Goal: Task Accomplishment & Management: Use online tool/utility

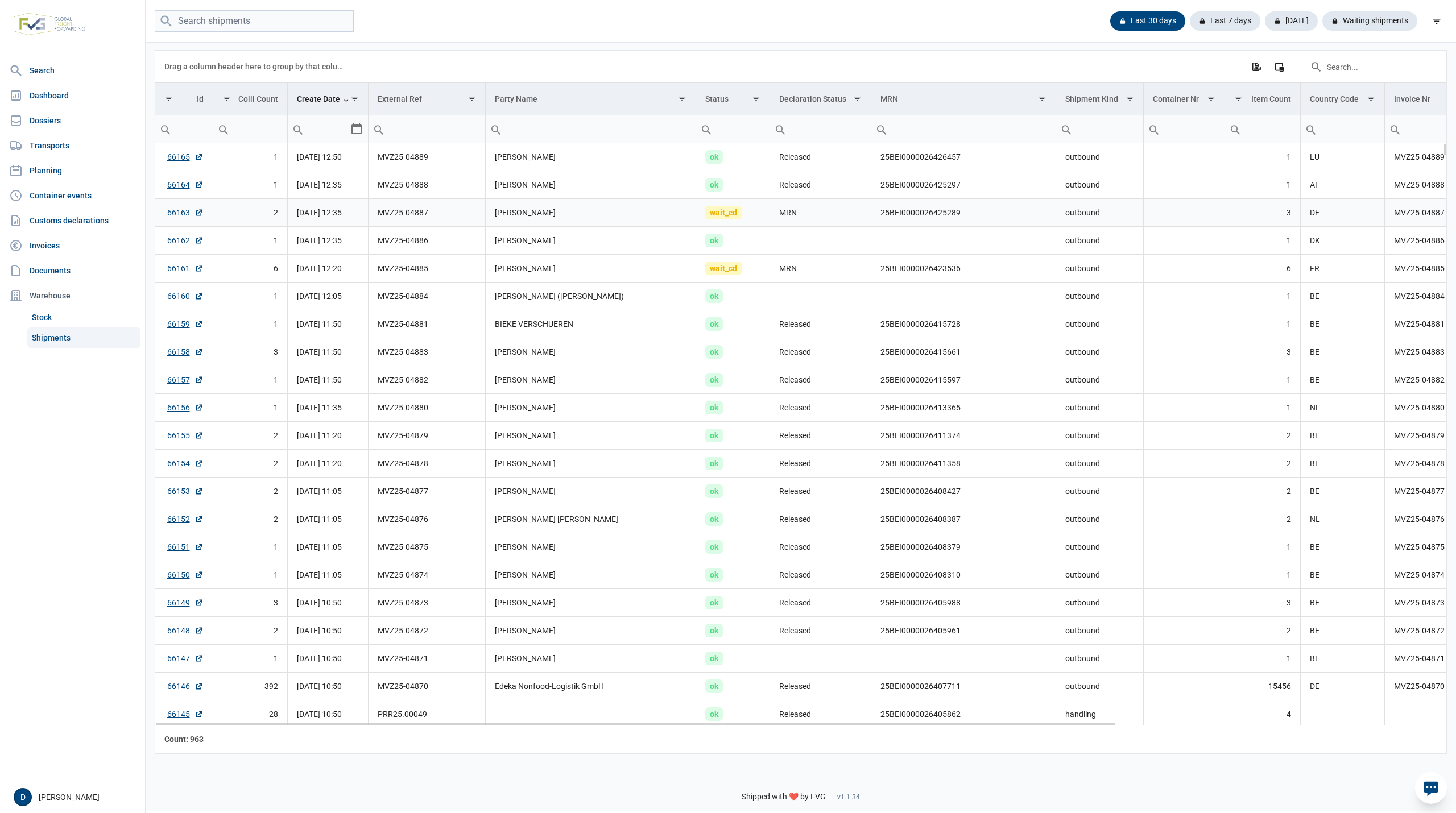
click at [183, 214] on link "66163" at bounding box center [185, 212] width 37 height 11
click at [179, 268] on link "66161" at bounding box center [185, 268] width 37 height 11
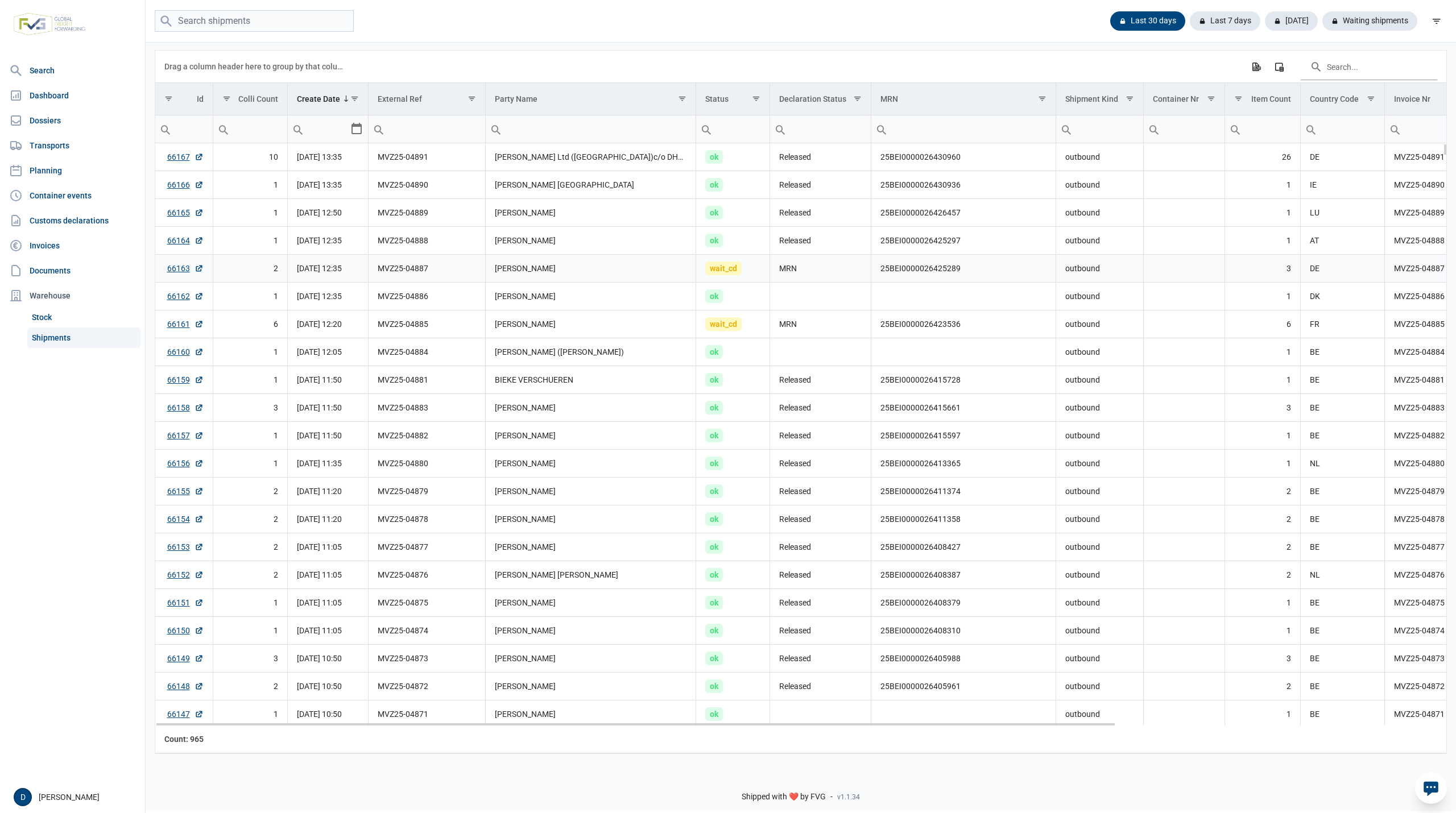
click at [879, 267] on td "25BEI0000026425289" at bounding box center [964, 268] width 185 height 28
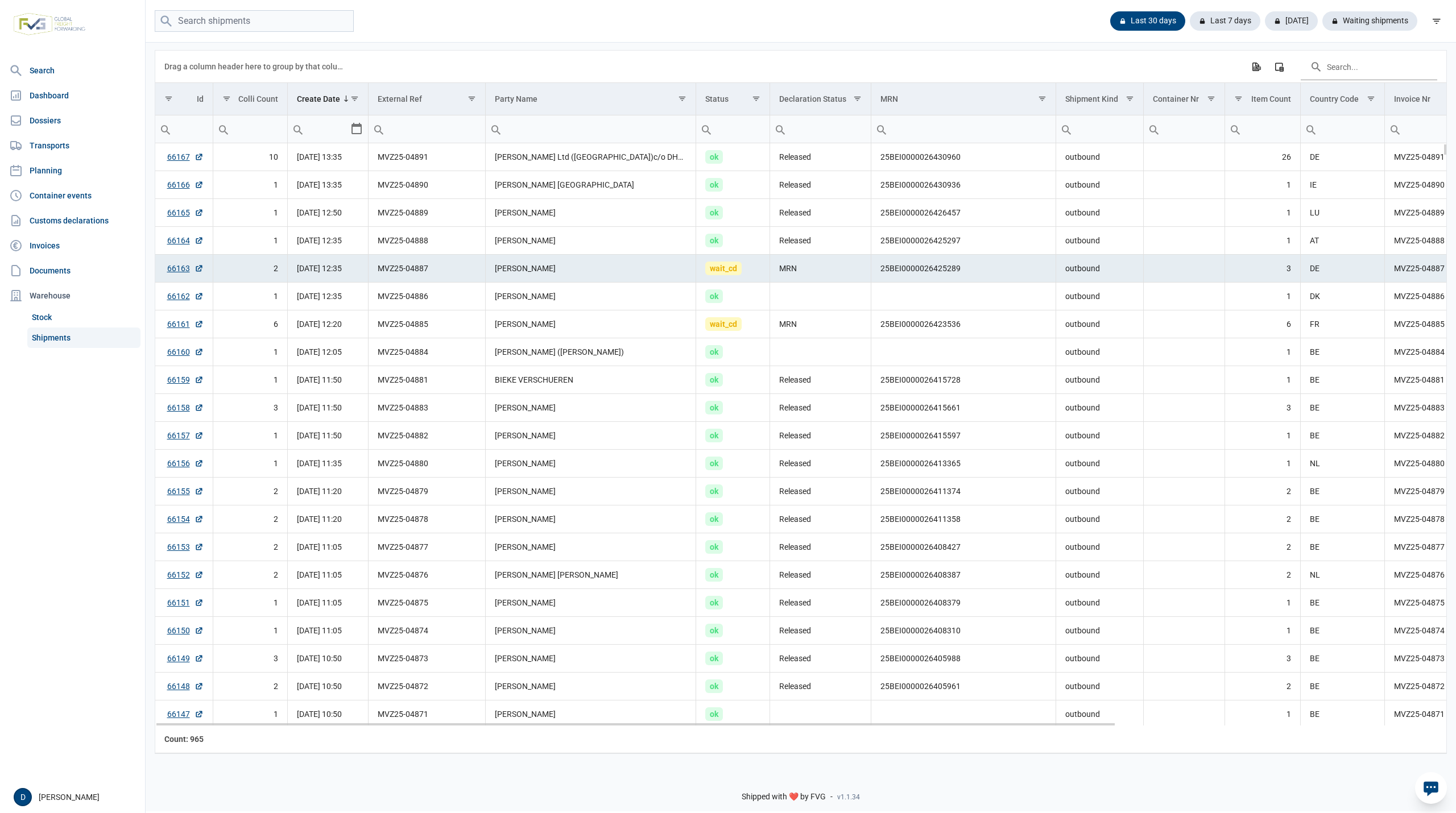
click at [880, 274] on td "25BEI0000026425289" at bounding box center [964, 268] width 185 height 28
drag, startPoint x: 880, startPoint y: 274, endPoint x: 963, endPoint y: 273, distance: 83.0
click at [963, 273] on td "25BEI0000026425289" at bounding box center [964, 268] width 185 height 28
copy td "25BEI0000026425289"
click at [901, 326] on td "25BEI0000026423536" at bounding box center [964, 324] width 185 height 28
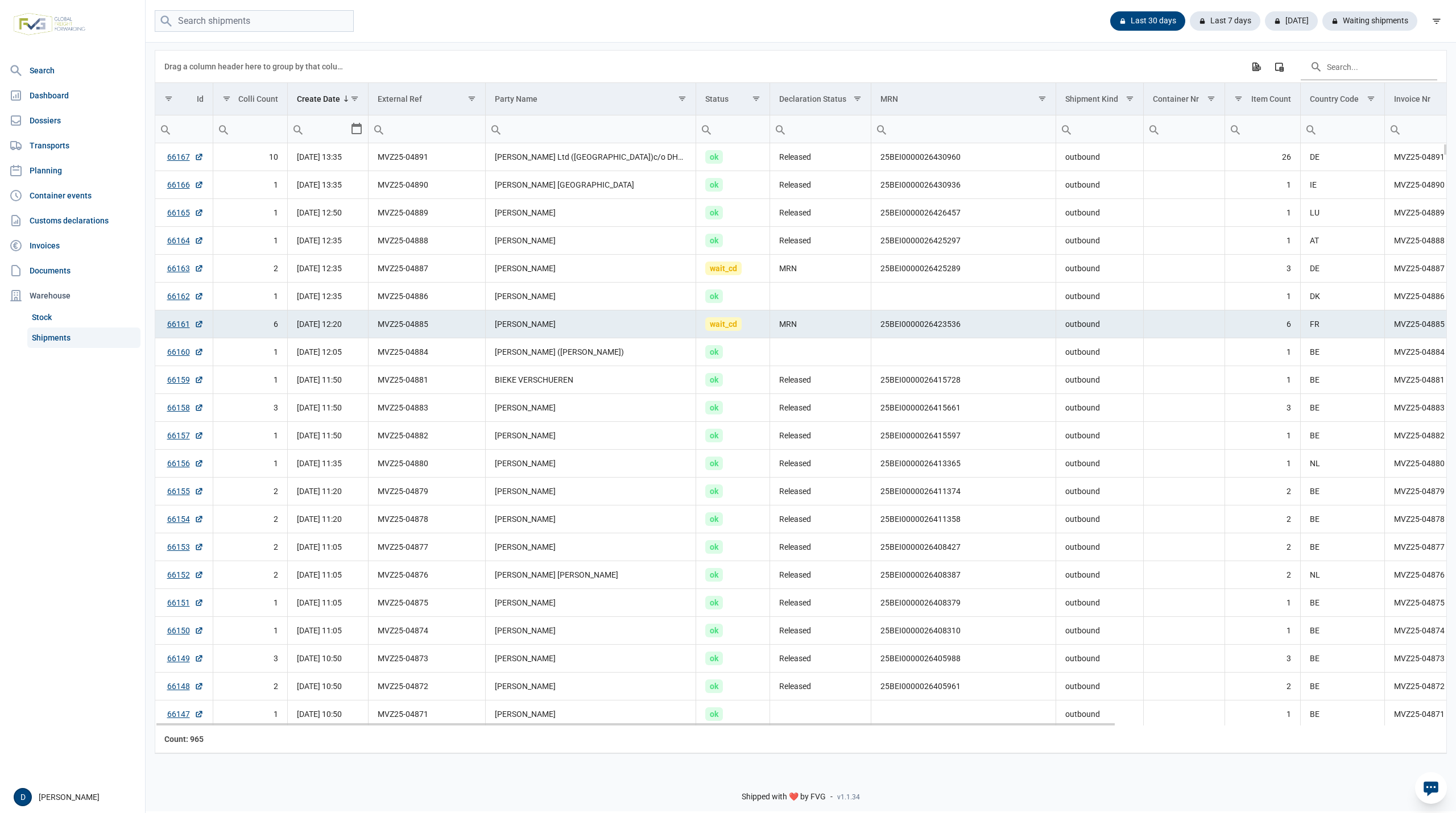
click at [878, 326] on td "25BEI0000026423536" at bounding box center [964, 324] width 185 height 28
drag, startPoint x: 881, startPoint y: 328, endPoint x: 958, endPoint y: 329, distance: 77.0
click at [958, 329] on td "25BEI0000026423536" at bounding box center [964, 324] width 185 height 28
copy td "25BEI0000026423536"
click at [649, 299] on td "Renata Hurina" at bounding box center [591, 296] width 211 height 28
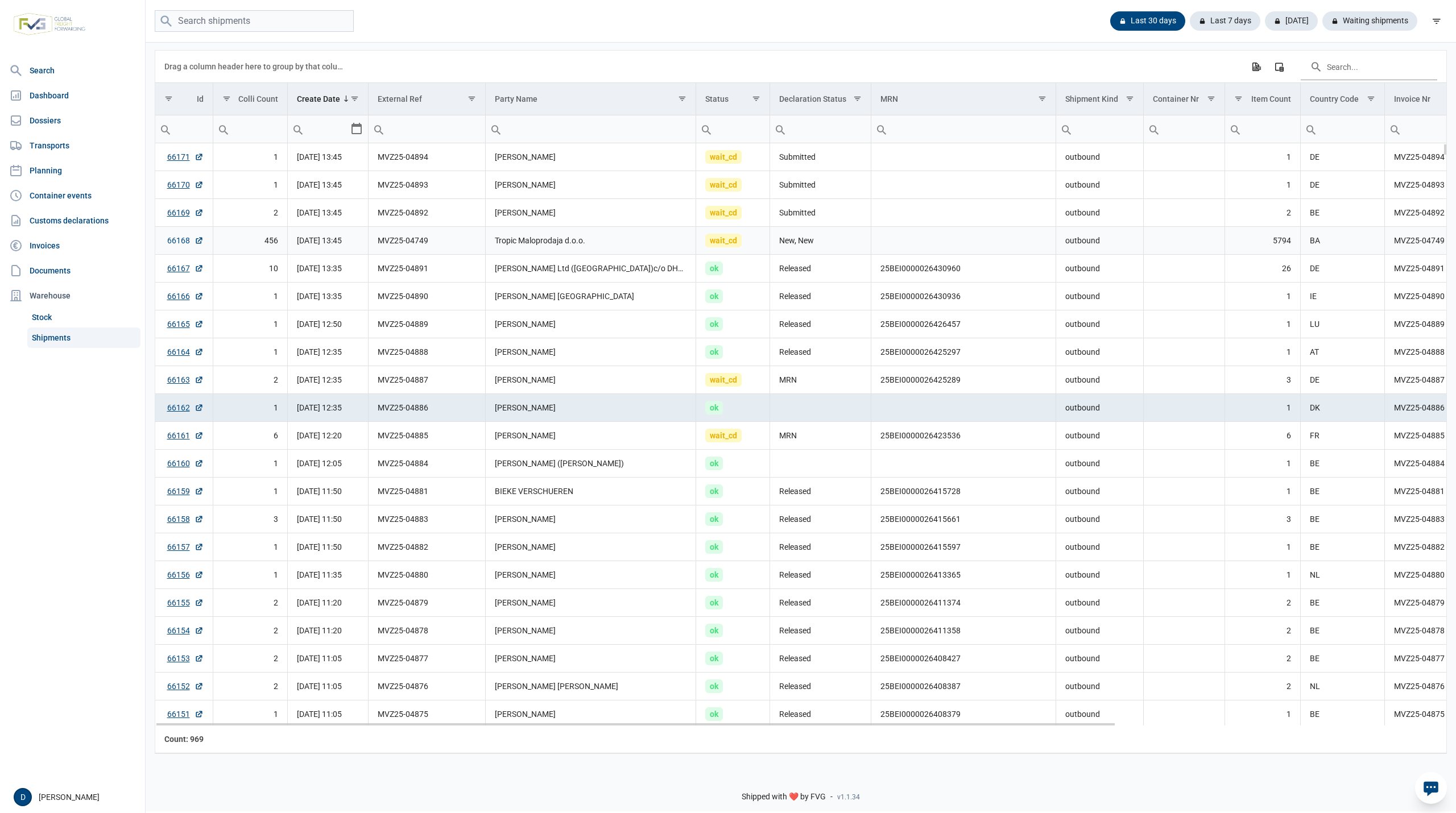
click at [177, 244] on link "66168" at bounding box center [185, 240] width 37 height 11
click at [576, 244] on td "Tropic Maloprodaja d.o.o." at bounding box center [591, 240] width 211 height 28
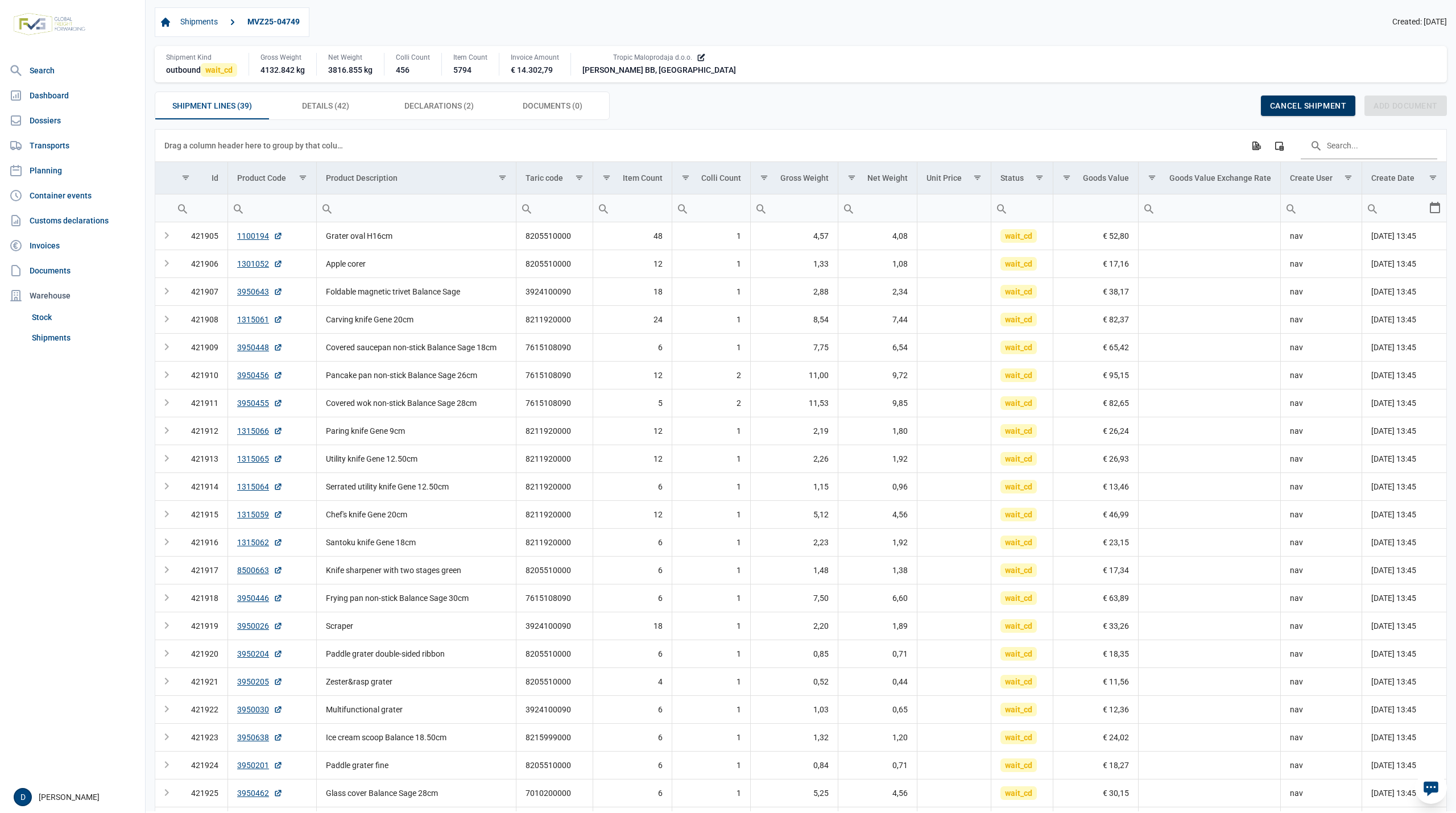
click at [1277, 105] on span "Cancel shipment" at bounding box center [1308, 105] width 76 height 9
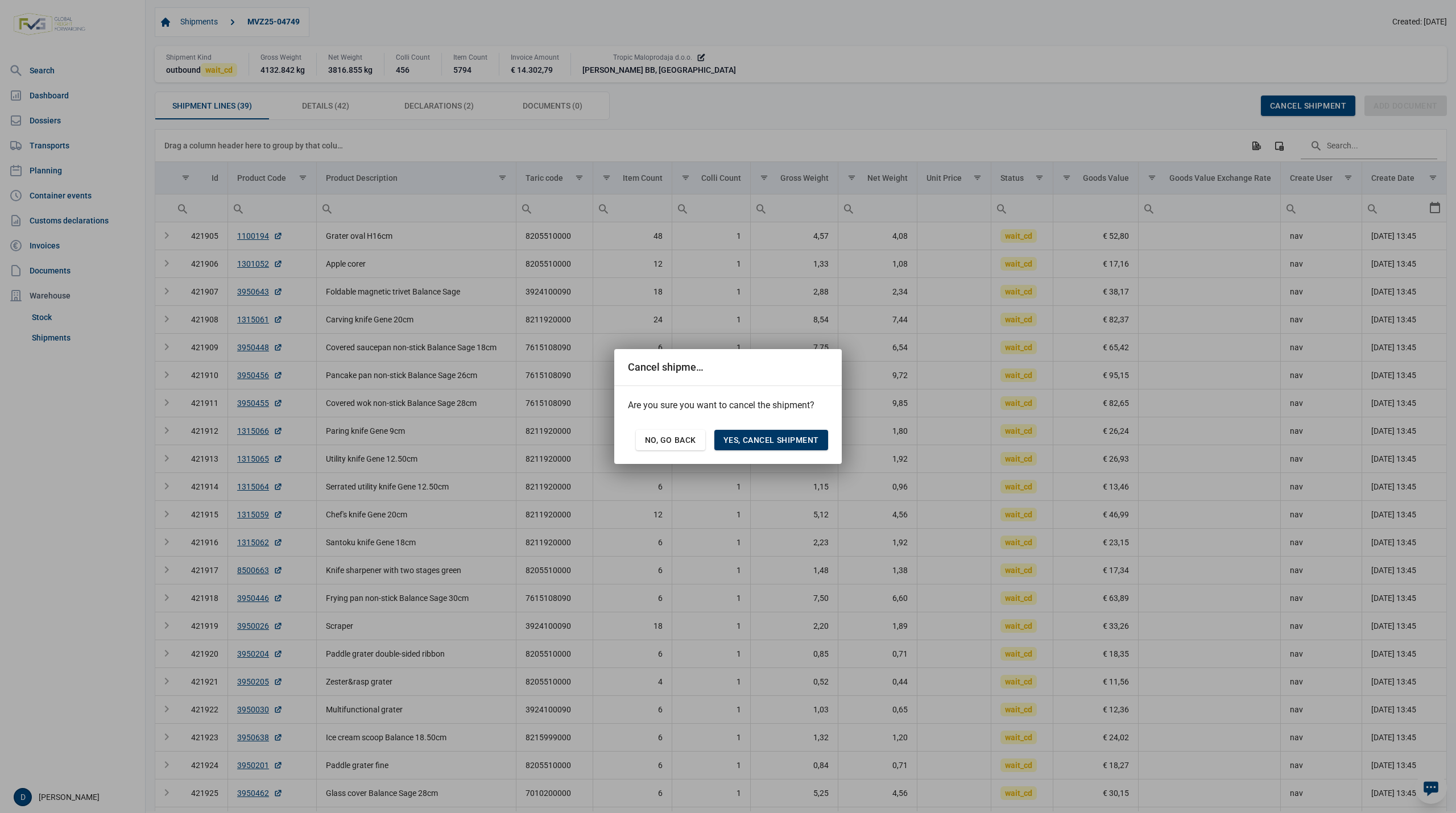
click at [756, 436] on span "Yes, cancel shipment" at bounding box center [771, 440] width 95 height 9
click at [676, 440] on span "No, go back" at bounding box center [670, 440] width 51 height 9
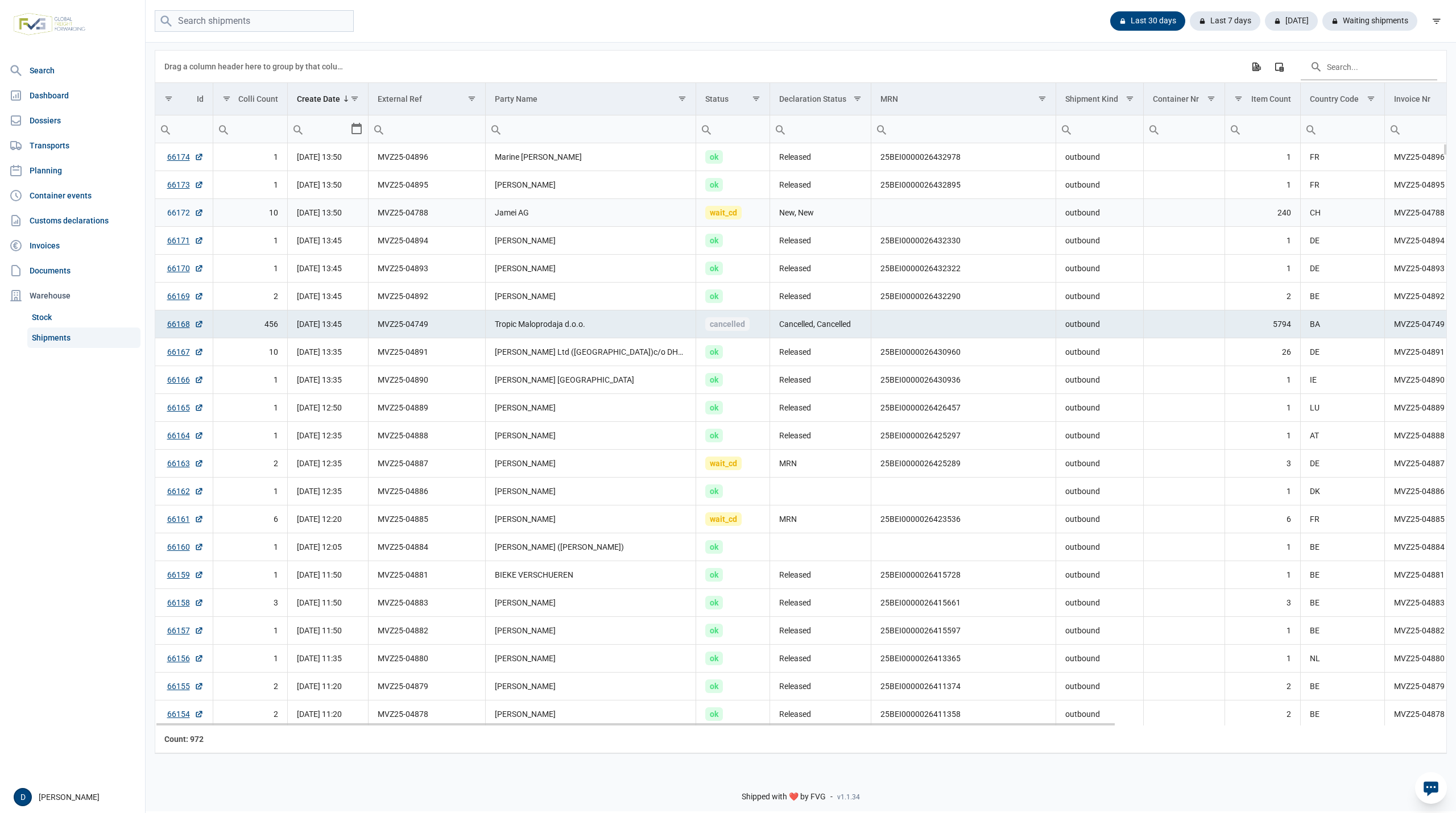
click at [177, 212] on link "66172" at bounding box center [185, 212] width 37 height 11
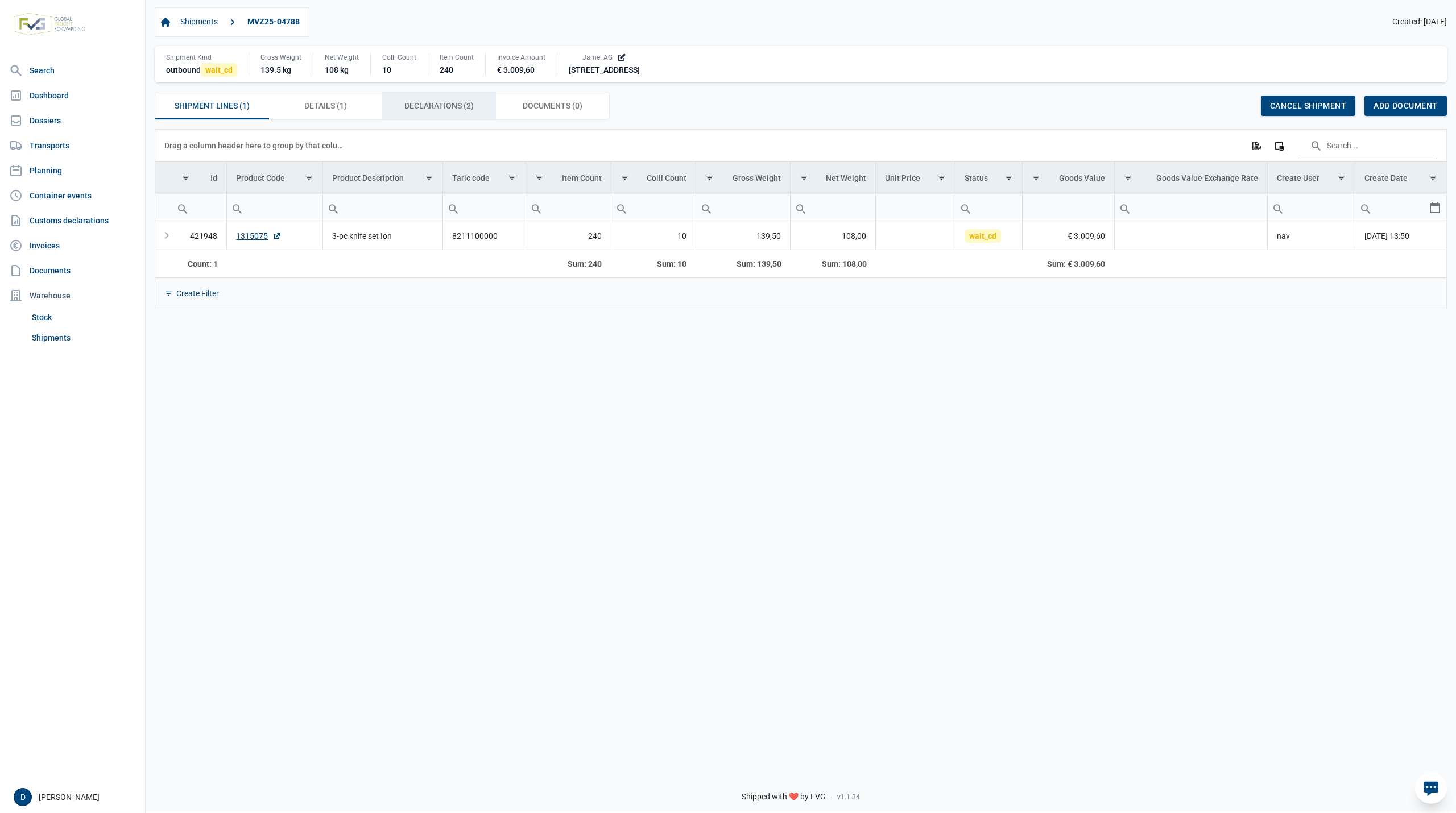
click at [433, 105] on span "Declarations (2) Declarations (2)" at bounding box center [439, 105] width 70 height 14
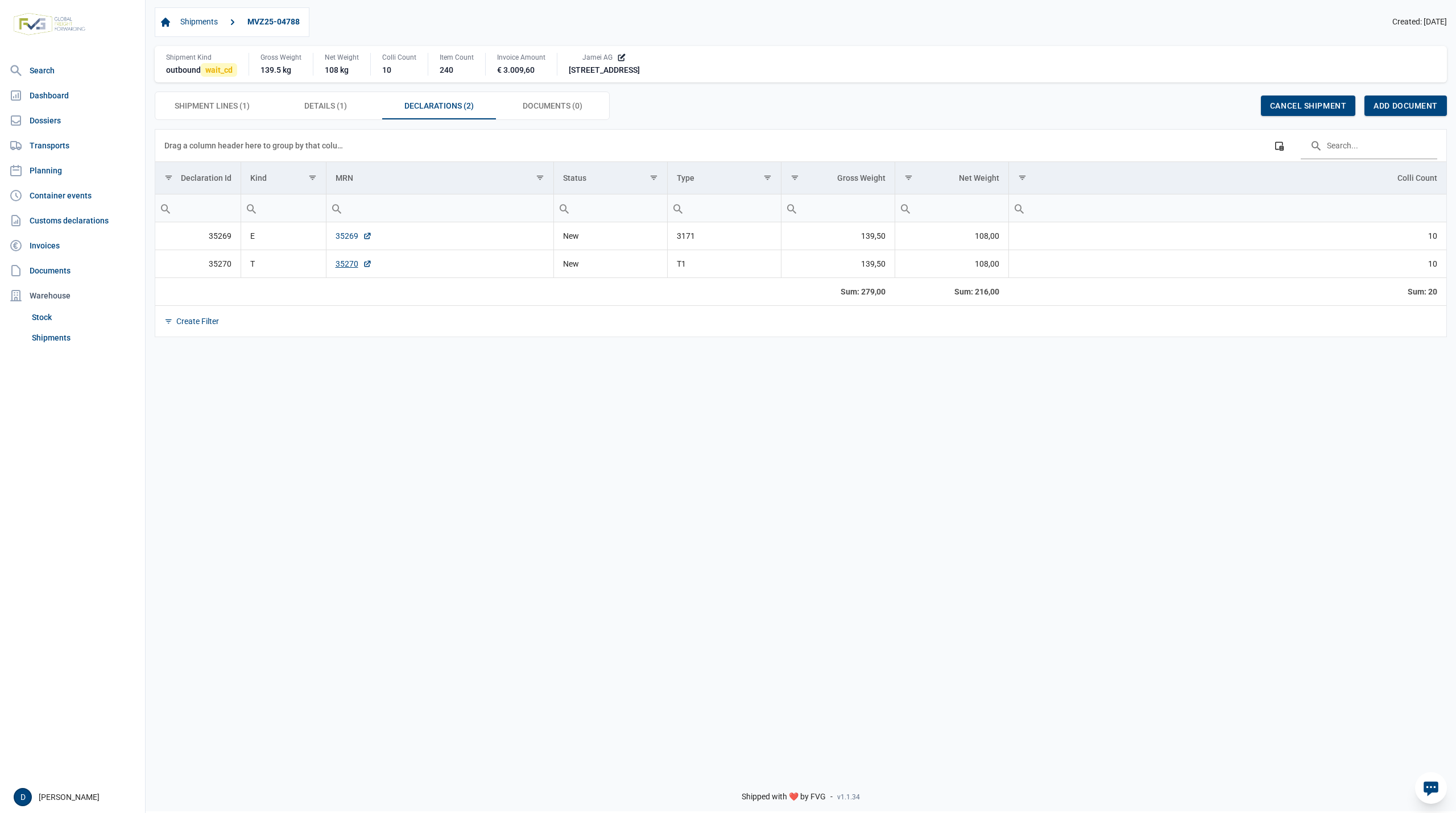
click at [344, 238] on link "35269" at bounding box center [354, 236] width 37 height 11
click at [350, 268] on link "35270" at bounding box center [354, 264] width 37 height 11
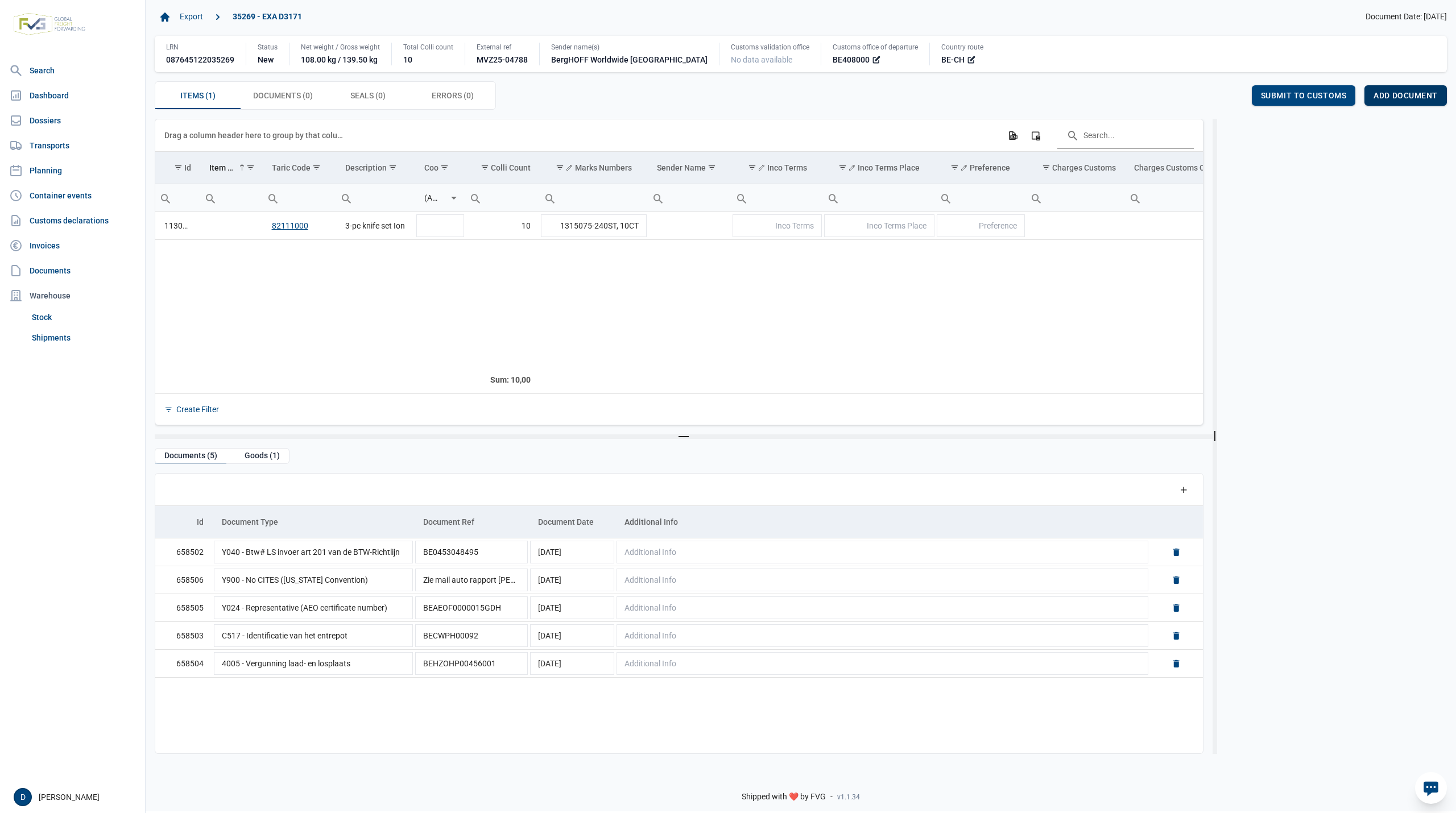
click at [1397, 97] on span "Add document" at bounding box center [1406, 95] width 65 height 9
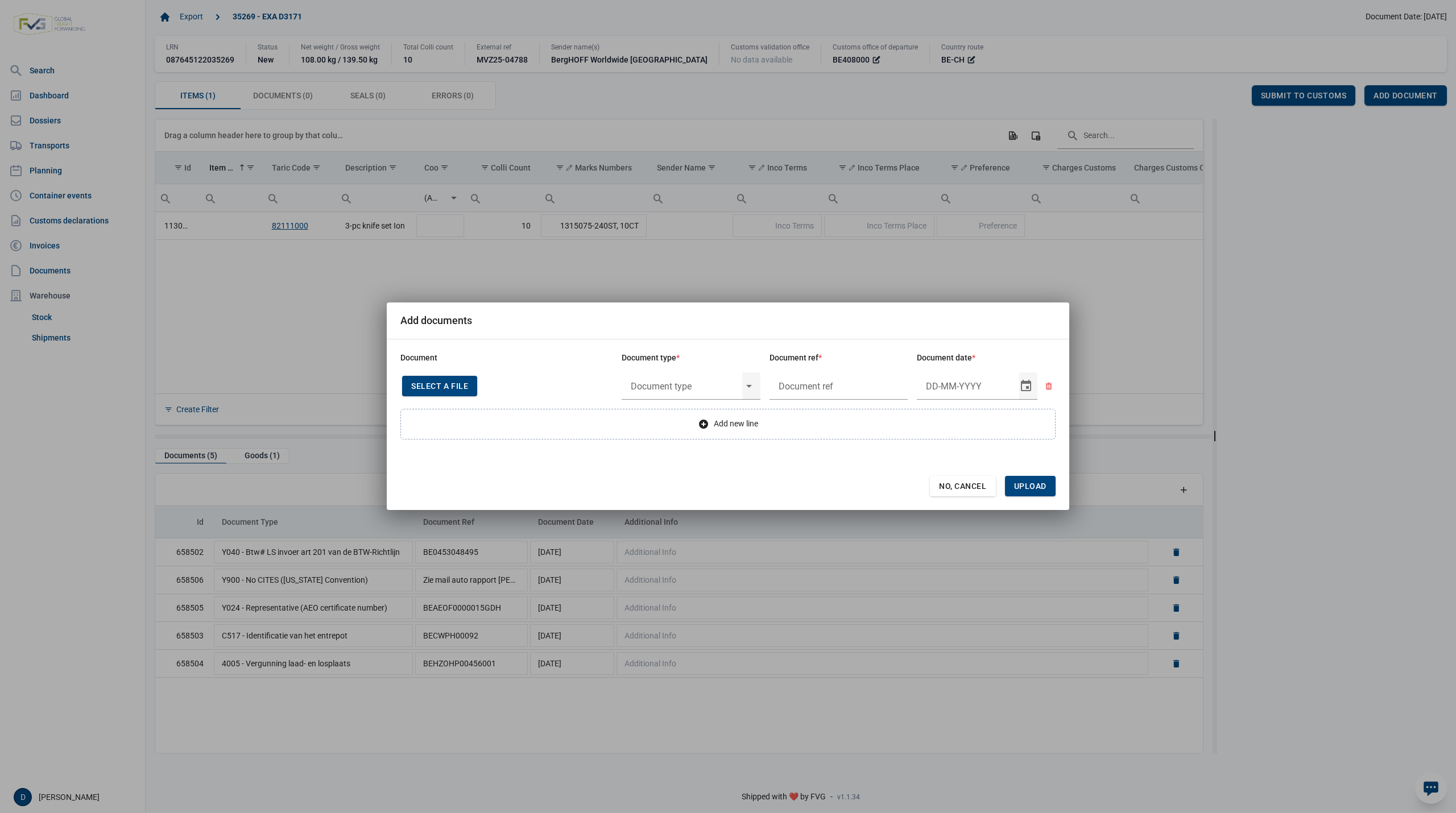
click at [449, 383] on span "Select a file" at bounding box center [439, 386] width 57 height 9
type input "Factuur VFA25-05285"
click at [712, 385] on input "text" at bounding box center [682, 386] width 121 height 29
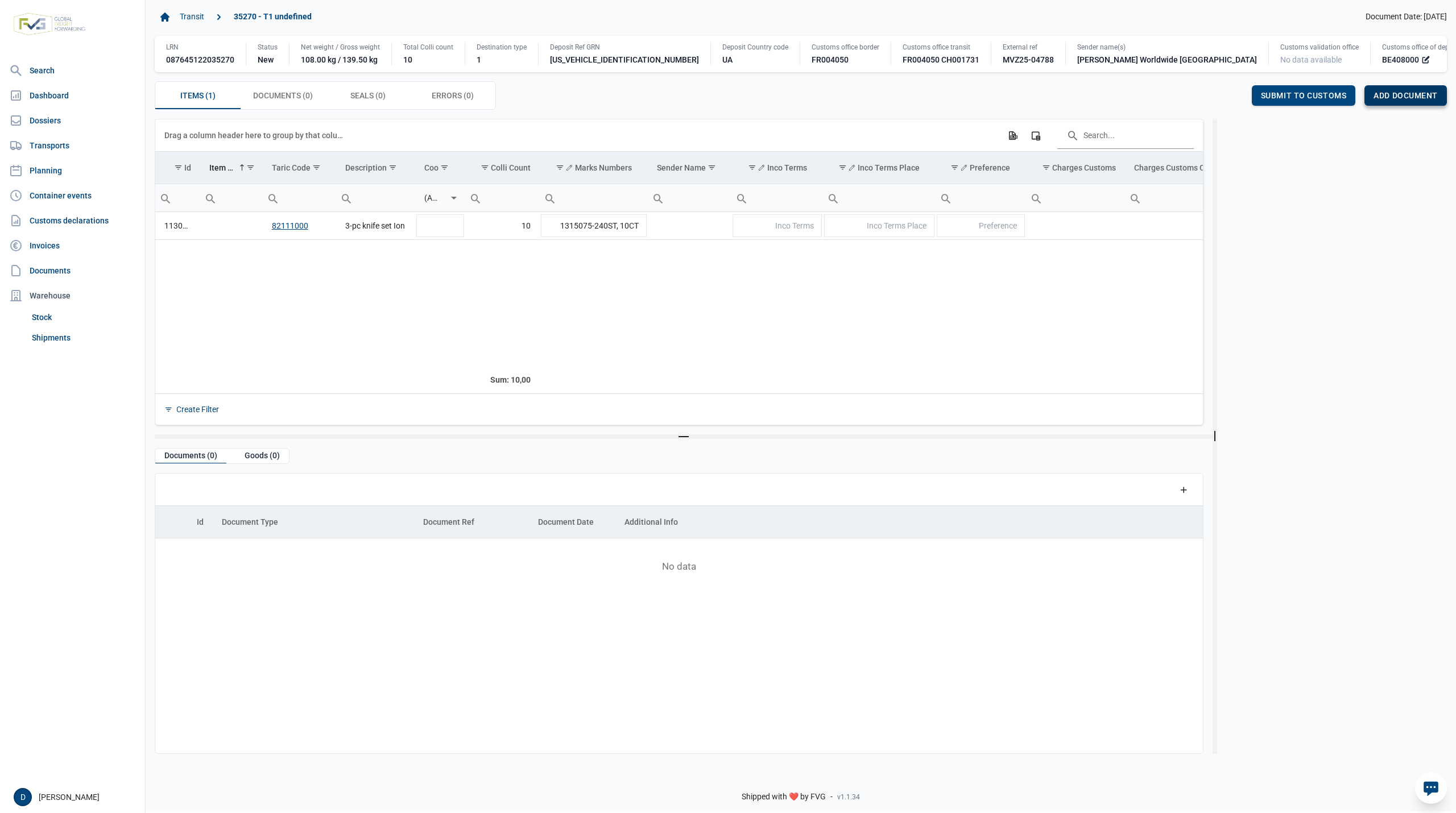
click at [1393, 89] on div "Add document" at bounding box center [1405, 95] width 83 height 21
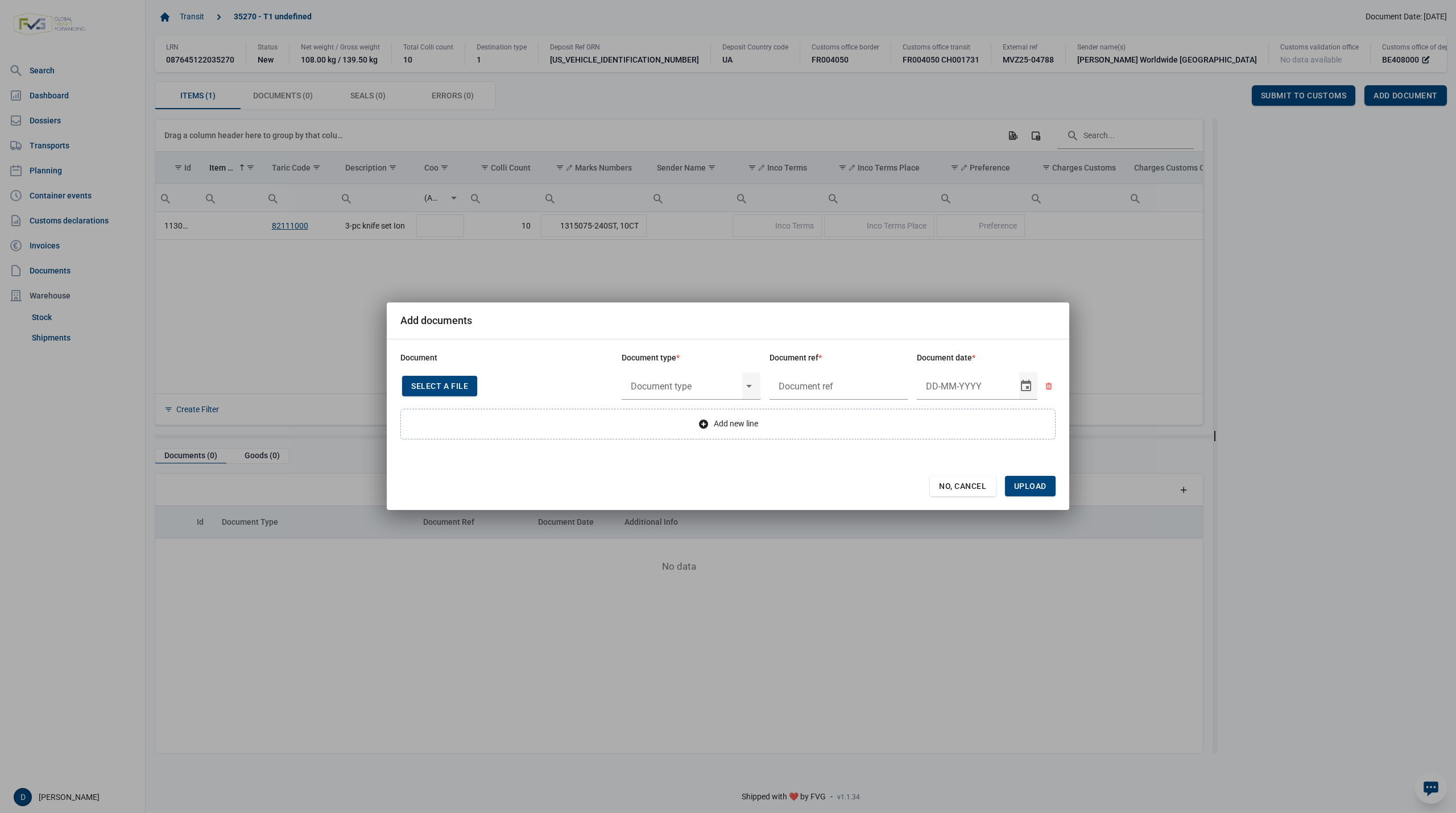
click at [447, 379] on div "Select a file" at bounding box center [439, 386] width 75 height 21
type input "Factuur VFA25-05285"
click at [690, 385] on input "text" at bounding box center [682, 386] width 121 height 29
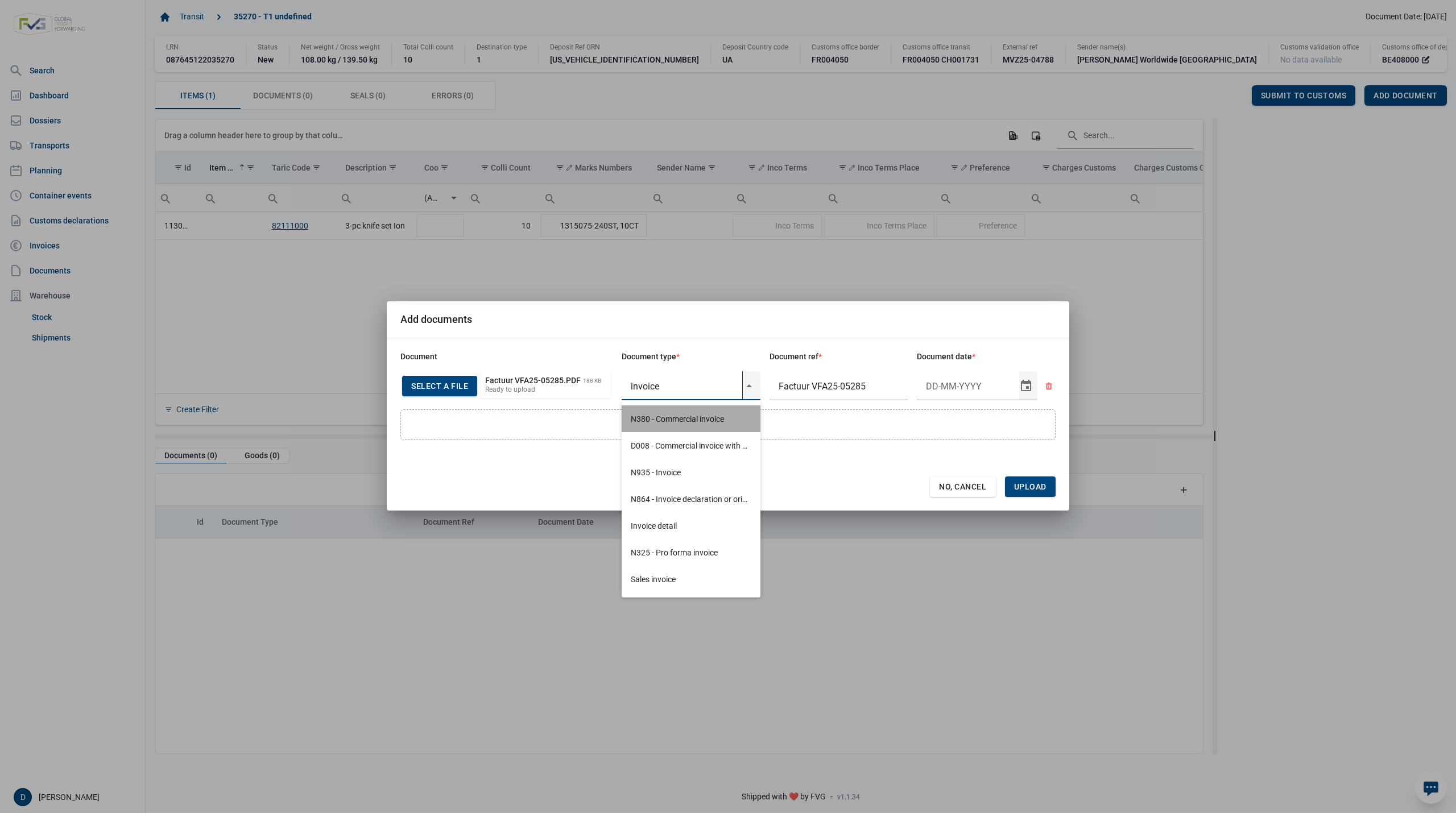
click at [679, 414] on div "N380 - Commercial invoice" at bounding box center [690, 418] width 138 height 27
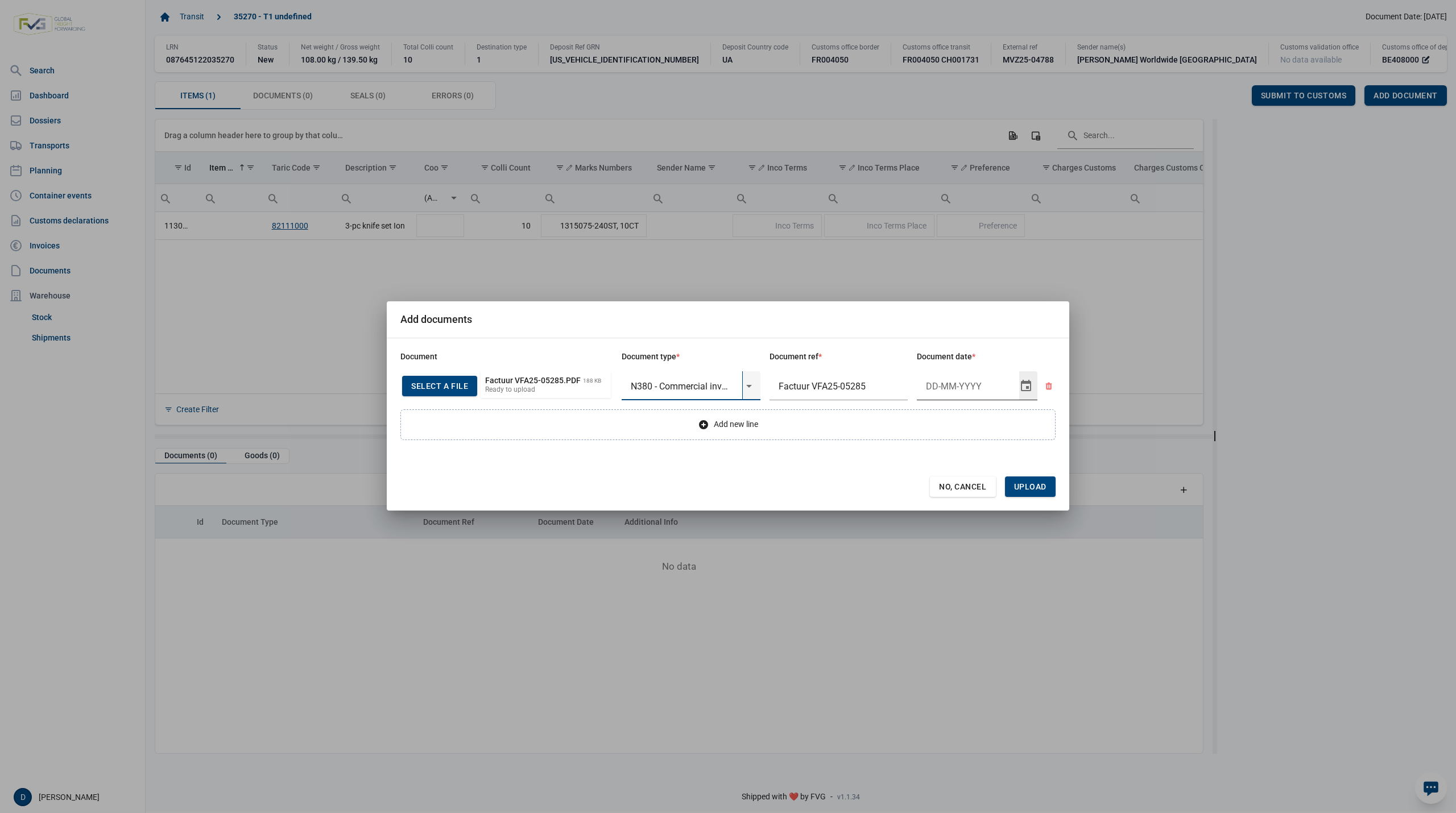
type input "N380 - Commercial invoice"
click at [964, 387] on input "Document date" at bounding box center [968, 386] width 103 height 29
type input "[DATE]"
click at [1027, 482] on span "Upload" at bounding box center [1030, 487] width 32 height 9
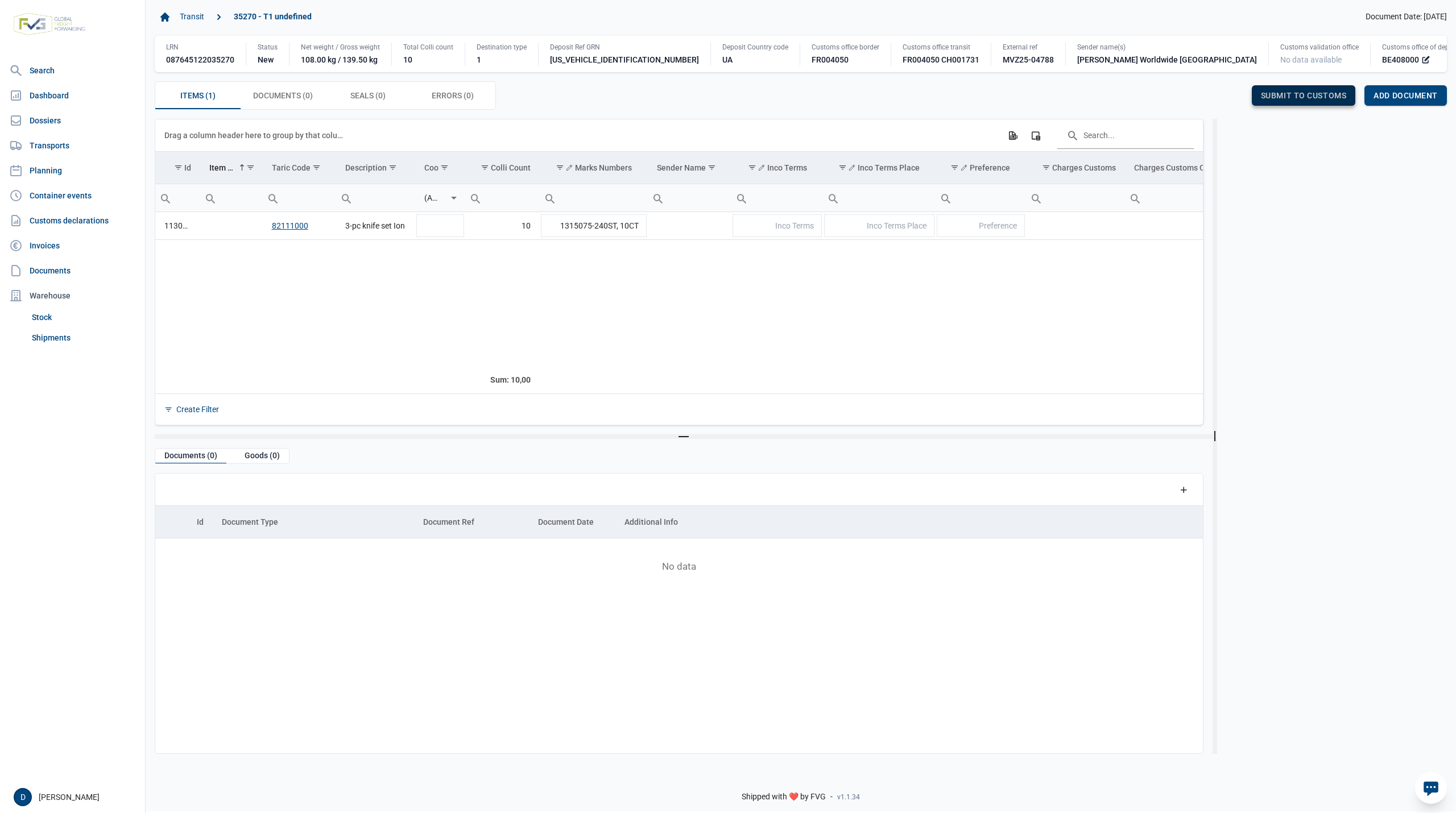
click at [1288, 95] on span "Submit to customs" at bounding box center [1304, 95] width 86 height 9
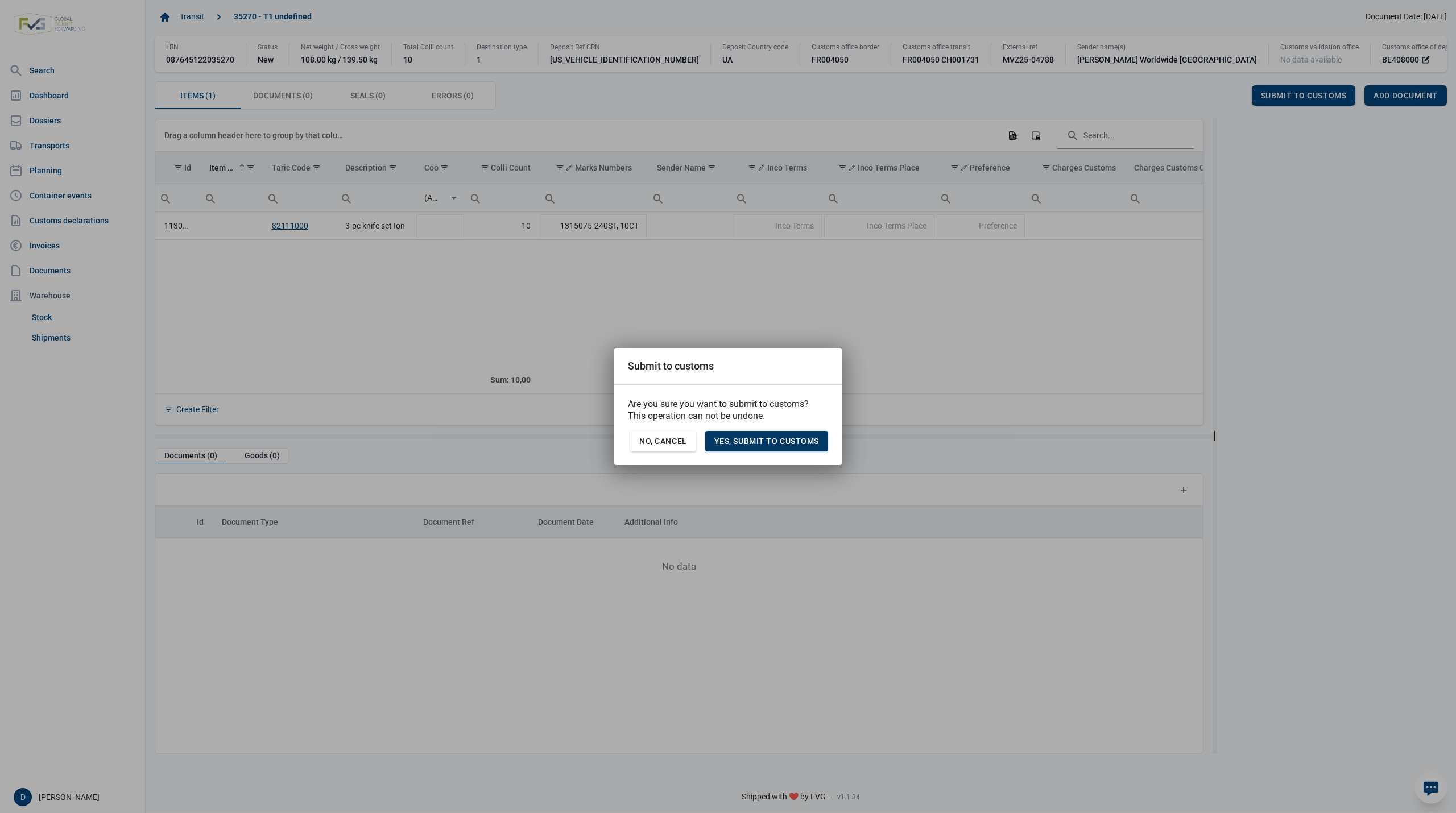
click at [795, 439] on span "Yes, Submit to customs" at bounding box center [766, 441] width 105 height 9
click at [685, 437] on span "No, Cancel" at bounding box center [663, 441] width 48 height 9
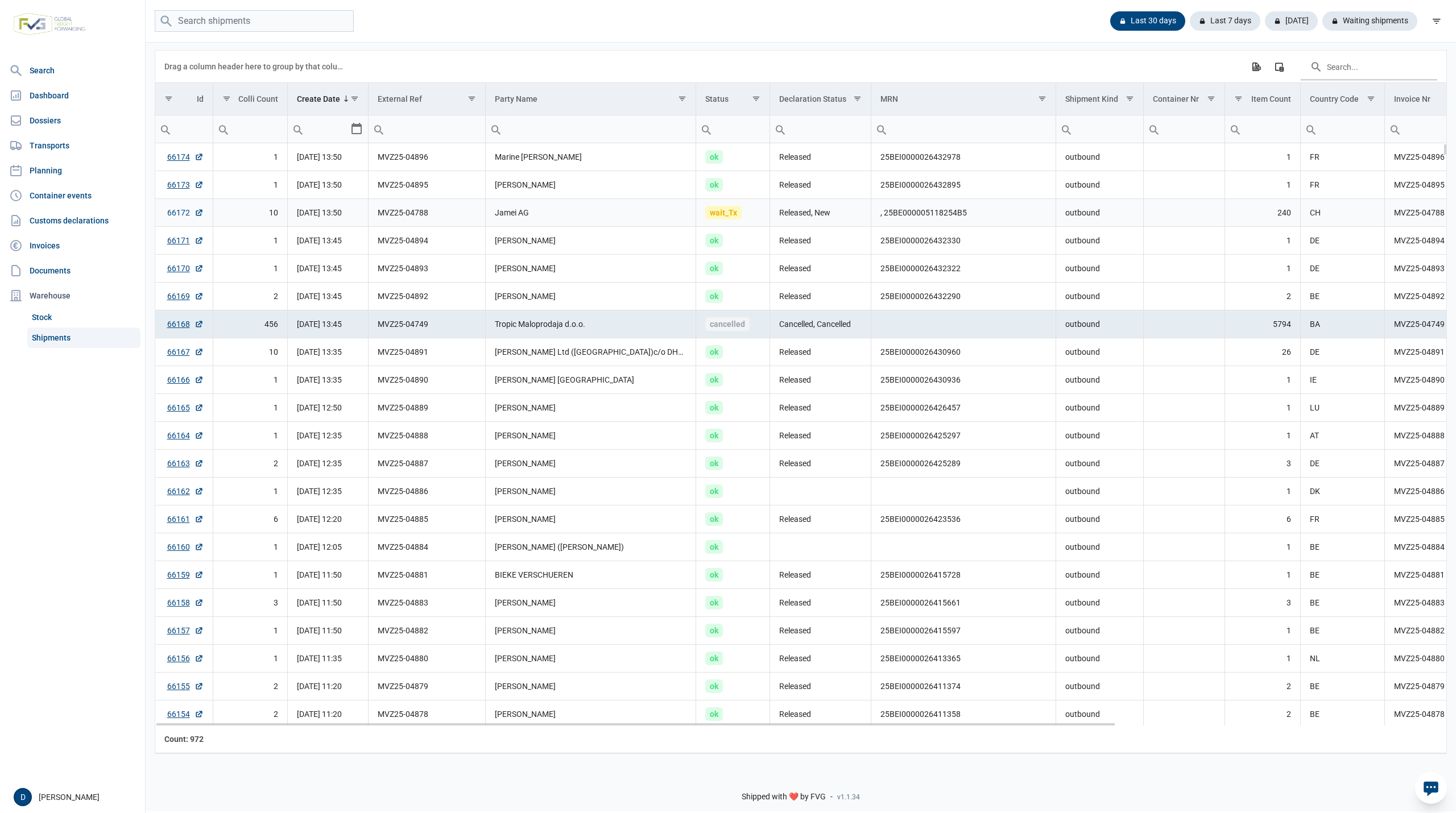
click at [169, 217] on link "66172" at bounding box center [185, 212] width 37 height 11
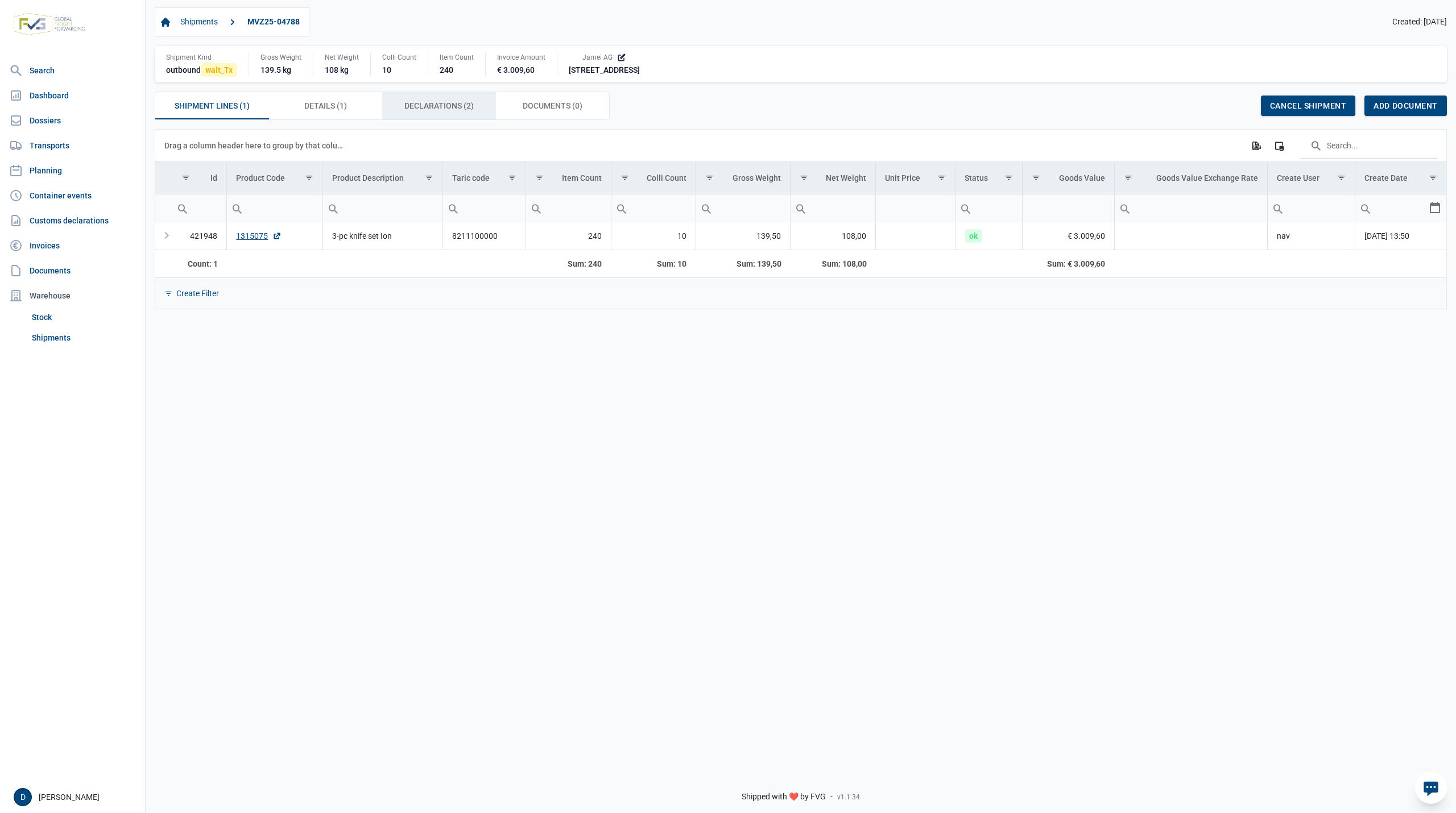
click at [449, 109] on span "Declarations (2) Declarations (2)" at bounding box center [439, 105] width 70 height 14
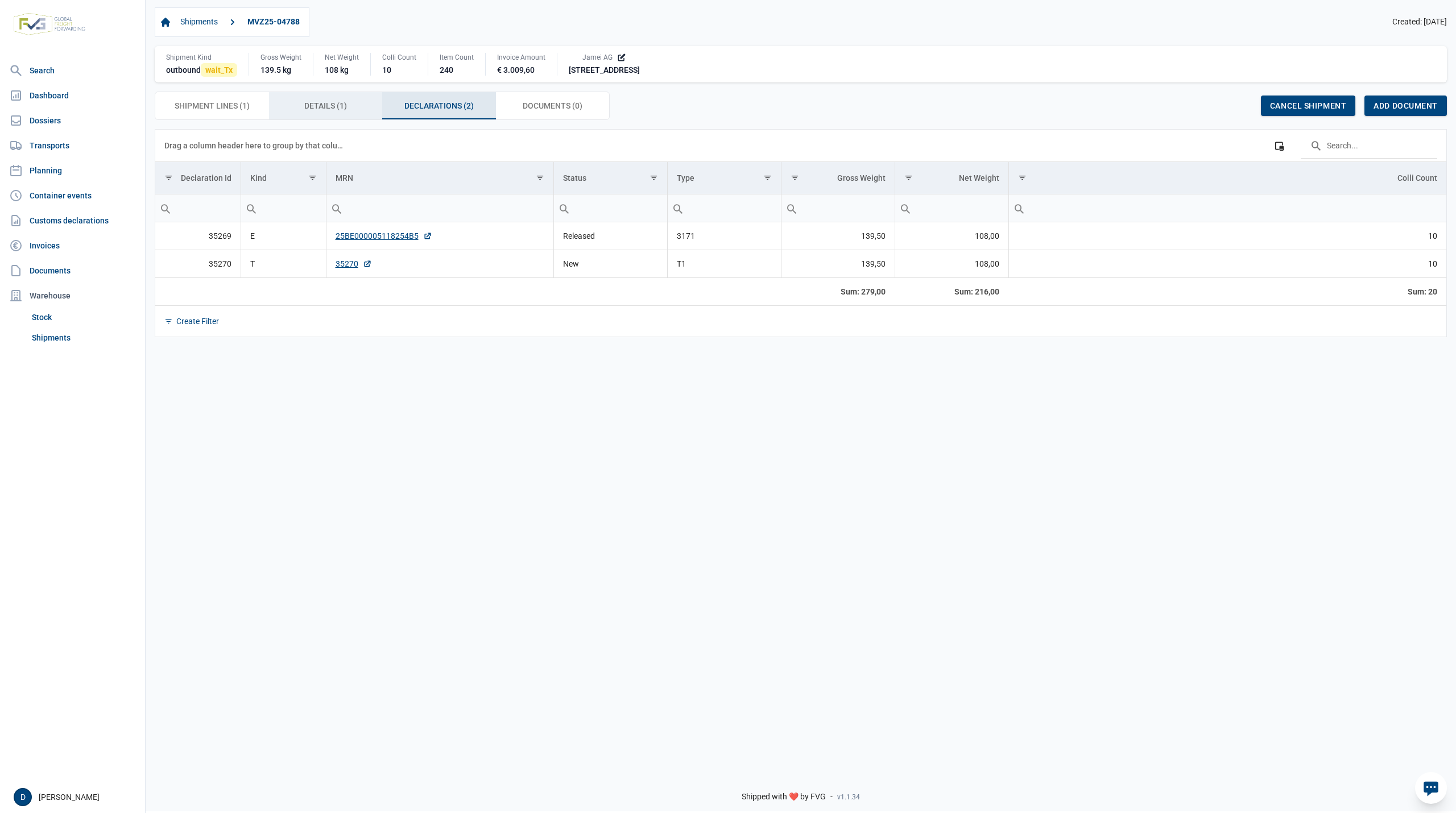
click at [336, 105] on span "Details (1) Details (1)" at bounding box center [325, 105] width 42 height 14
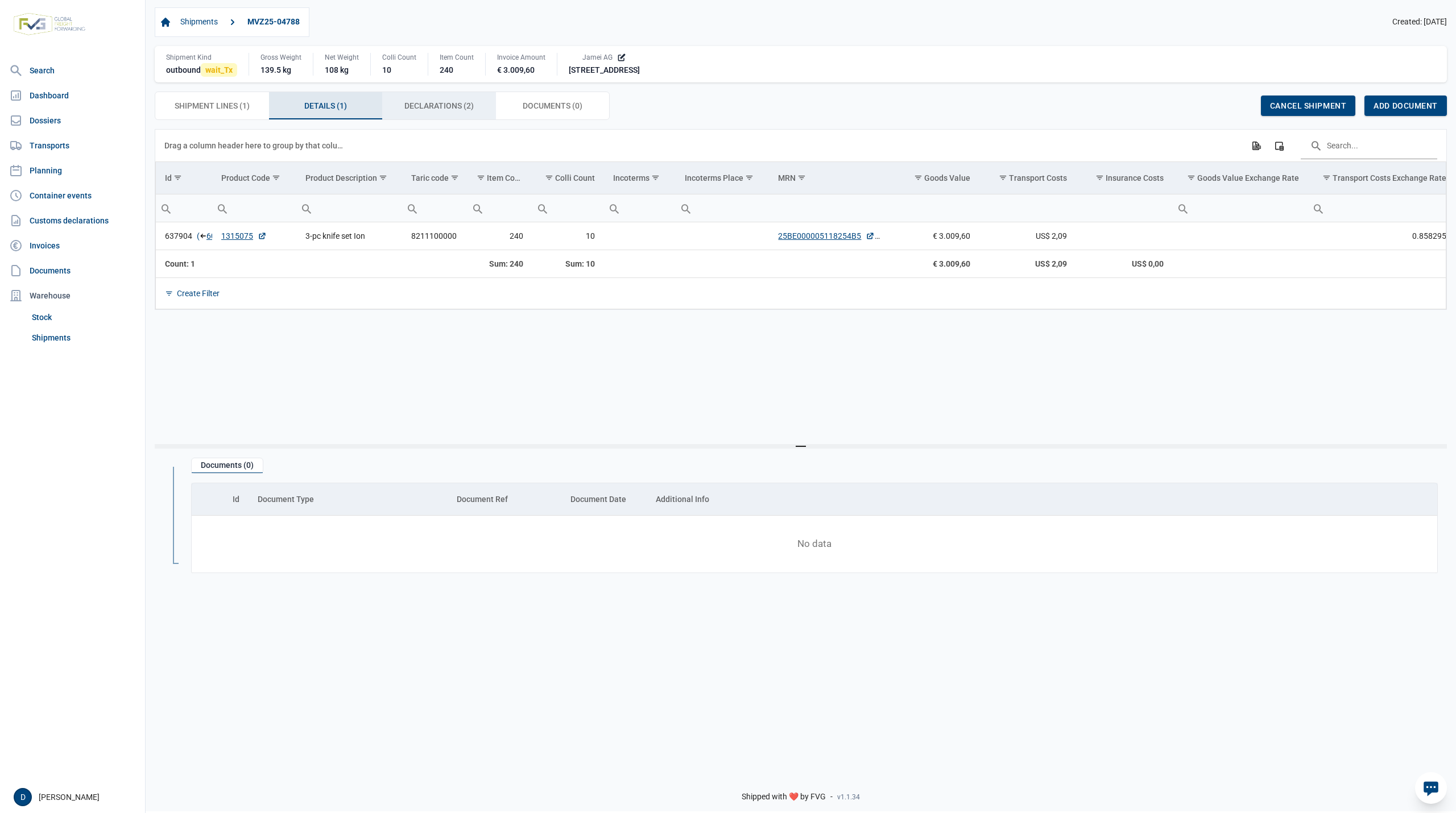
click at [417, 105] on span "Declarations (2) Declarations (2)" at bounding box center [439, 105] width 70 height 14
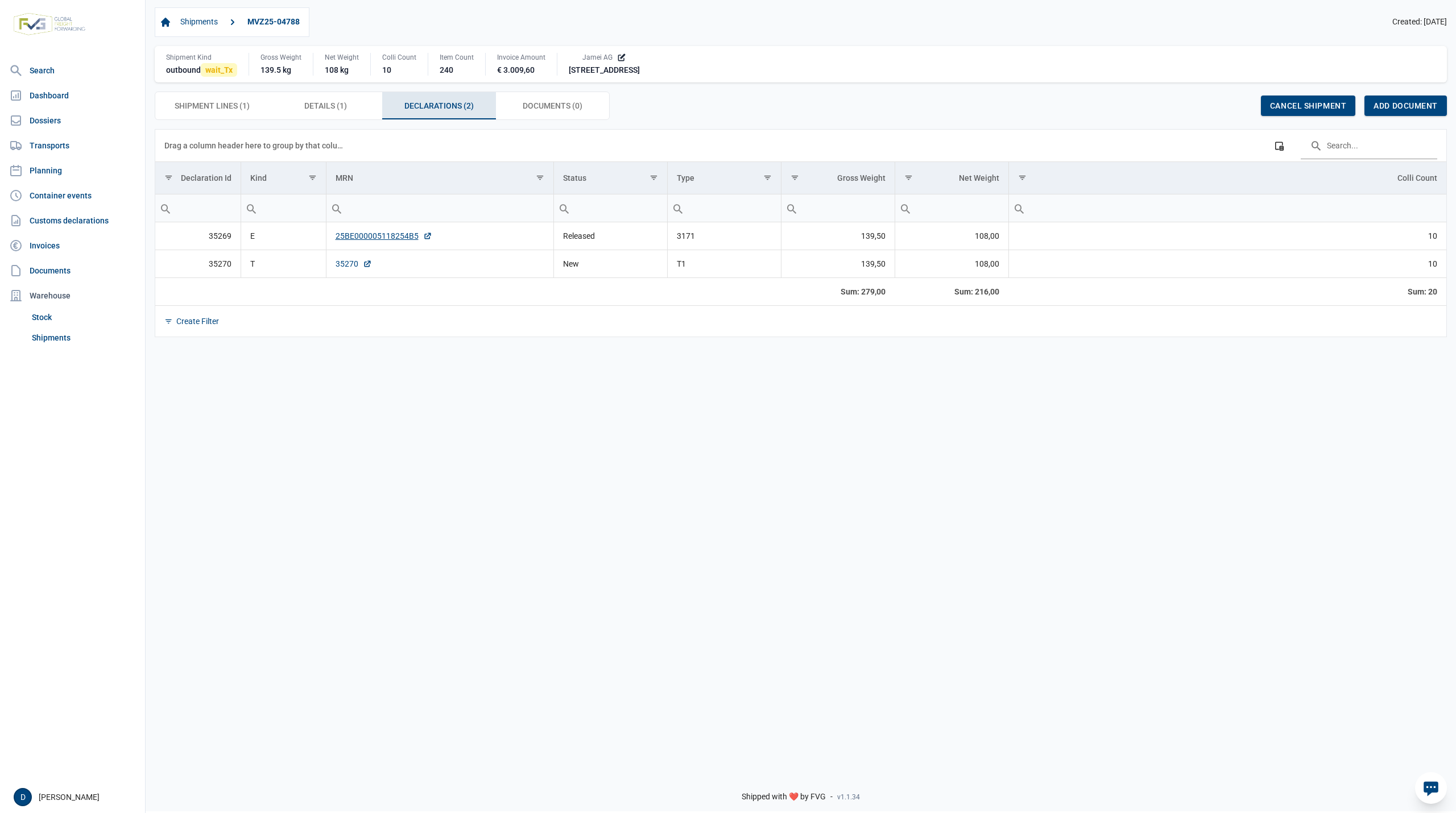
click at [347, 265] on link "35270" at bounding box center [354, 264] width 37 height 11
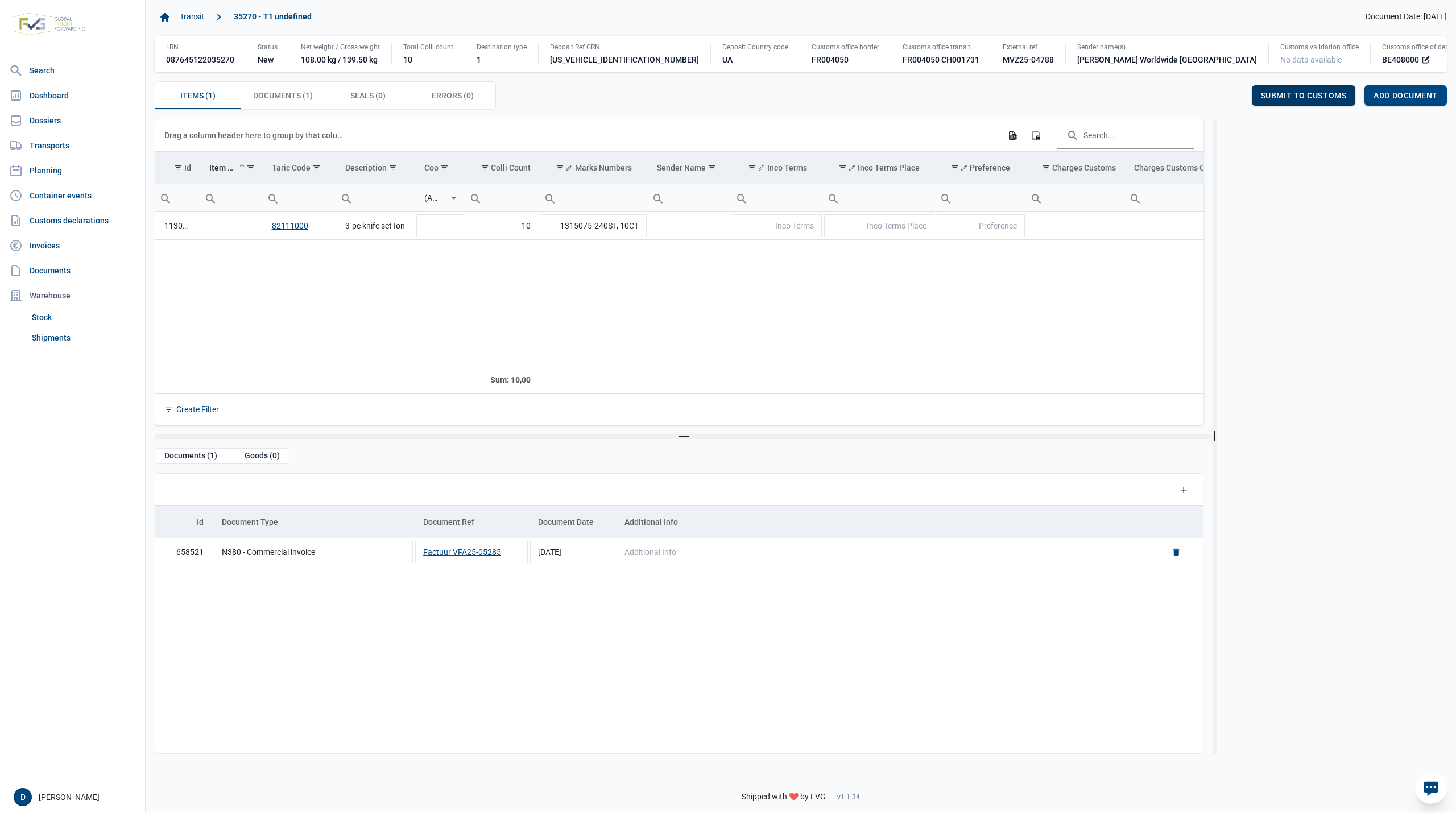
click at [1323, 94] on span "Submit to customs" at bounding box center [1304, 95] width 86 height 9
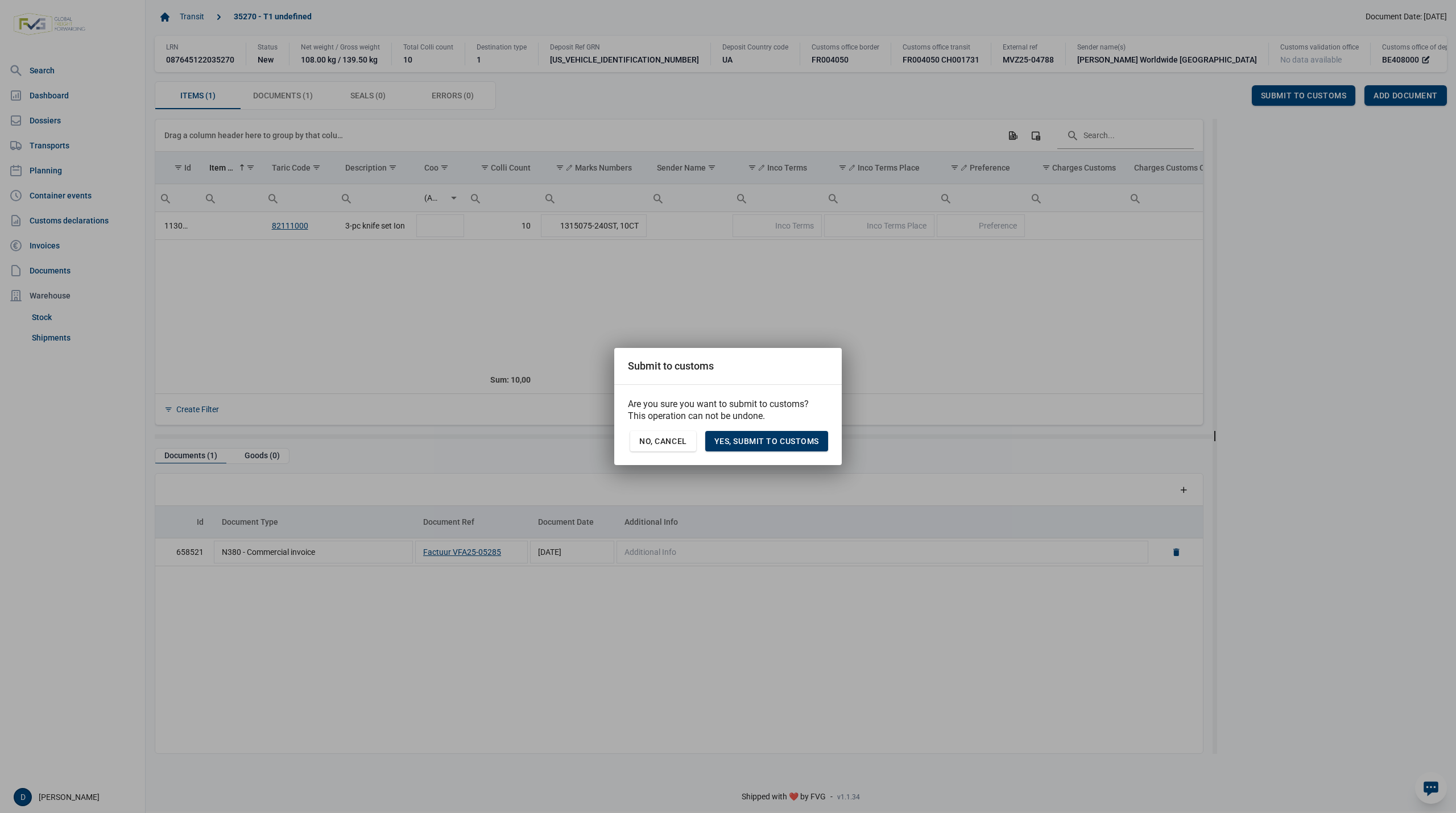
click at [788, 440] on span "Yes, Submit to customs" at bounding box center [766, 441] width 105 height 9
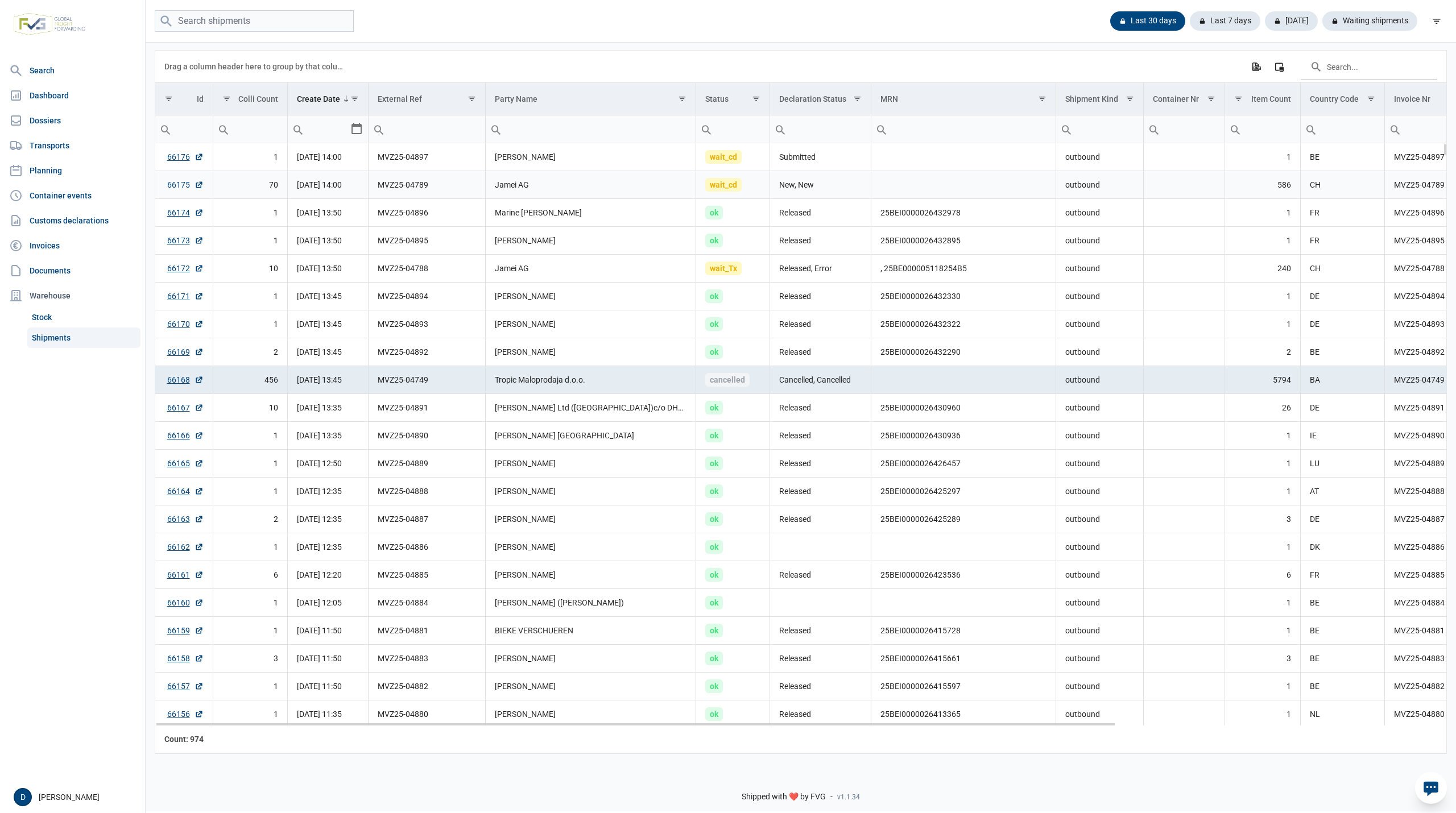
click at [178, 188] on link "66175" at bounding box center [185, 185] width 37 height 11
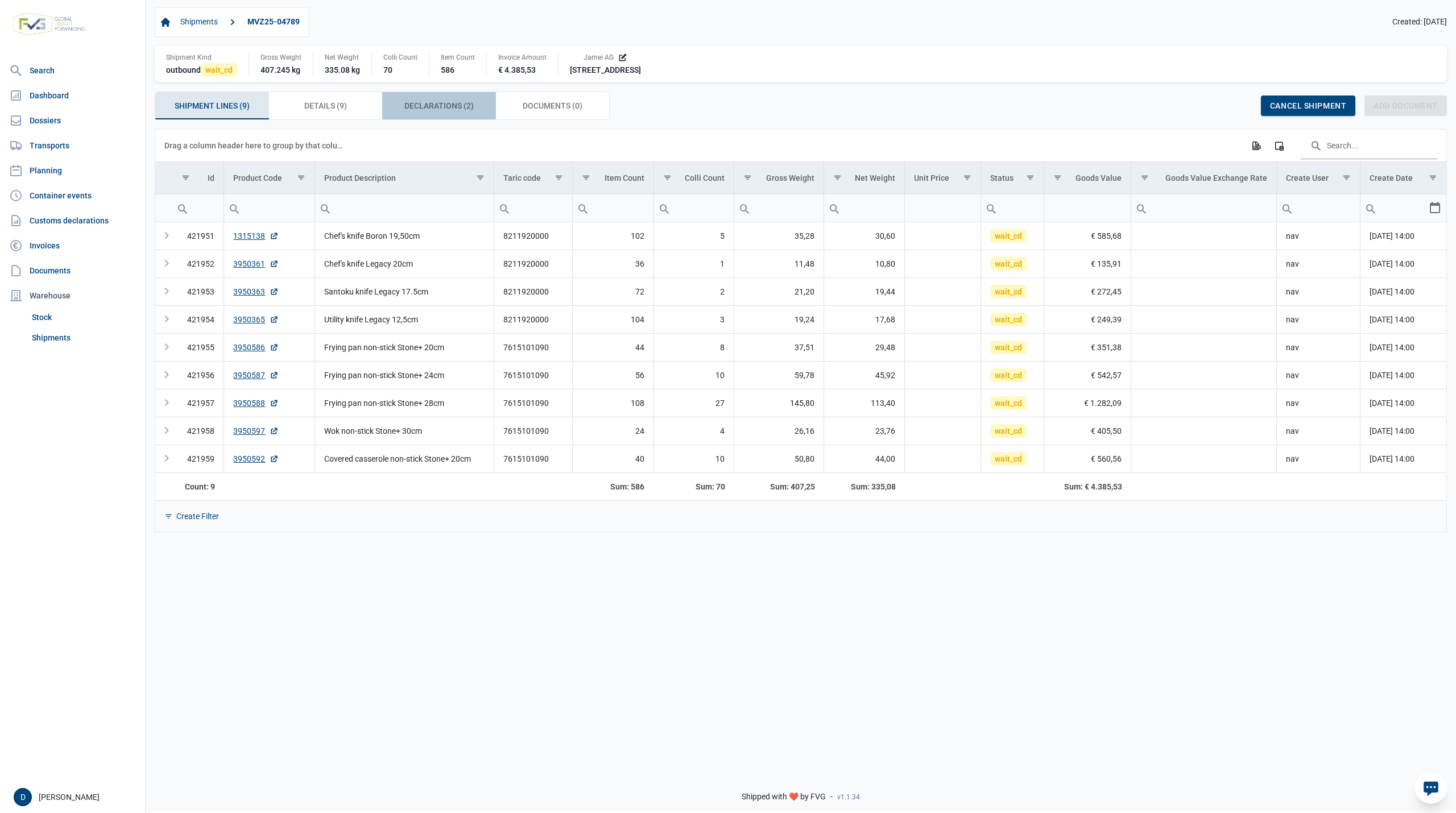
click at [440, 108] on span "Declarations (2) Declarations (2)" at bounding box center [439, 105] width 70 height 14
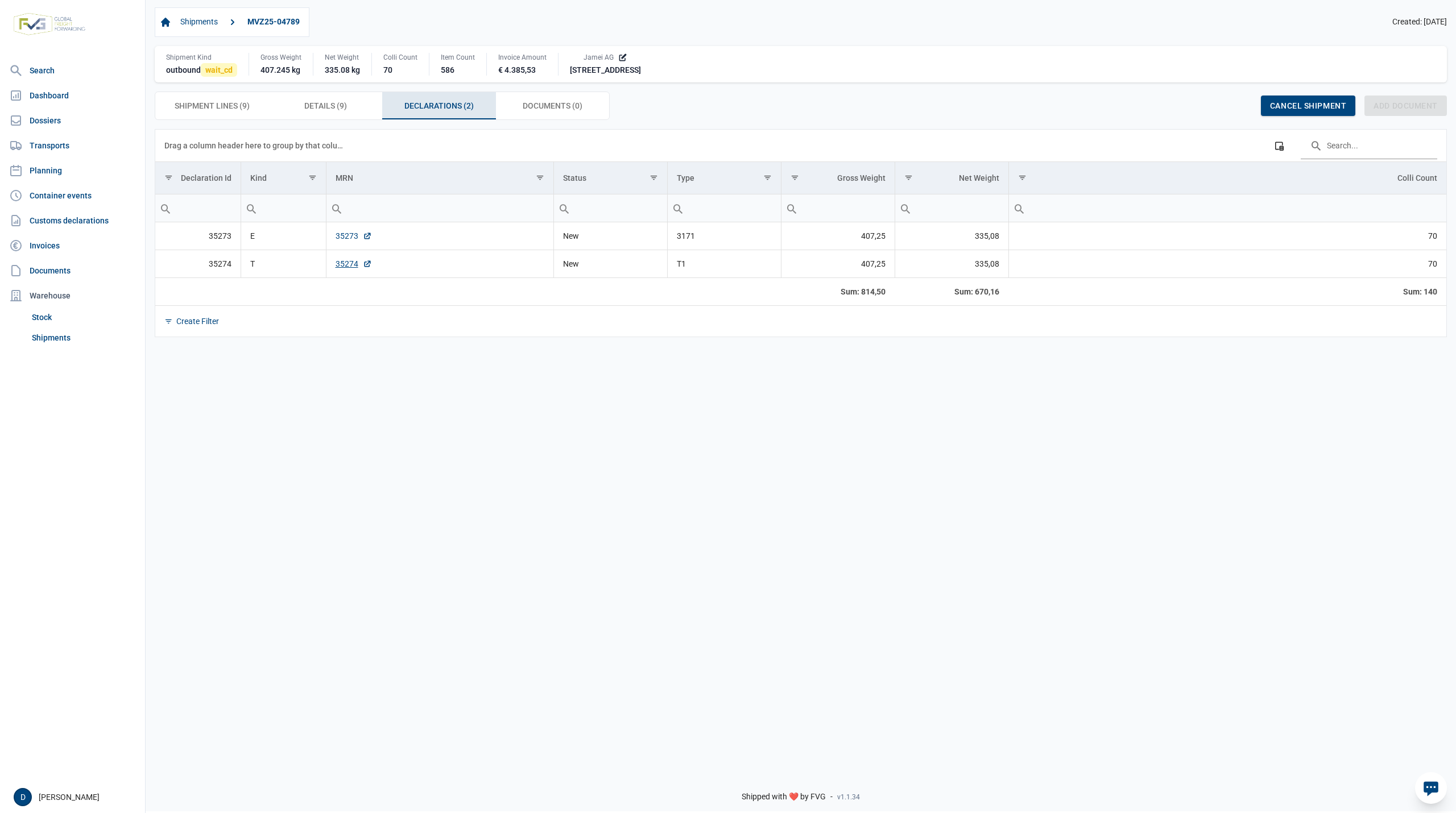
click at [344, 233] on link "35273" at bounding box center [354, 236] width 37 height 11
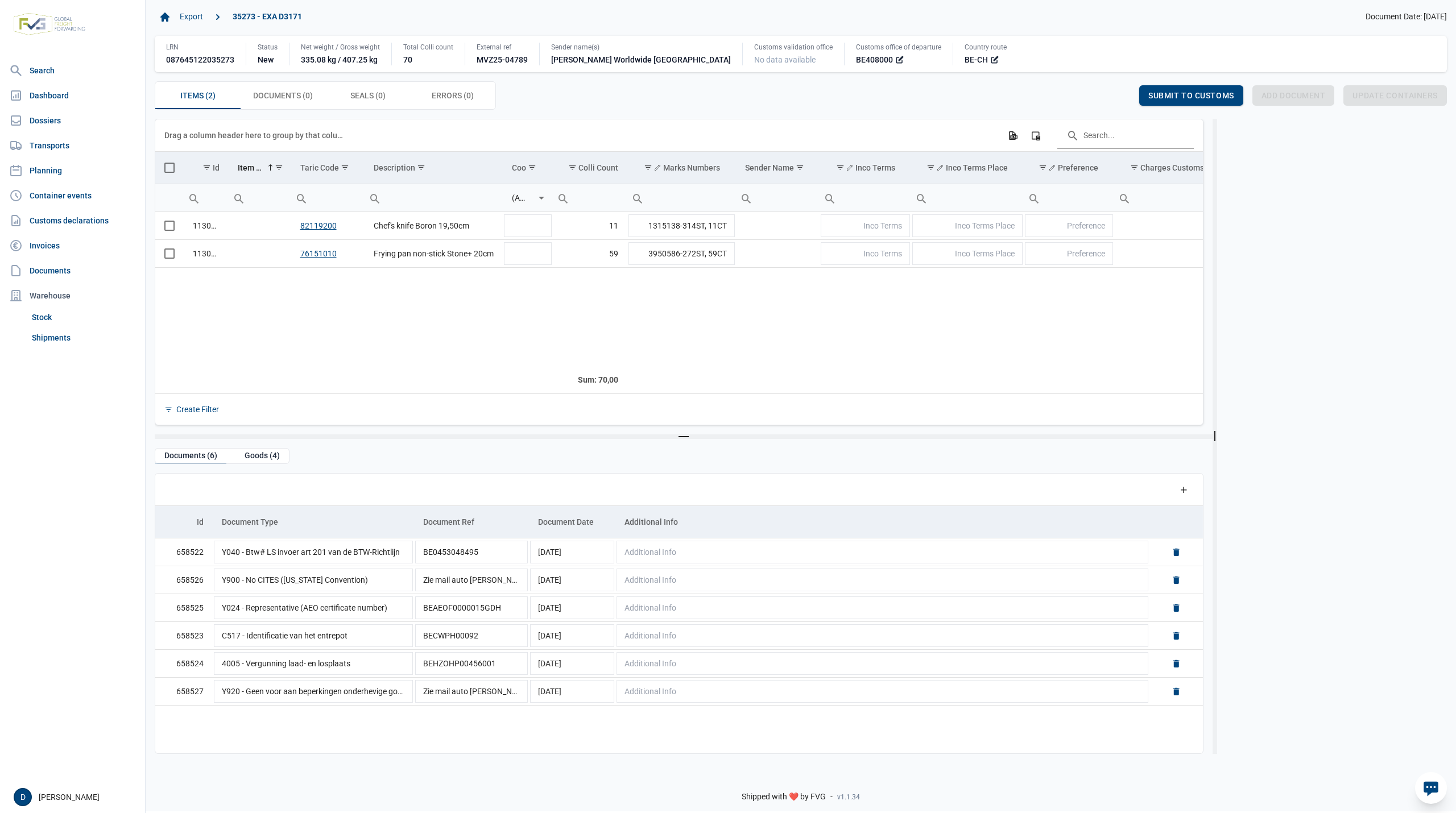
click at [169, 167] on span "Select all" at bounding box center [169, 168] width 10 height 10
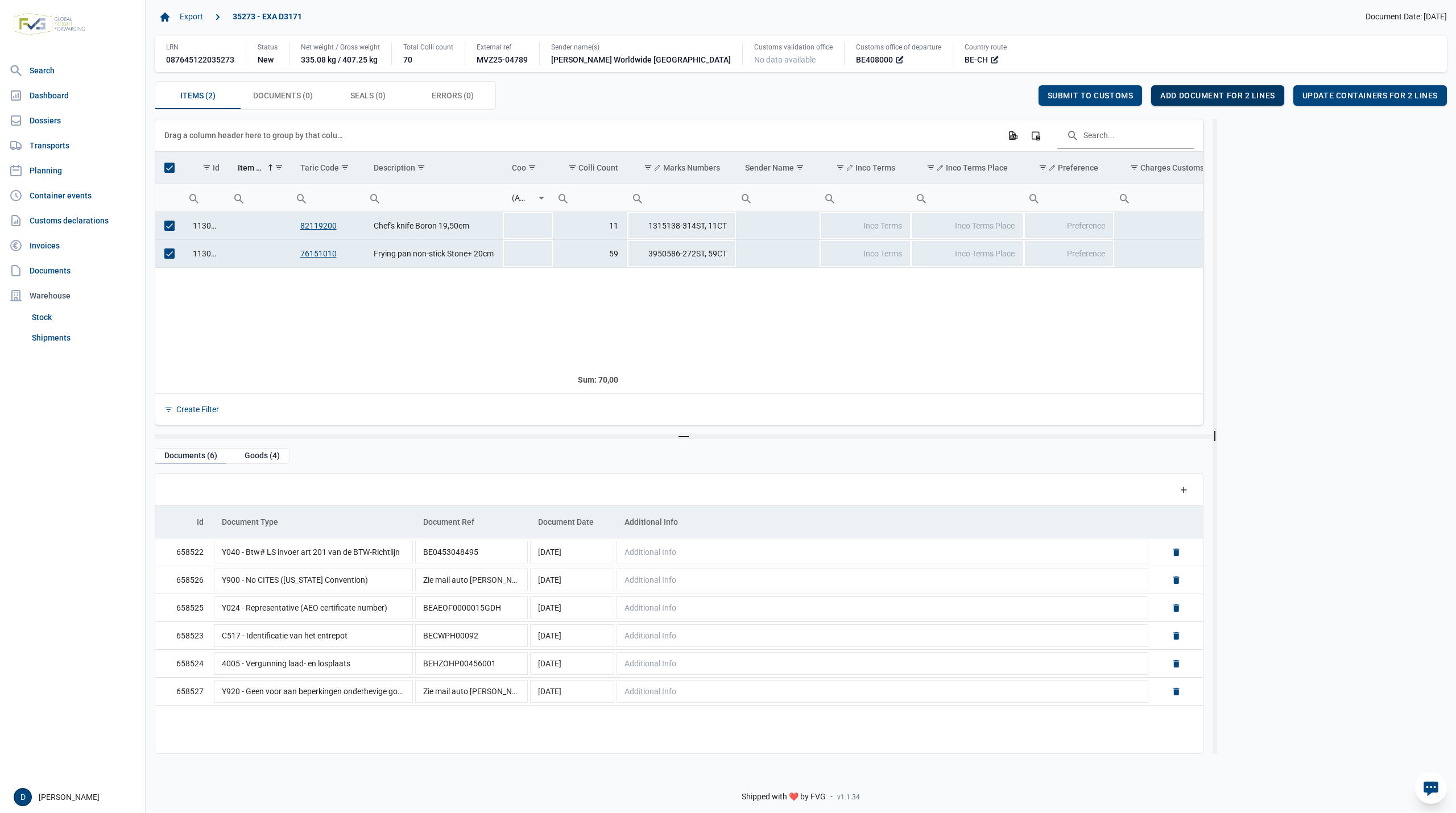
click at [1206, 93] on span "Add document for 2 lines" at bounding box center [1217, 95] width 114 height 9
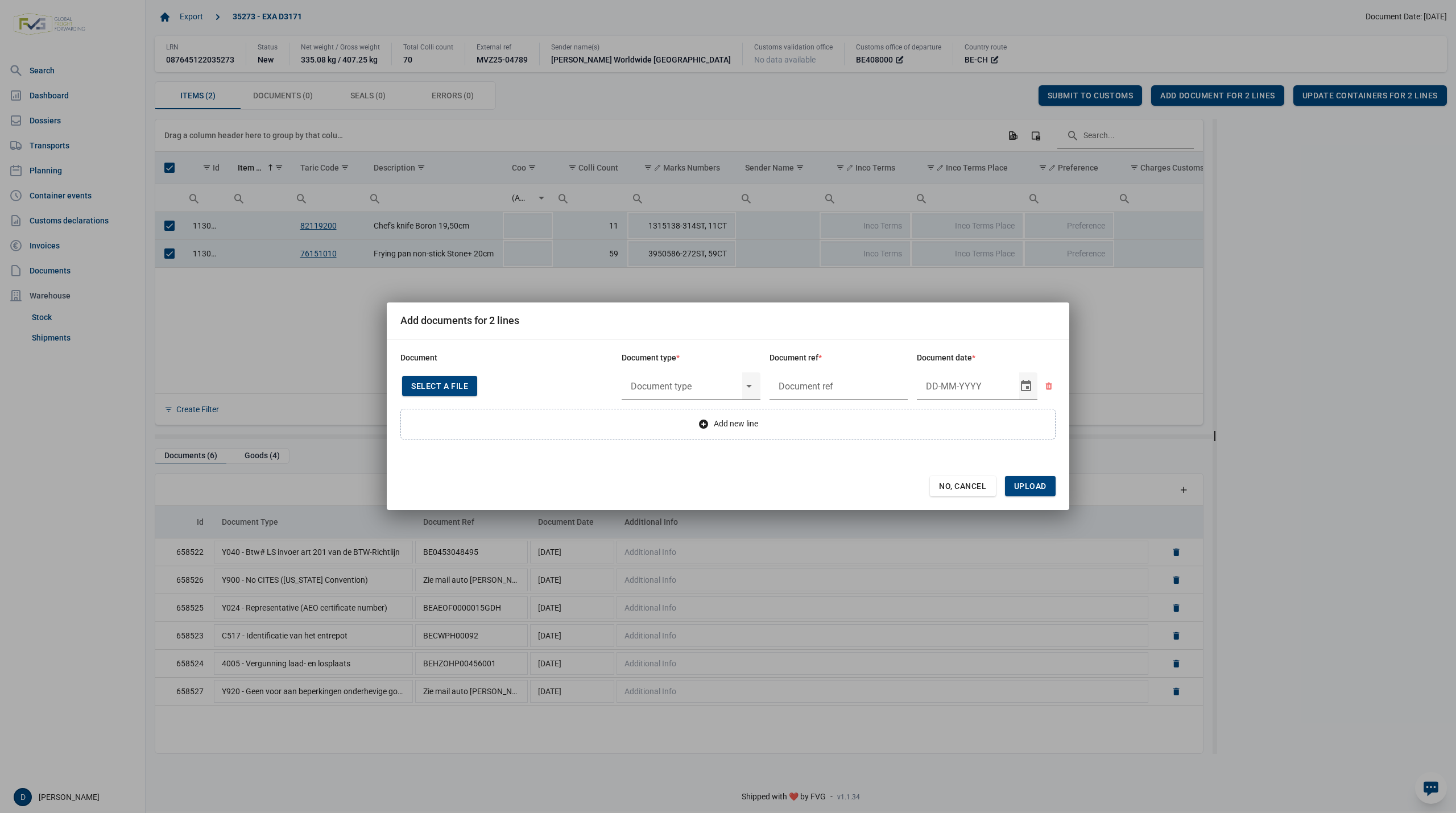
click at [438, 389] on span "Select a file" at bounding box center [439, 386] width 57 height 9
type input "Factuur VFA25-05286"
click at [692, 381] on input "text" at bounding box center [682, 386] width 121 height 29
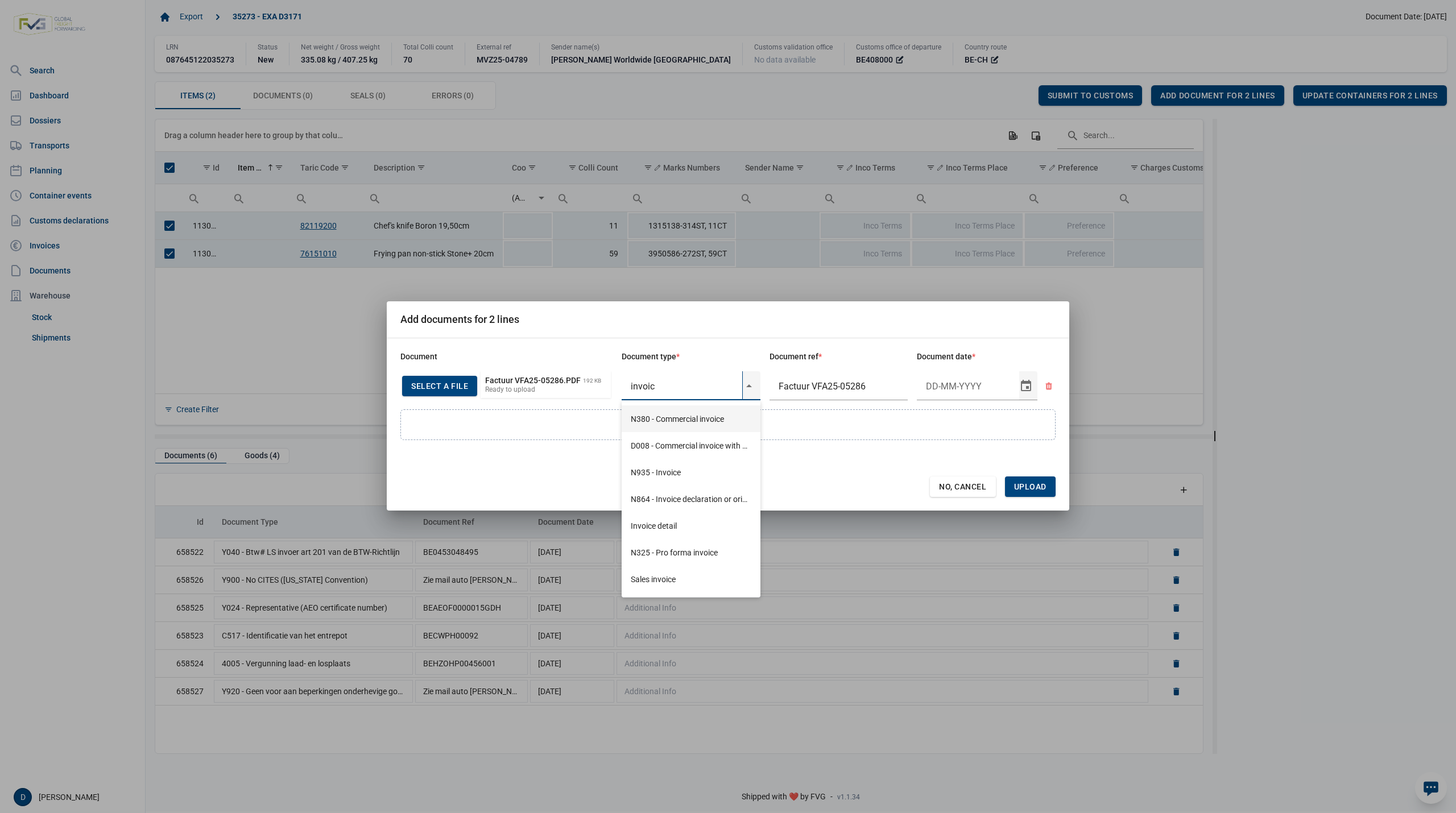
click at [685, 416] on div "N380 - Commercial invoice" at bounding box center [690, 418] width 138 height 27
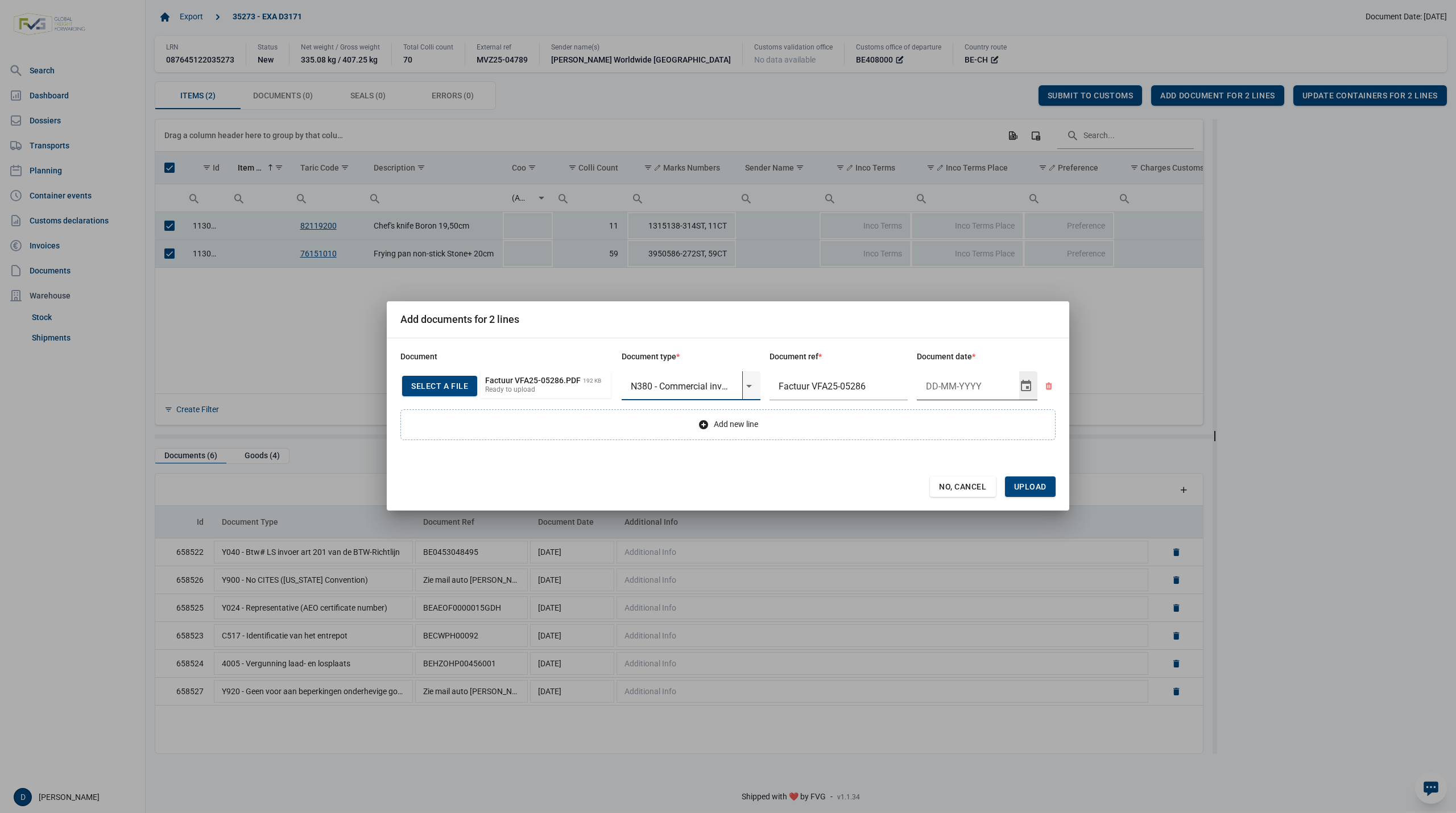
type input "N380 - Commercial invoice"
click at [949, 387] on input "Document date" at bounding box center [968, 386] width 103 height 29
type input "[DATE]"
click at [1034, 490] on span "Upload" at bounding box center [1030, 487] width 32 height 9
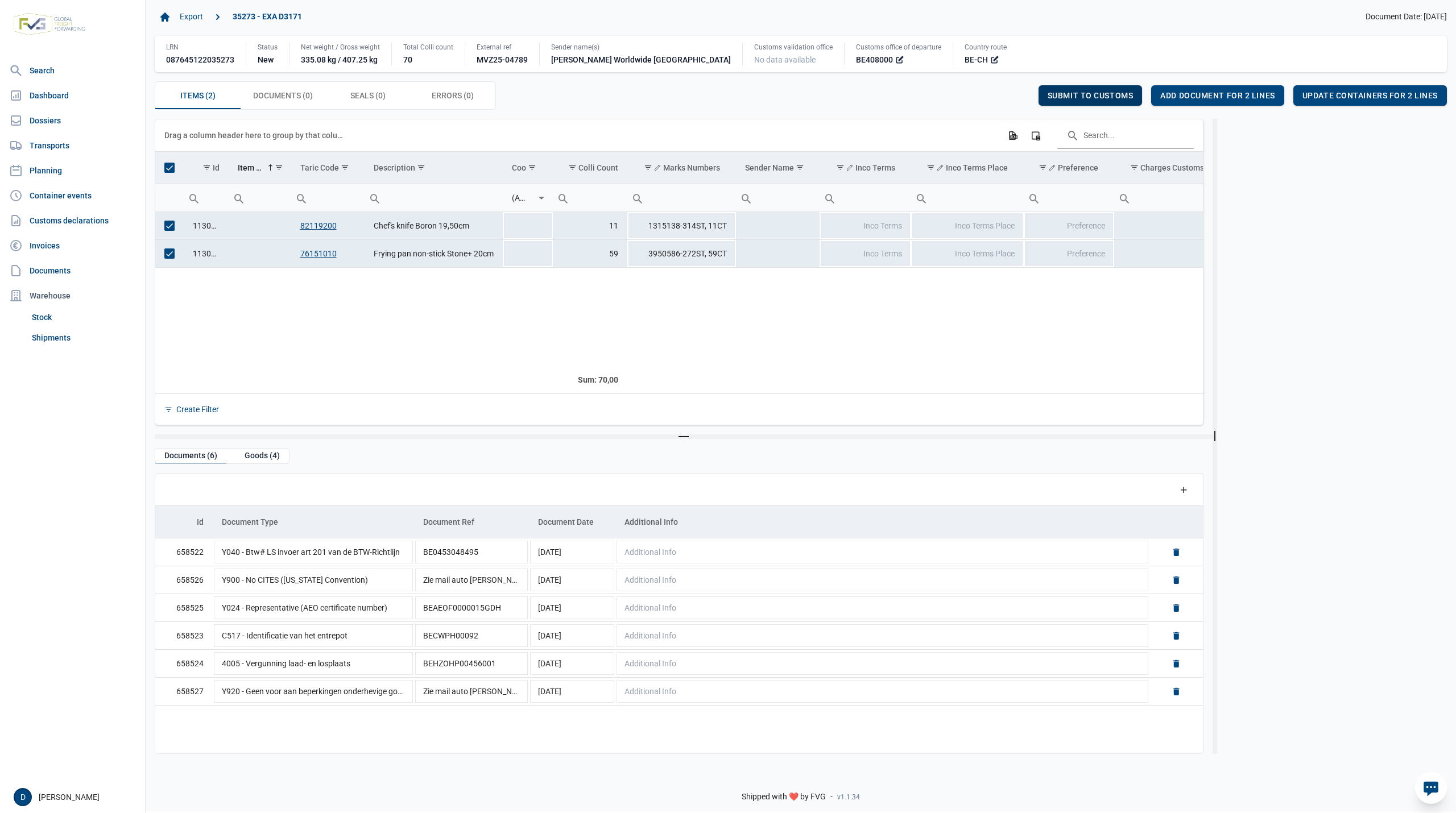
click at [1079, 95] on span "Submit to customs" at bounding box center [1091, 95] width 86 height 9
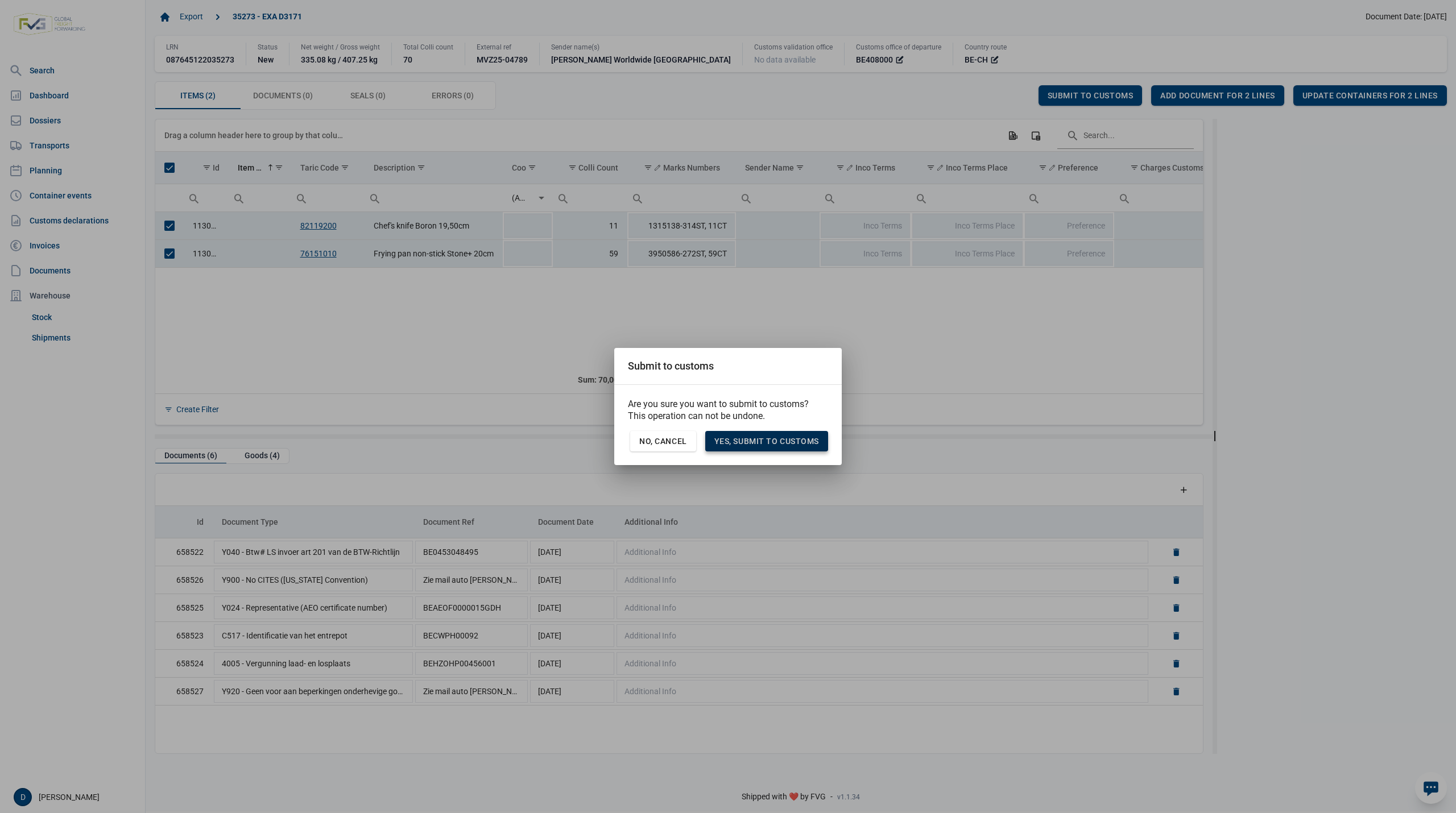
click at [784, 442] on span "Yes, Submit to customs" at bounding box center [766, 441] width 105 height 9
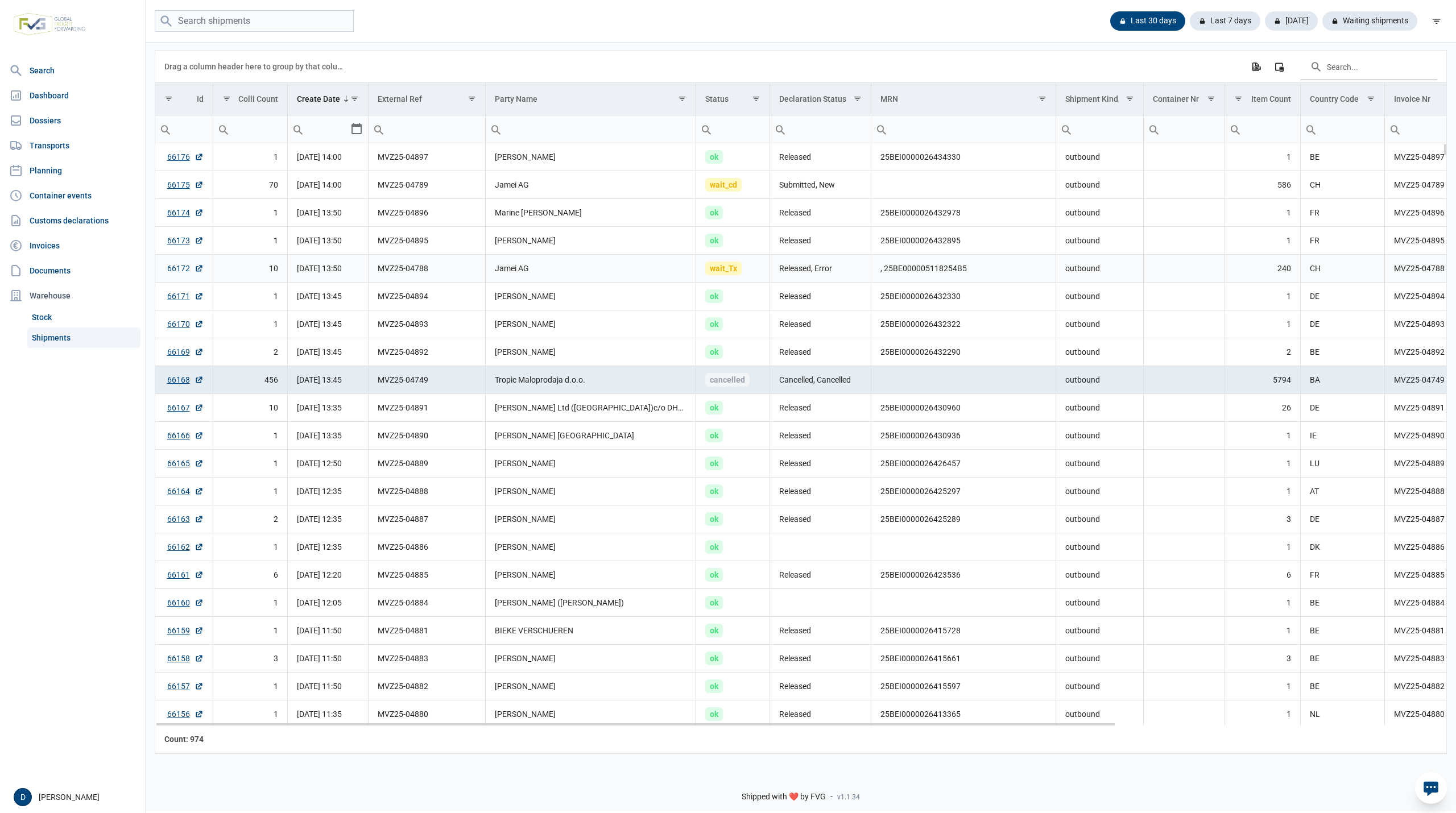
click at [183, 272] on link "66172" at bounding box center [185, 268] width 37 height 11
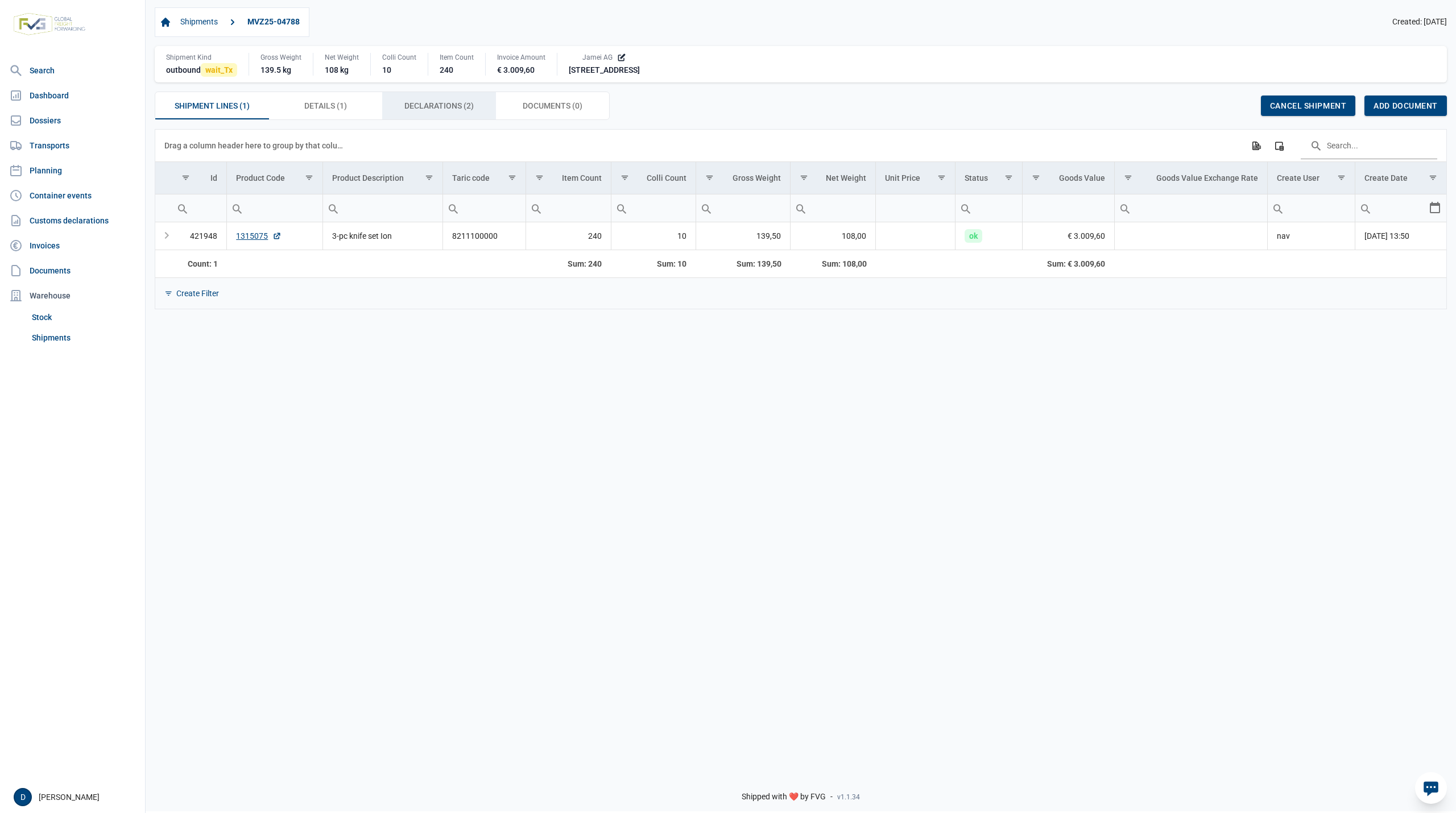
click at [431, 109] on span "Declarations (2) Declarations (2)" at bounding box center [439, 105] width 70 height 14
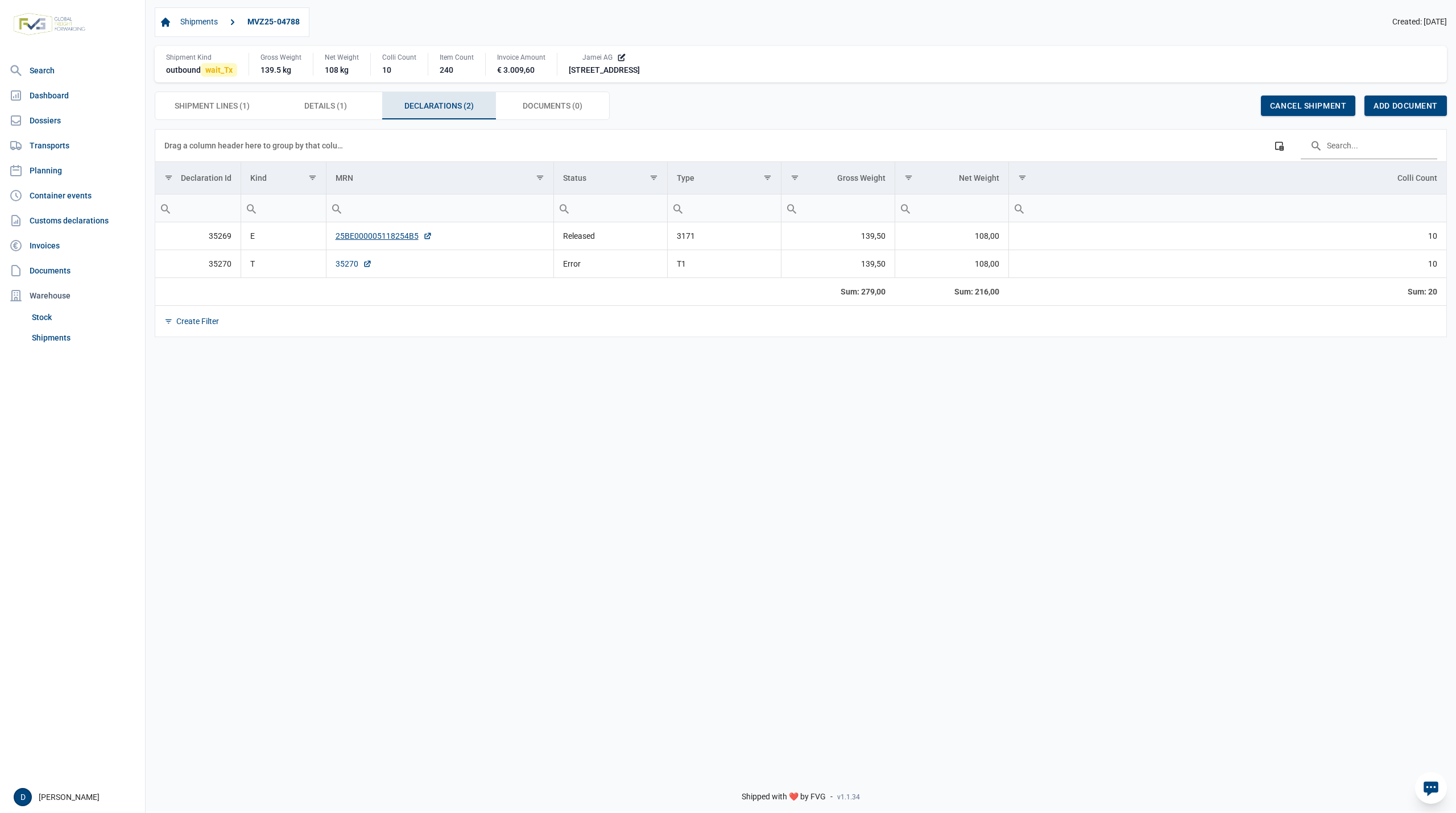
click at [342, 266] on link "35270" at bounding box center [354, 264] width 37 height 11
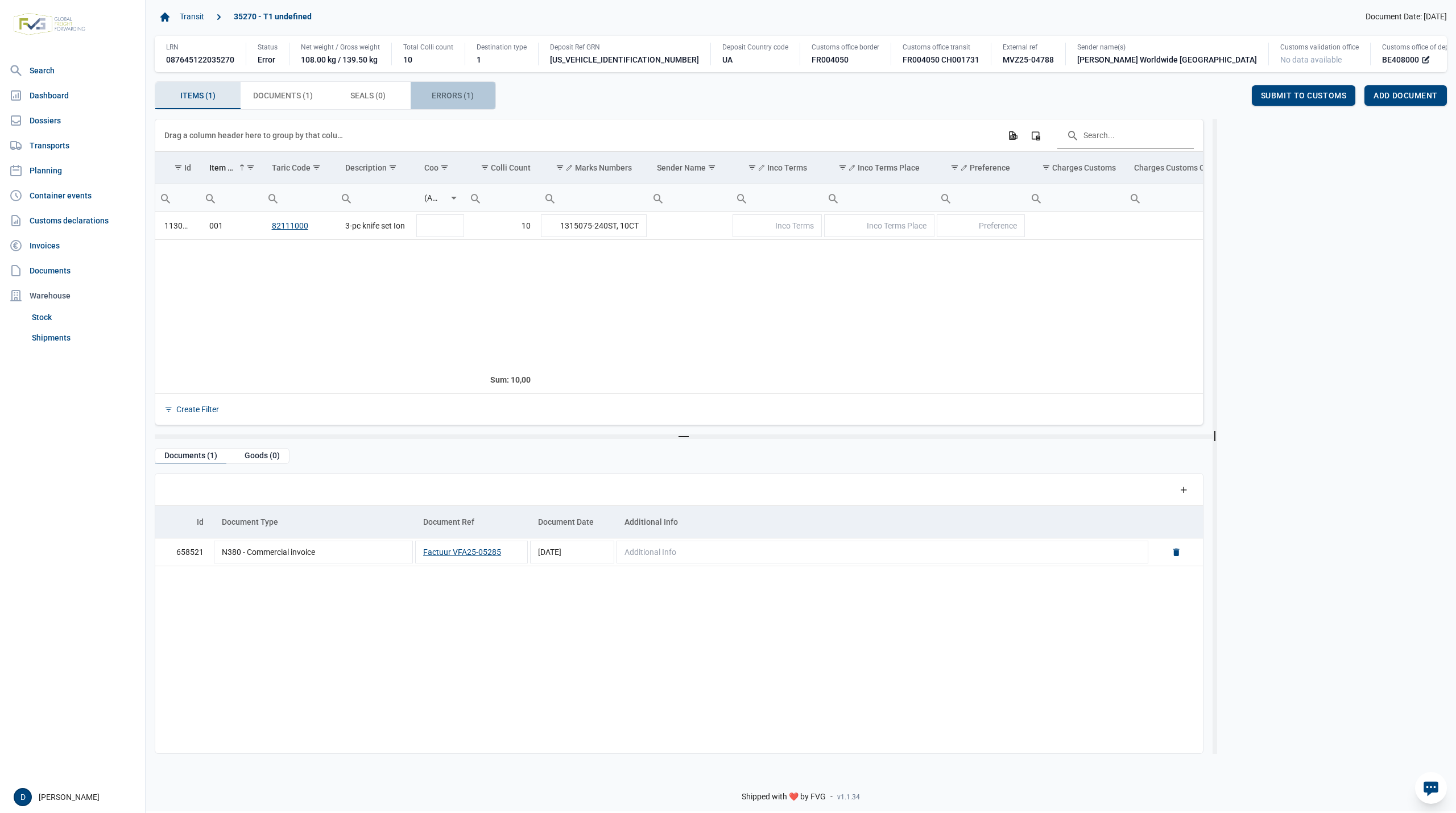
click at [446, 98] on span "Errors (1) Errors (1)" at bounding box center [453, 95] width 42 height 14
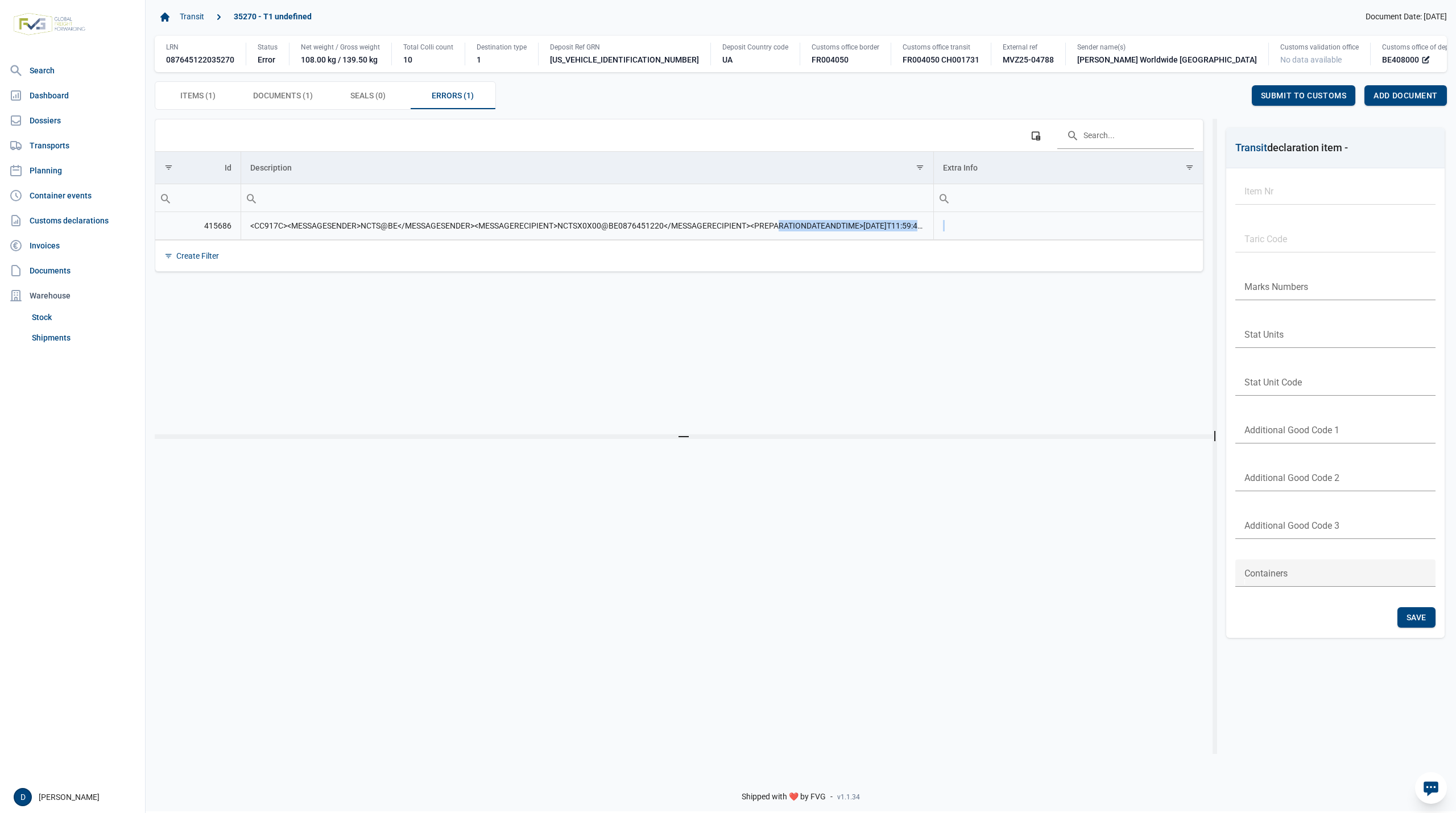
drag, startPoint x: 779, startPoint y: 226, endPoint x: 958, endPoint y: 229, distance: 179.0
click at [958, 229] on tr "415686 <CC917C><MESSAGESENDER>NCTS@BE</MESSAGESENDER><MESSAGERECIPIENT>NCTSX0X0…" at bounding box center [679, 226] width 1048 height 28
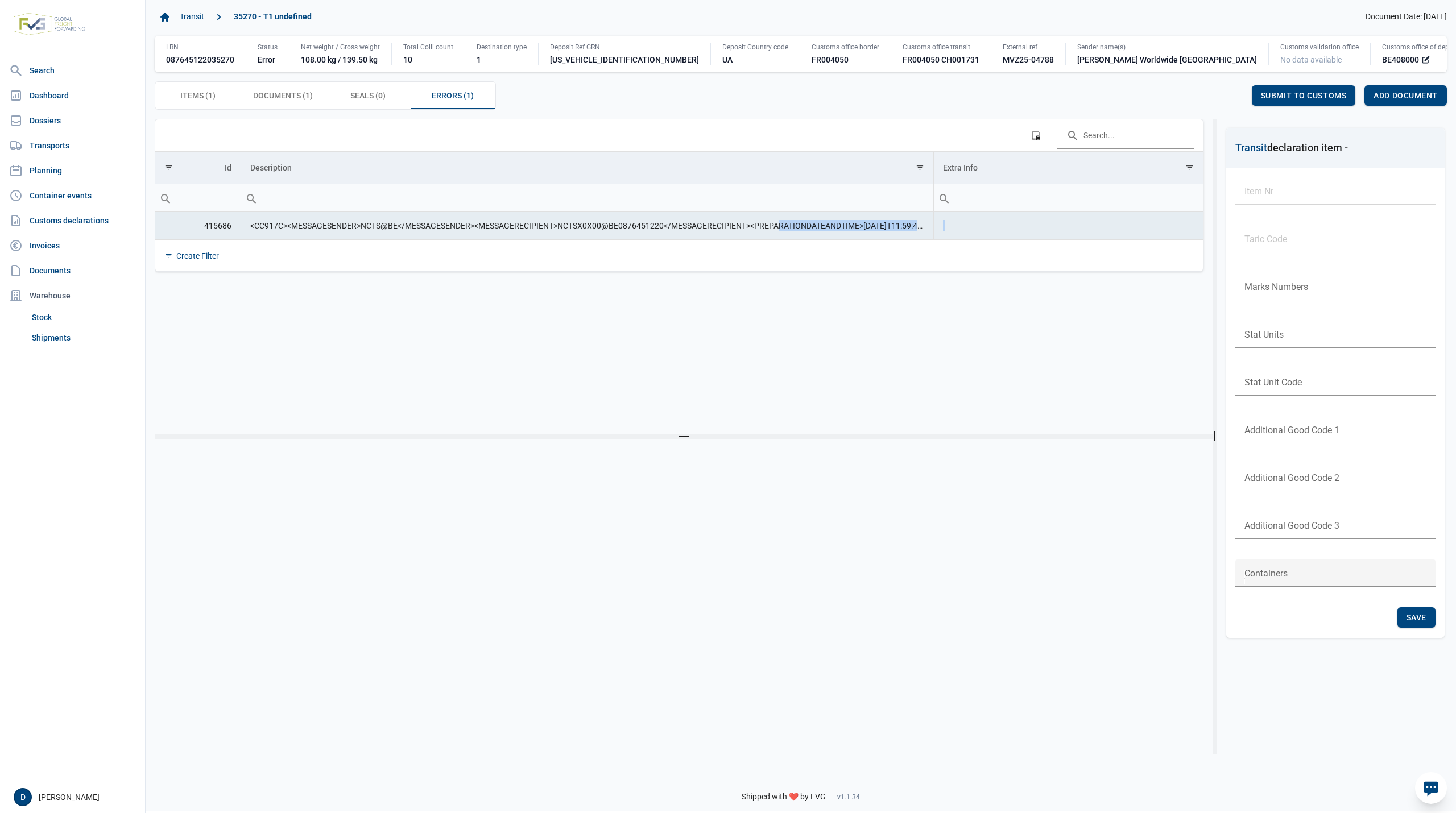
click at [922, 230] on td "<CC917C><MESSAGESENDER>NCTS@BE</MESSAGESENDER><MESSAGERECIPIENT>NCTSX0X00@BE087…" at bounding box center [586, 226] width 692 height 28
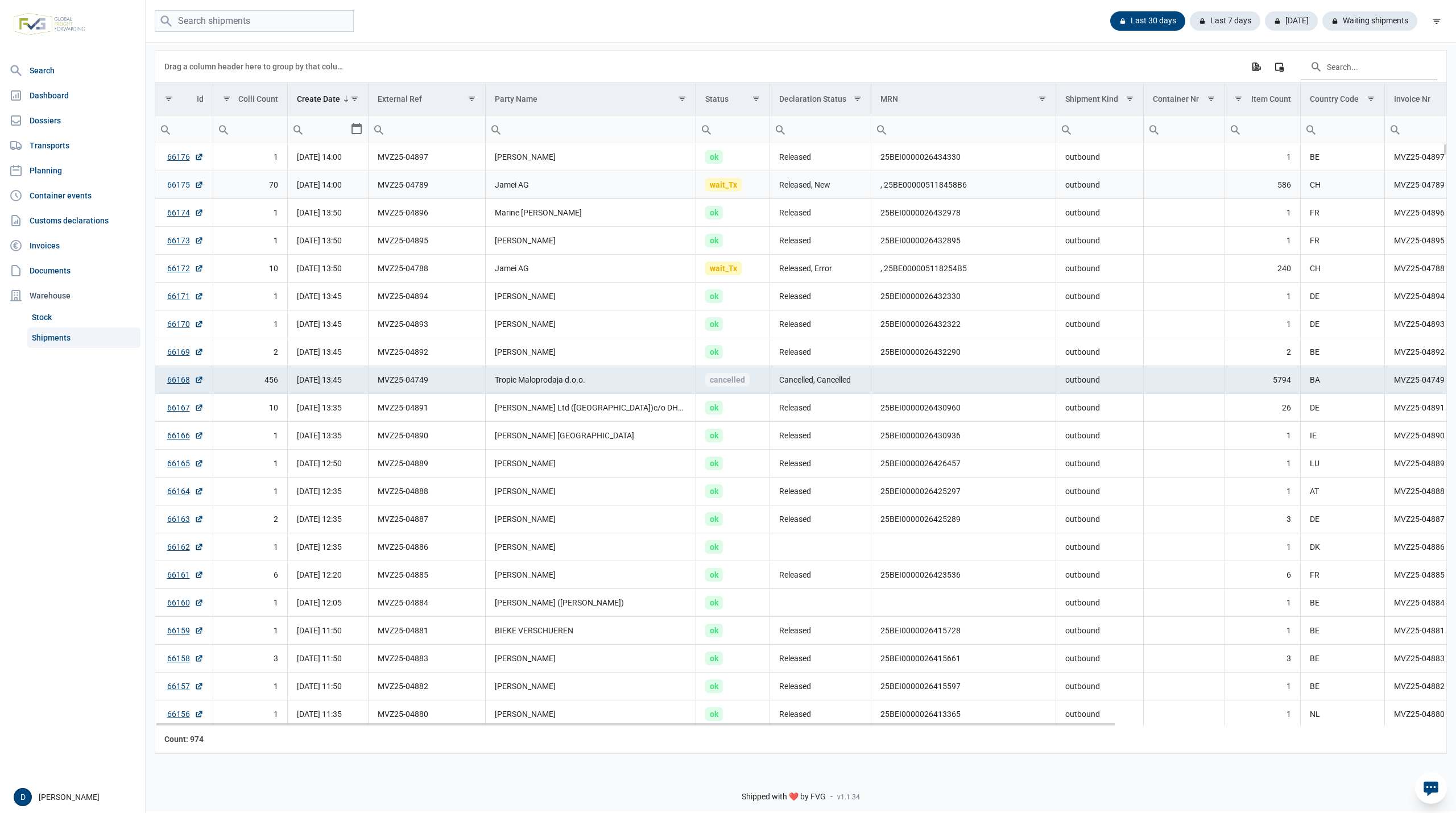
click at [176, 185] on link "66175" at bounding box center [185, 185] width 37 height 11
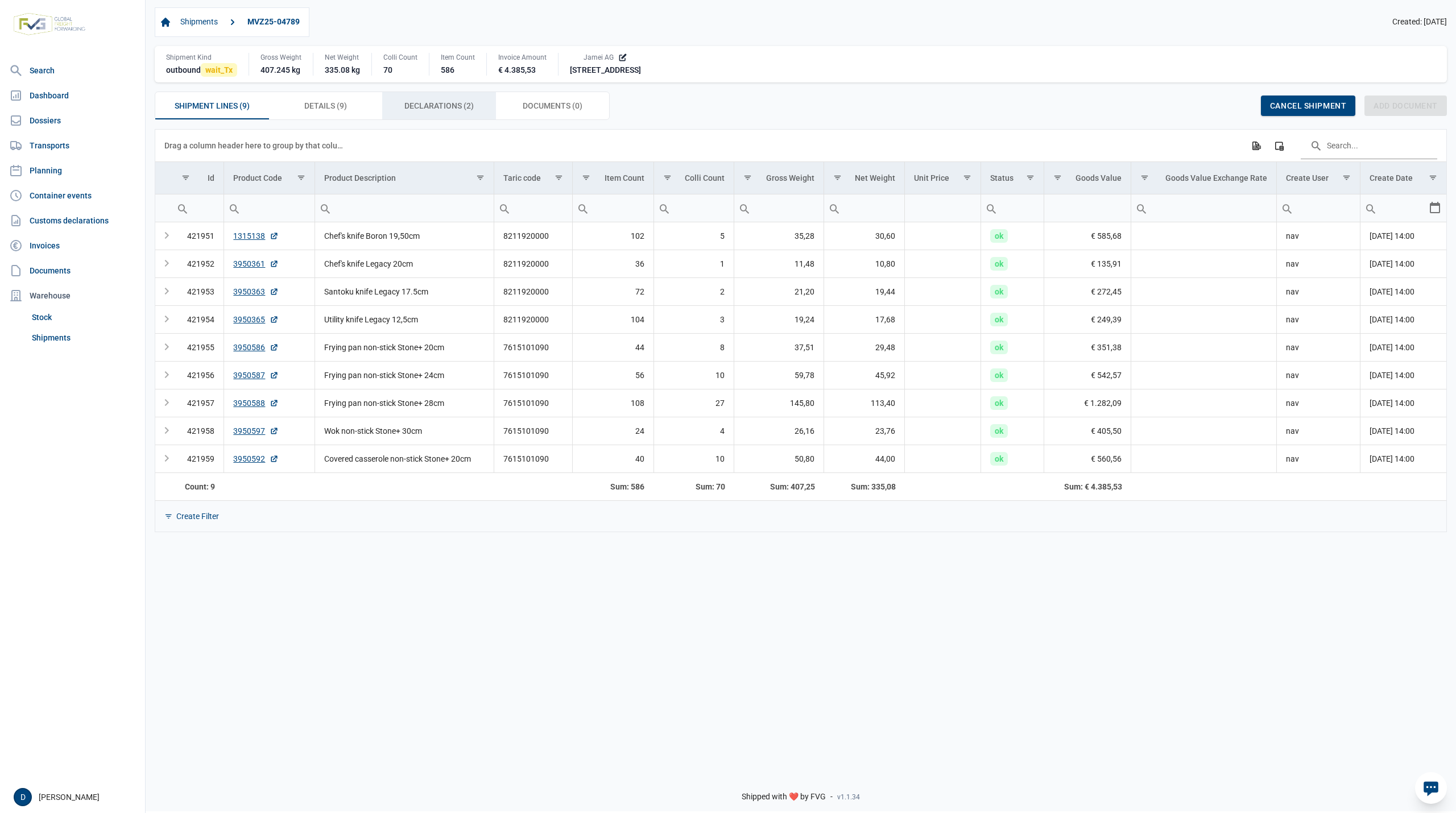
click at [410, 103] on span "Declarations (2) Declarations (2)" at bounding box center [439, 105] width 70 height 14
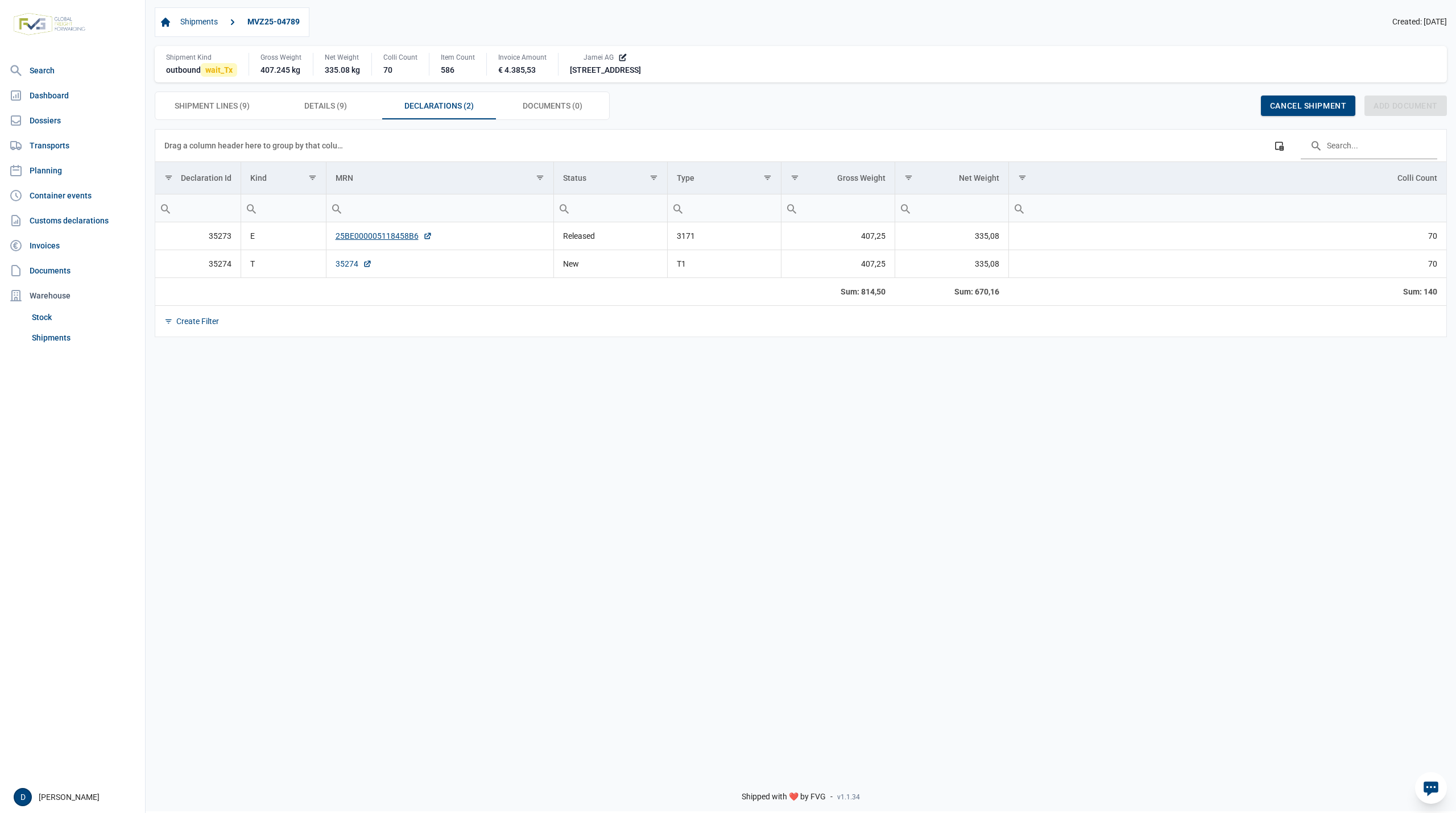
click at [344, 263] on link "35274" at bounding box center [354, 264] width 37 height 11
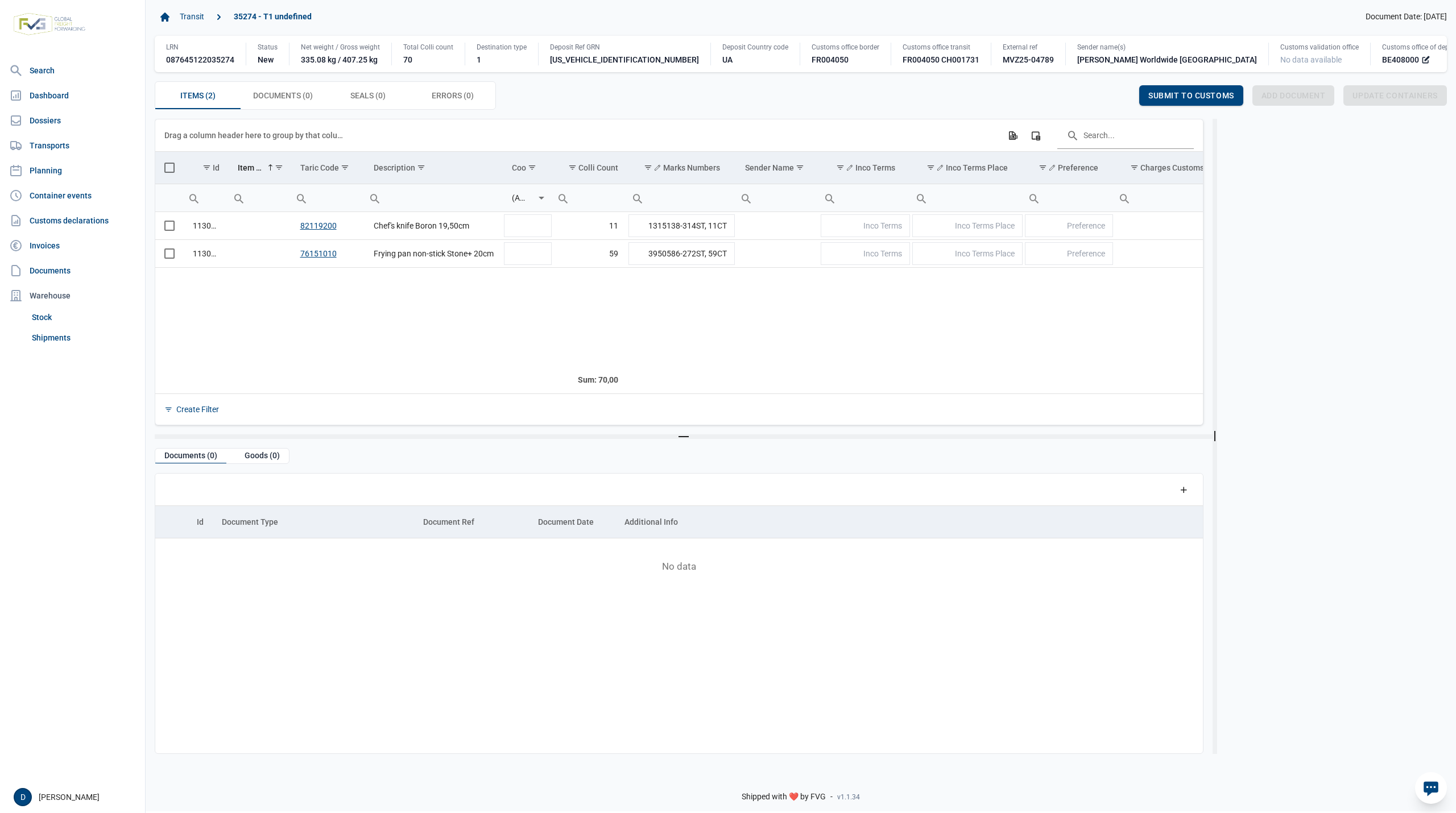
click at [172, 169] on span "Select all" at bounding box center [169, 168] width 10 height 10
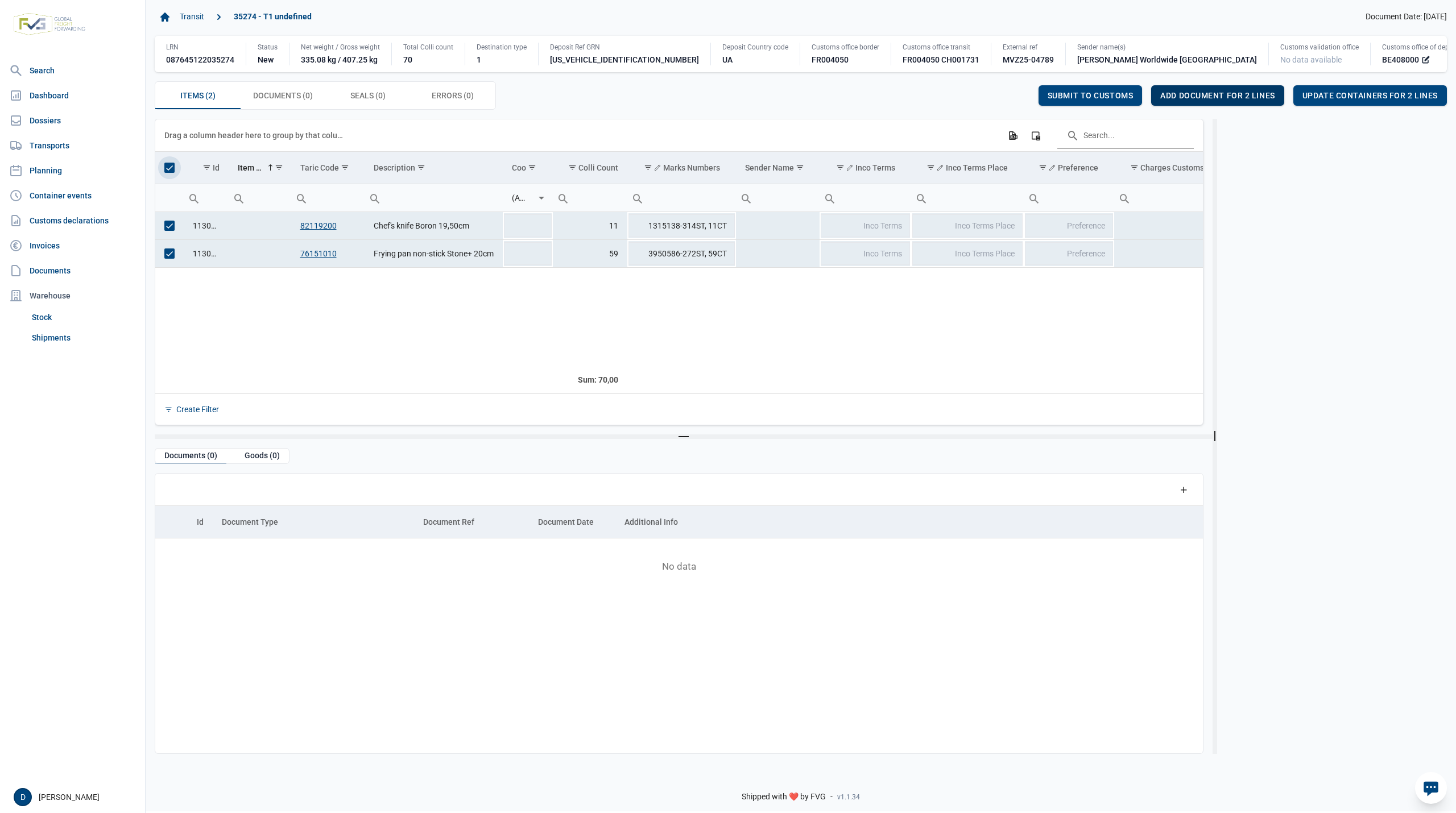
click at [1232, 95] on span "Add document for 2 lines" at bounding box center [1217, 95] width 114 height 9
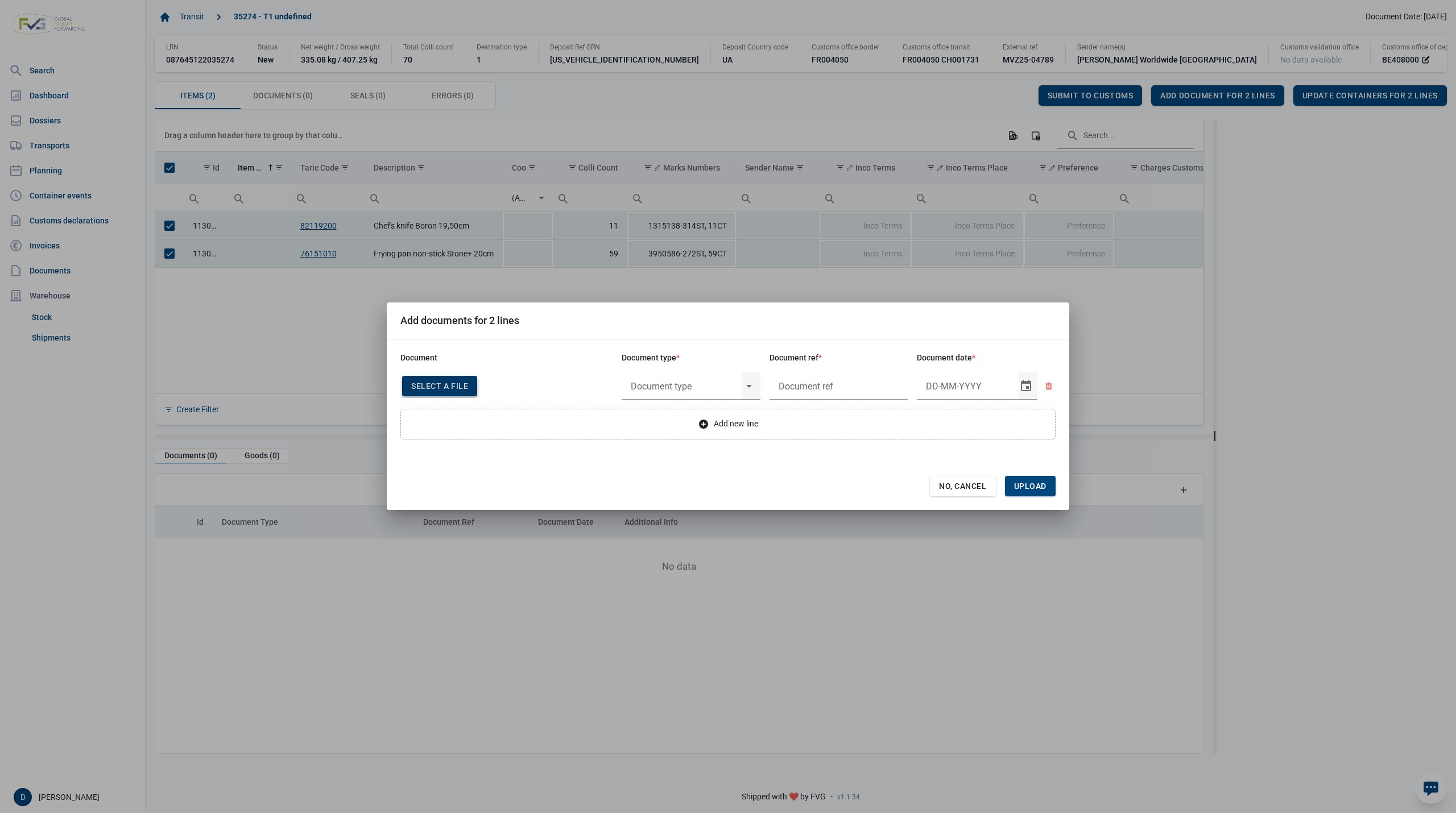
click at [446, 382] on span "Select a file" at bounding box center [439, 386] width 57 height 9
type input "Factuur VFA25-05286"
click at [692, 380] on input "text" at bounding box center [682, 386] width 121 height 29
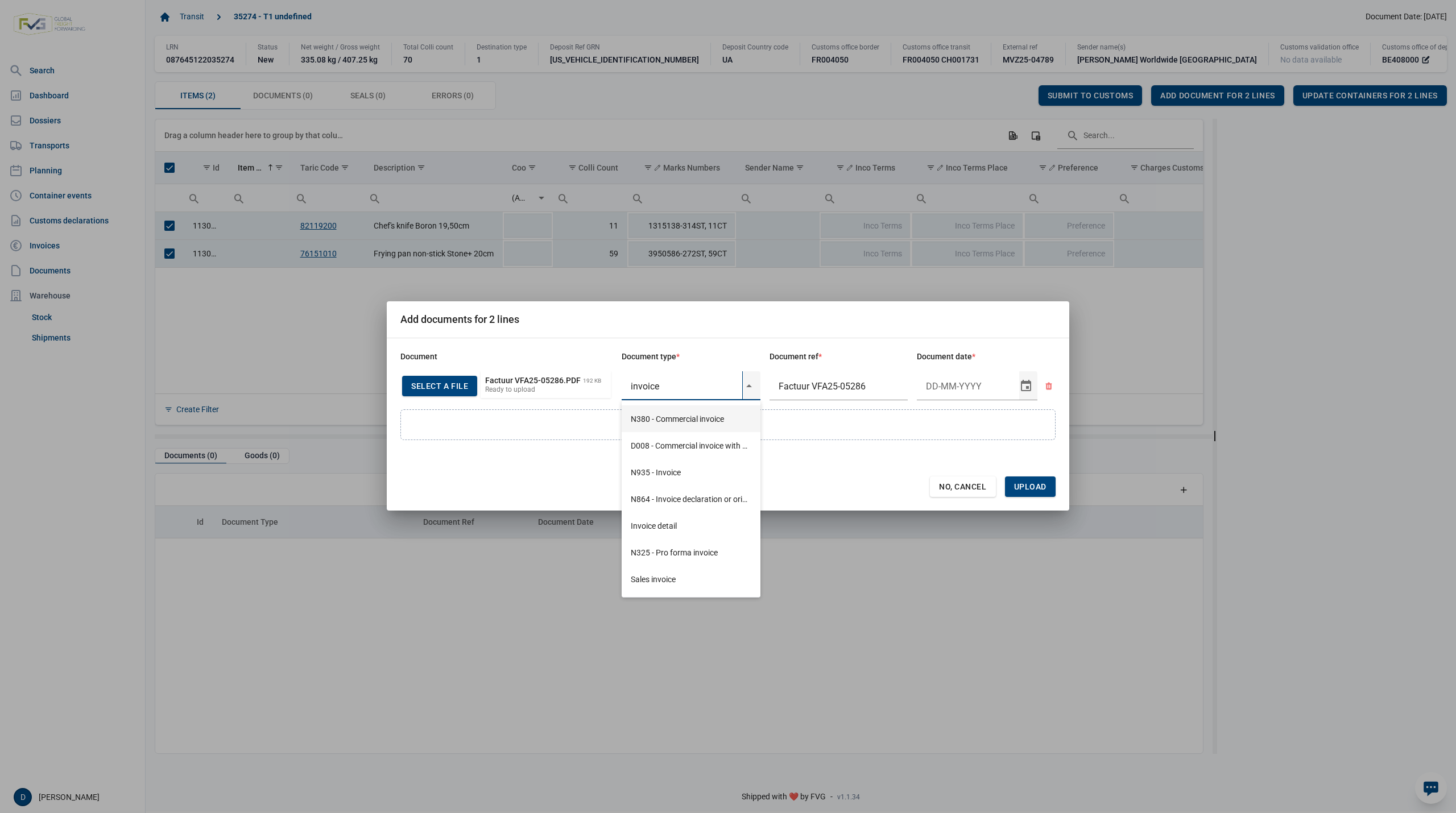
click at [669, 415] on div "N380 - Commercial invoice" at bounding box center [690, 418] width 138 height 27
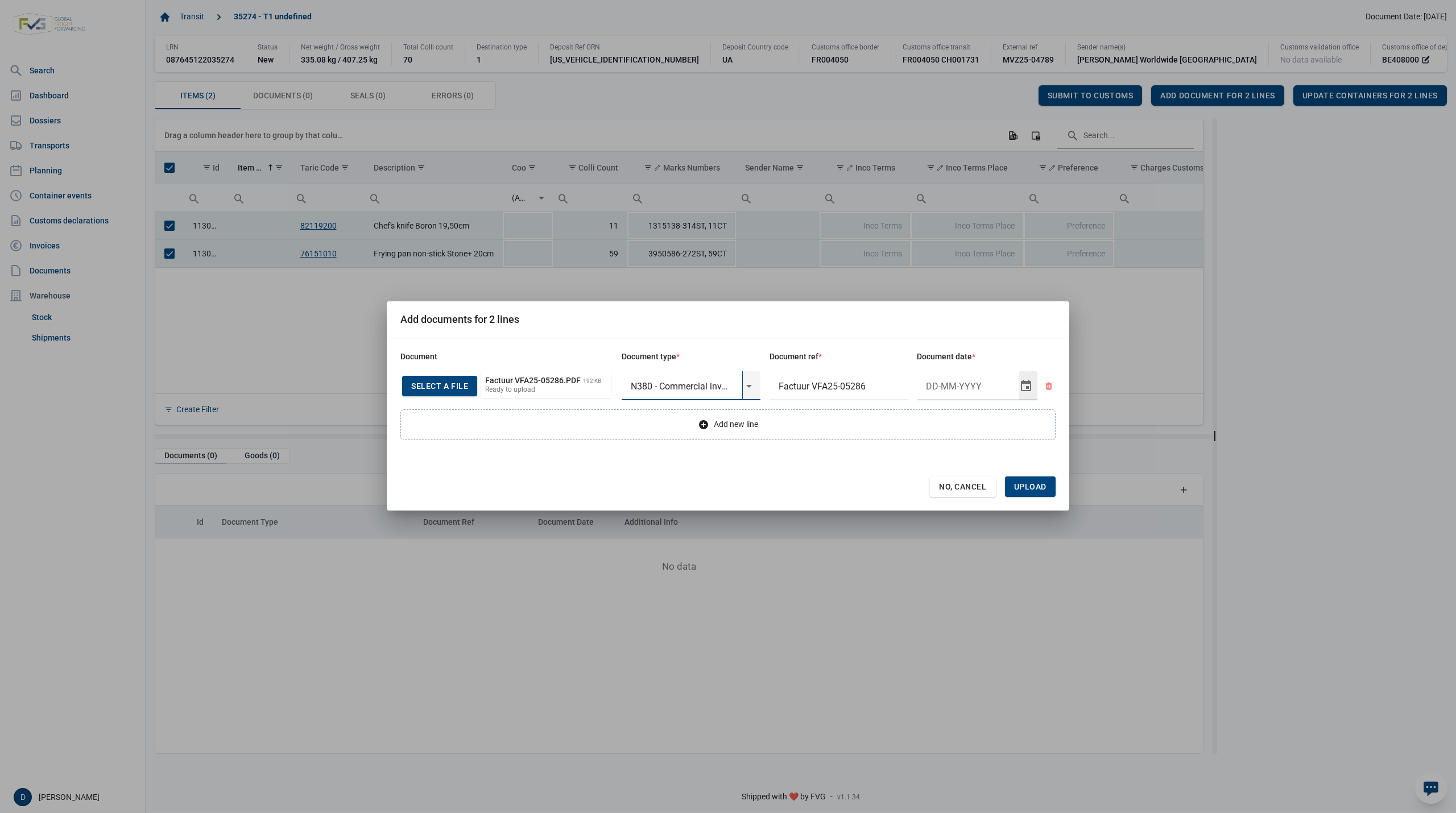
type input "N380 - Commercial invoice"
click at [947, 389] on input "Document date" at bounding box center [968, 386] width 103 height 29
type input "5-9-2025"
click at [1034, 487] on span "Upload" at bounding box center [1030, 487] width 32 height 9
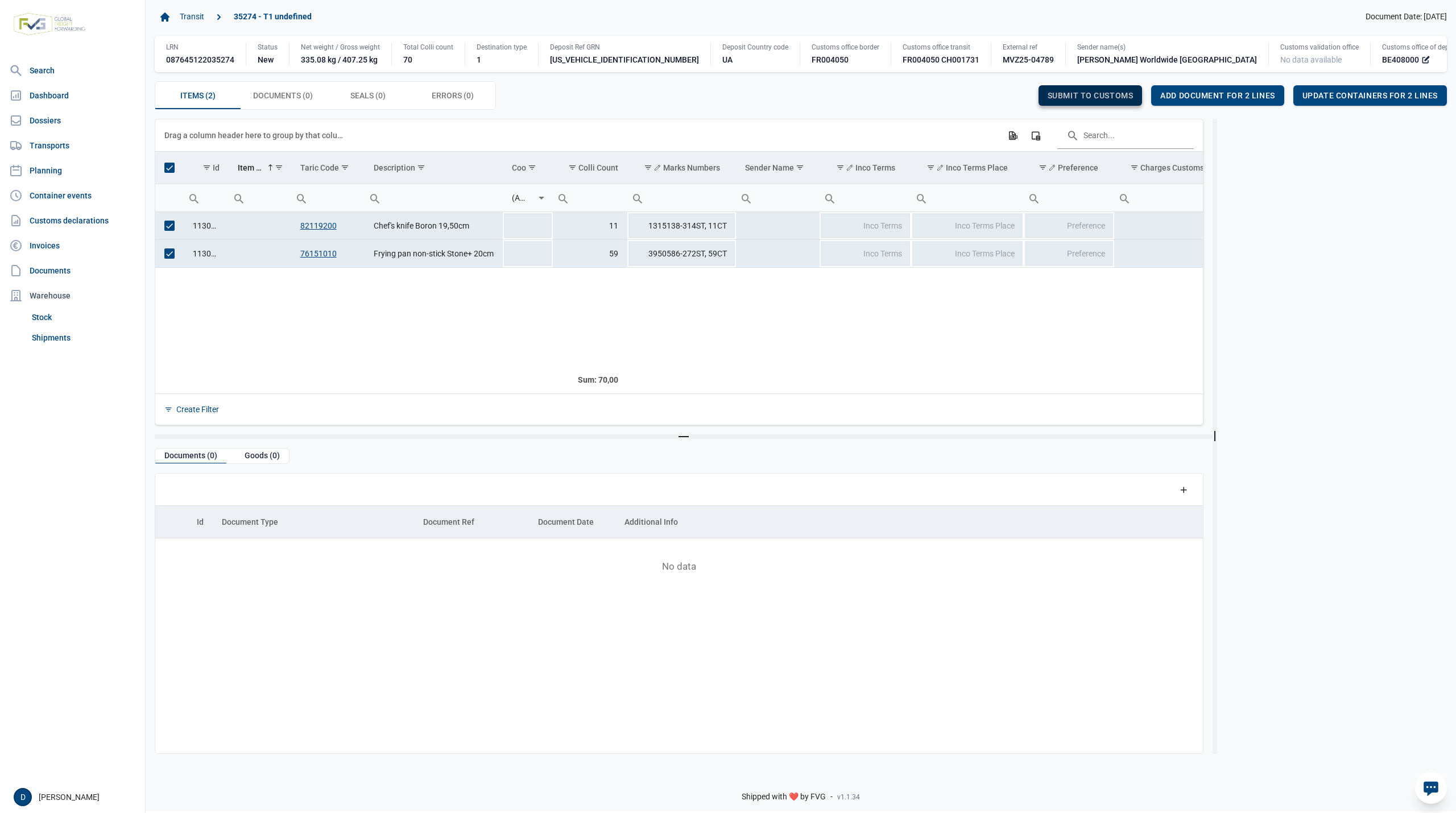
click at [1084, 96] on span "Submit to customs" at bounding box center [1091, 95] width 86 height 9
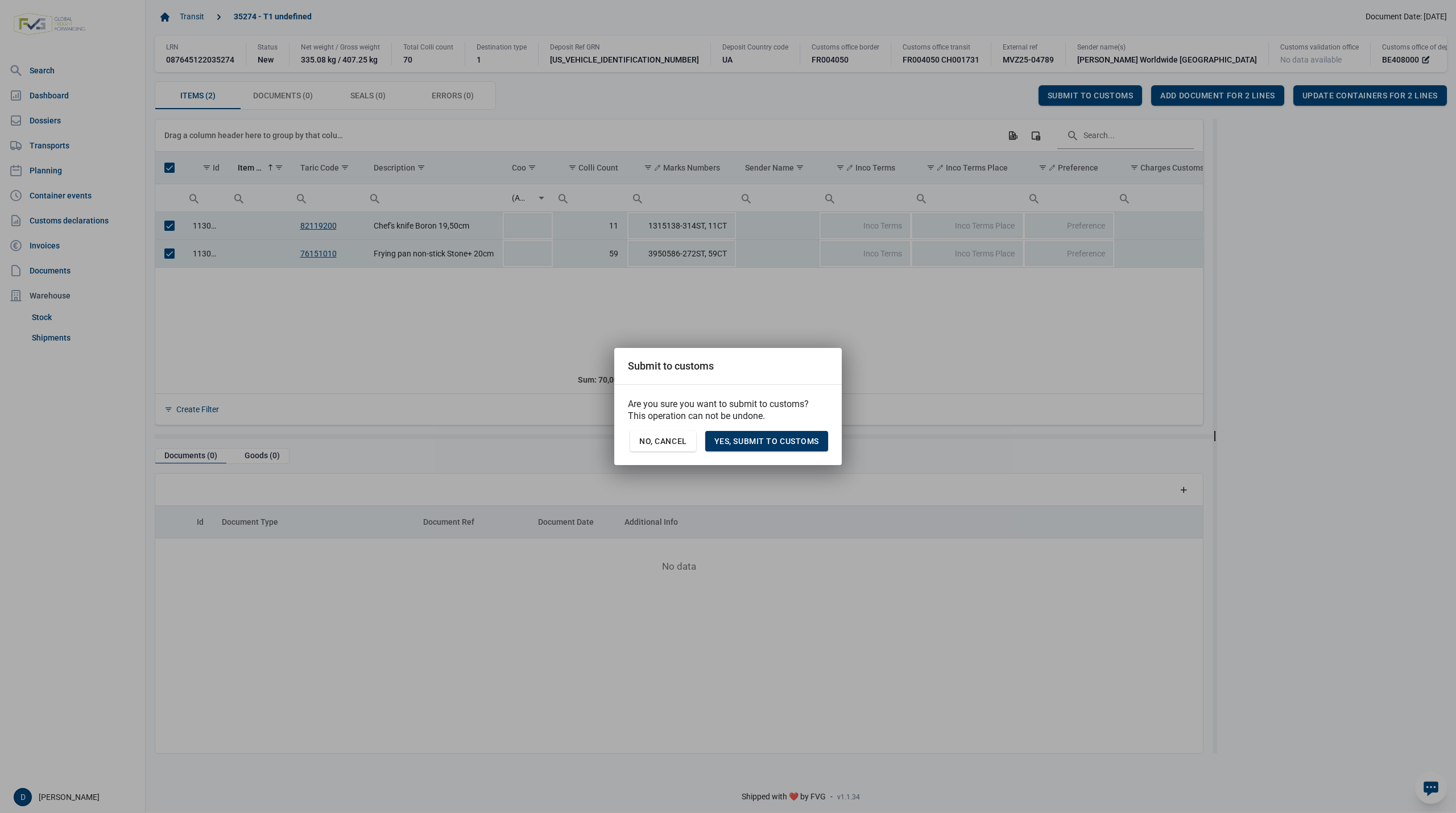
click at [805, 440] on span "Yes, Submit to customs" at bounding box center [766, 441] width 105 height 9
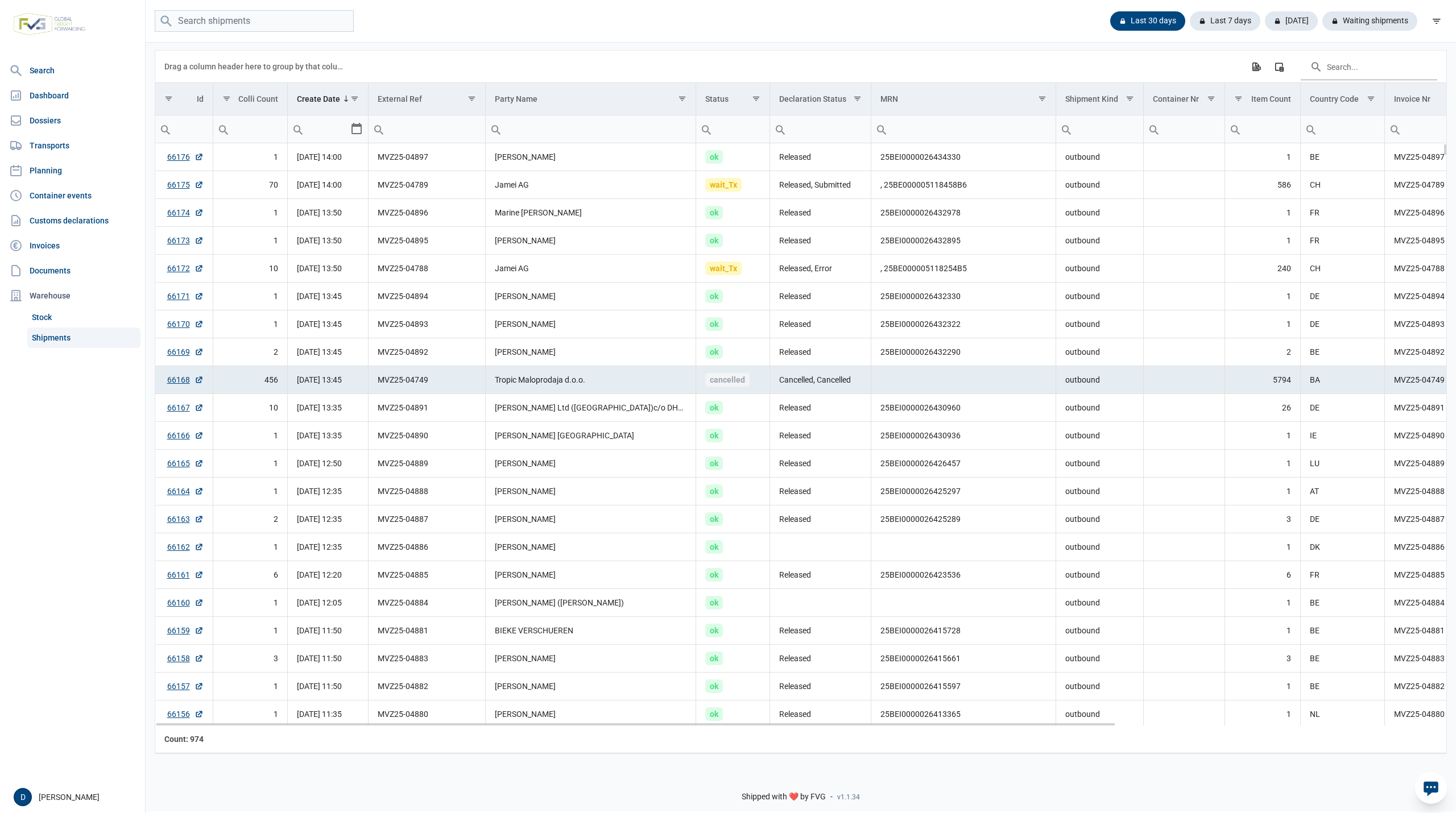
click at [614, 385] on td "Tropic Maloprodaja d.o.o." at bounding box center [591, 380] width 211 height 28
click at [642, 265] on td "Jamei AG" at bounding box center [591, 268] width 211 height 28
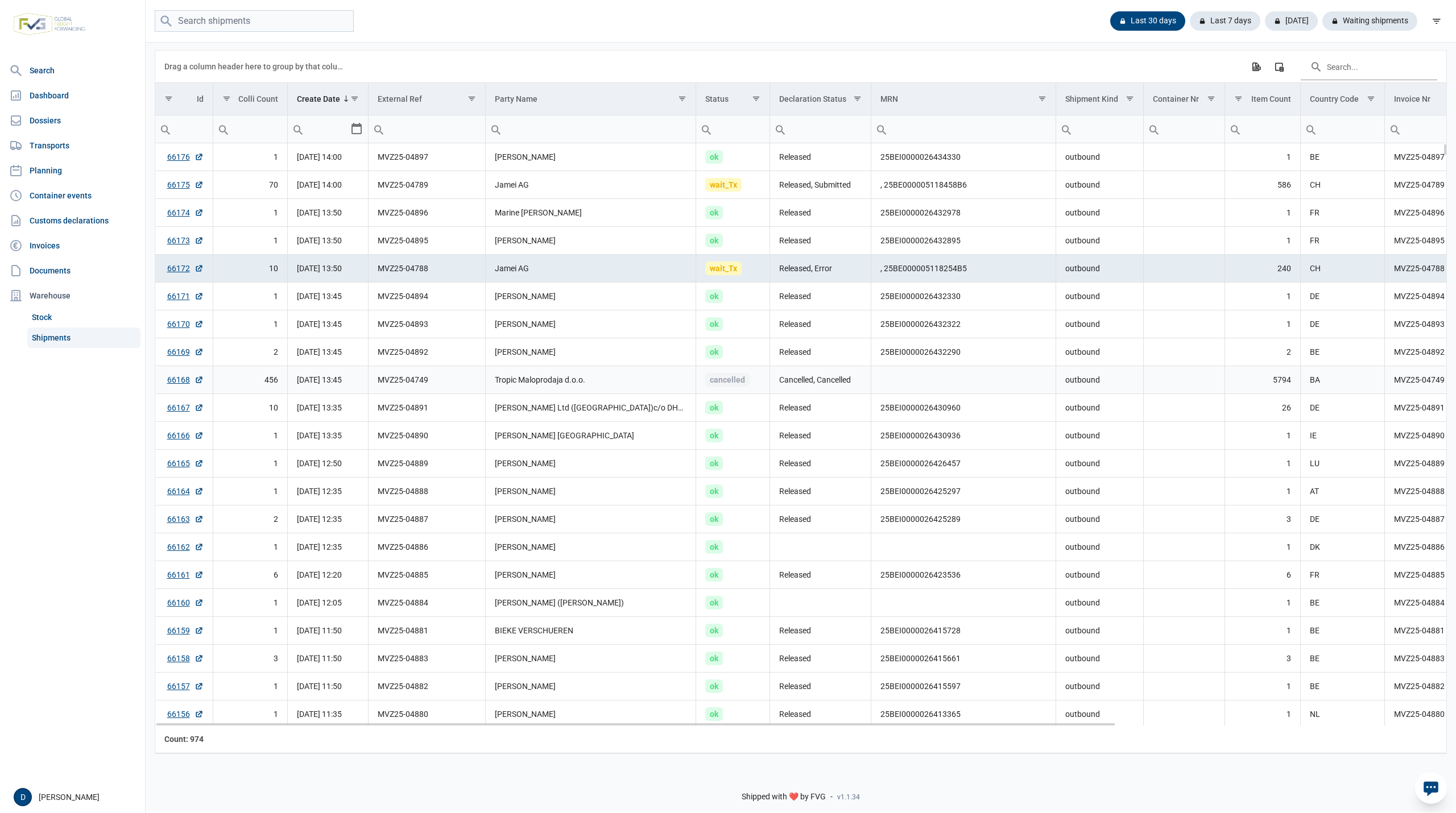
click at [616, 375] on td "Tropic Maloprodaja d.o.o." at bounding box center [591, 380] width 211 height 28
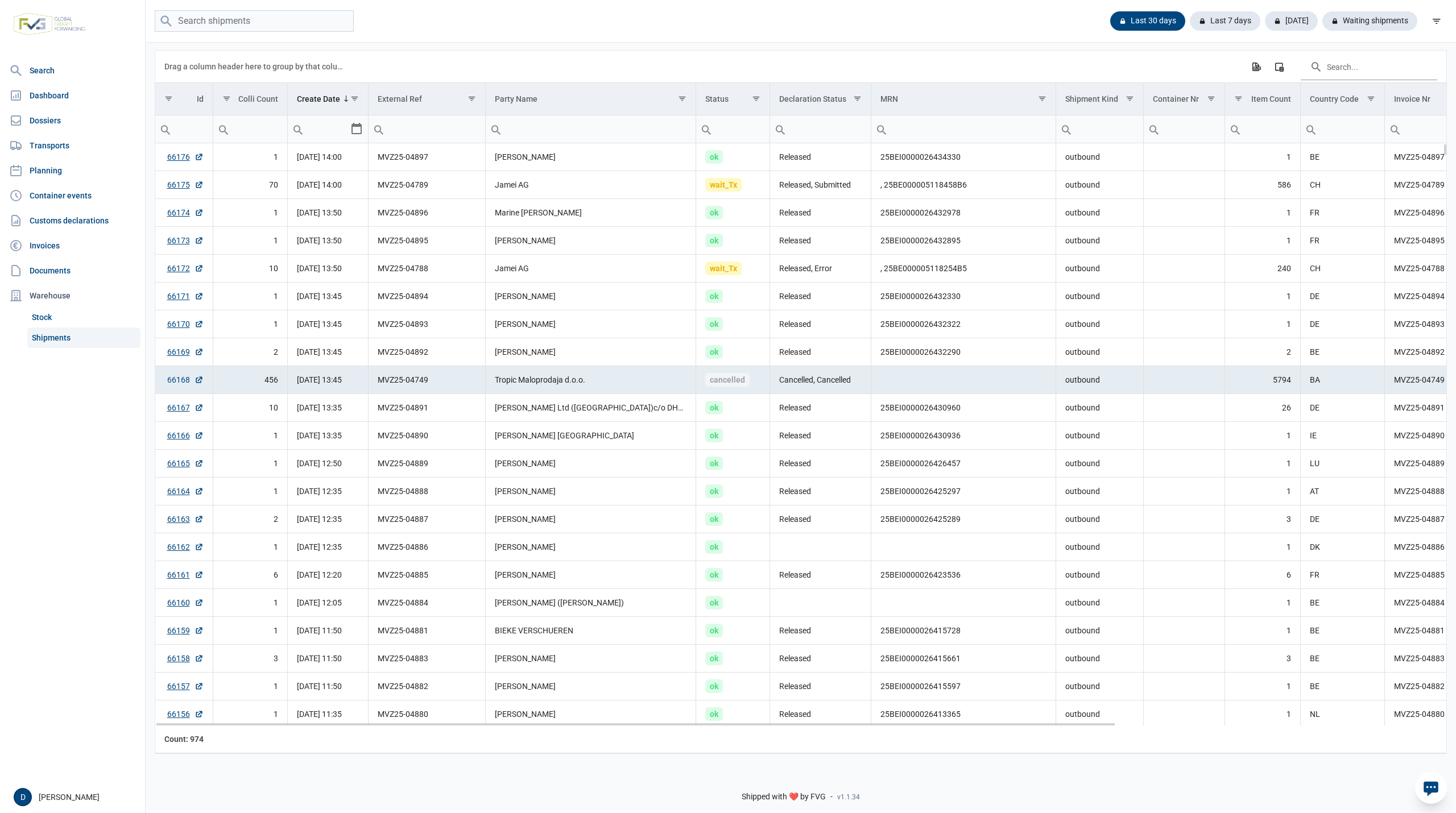
click at [178, 382] on link "66168" at bounding box center [185, 380] width 37 height 11
drag, startPoint x: 385, startPoint y: 385, endPoint x: 437, endPoint y: 383, distance: 52.0
click at [437, 383] on td "MVZ25-04749" at bounding box center [427, 380] width 116 height 28
click at [377, 385] on td "MVZ25-04749" at bounding box center [427, 380] width 116 height 28
drag, startPoint x: 377, startPoint y: 385, endPoint x: 457, endPoint y: 385, distance: 80.0
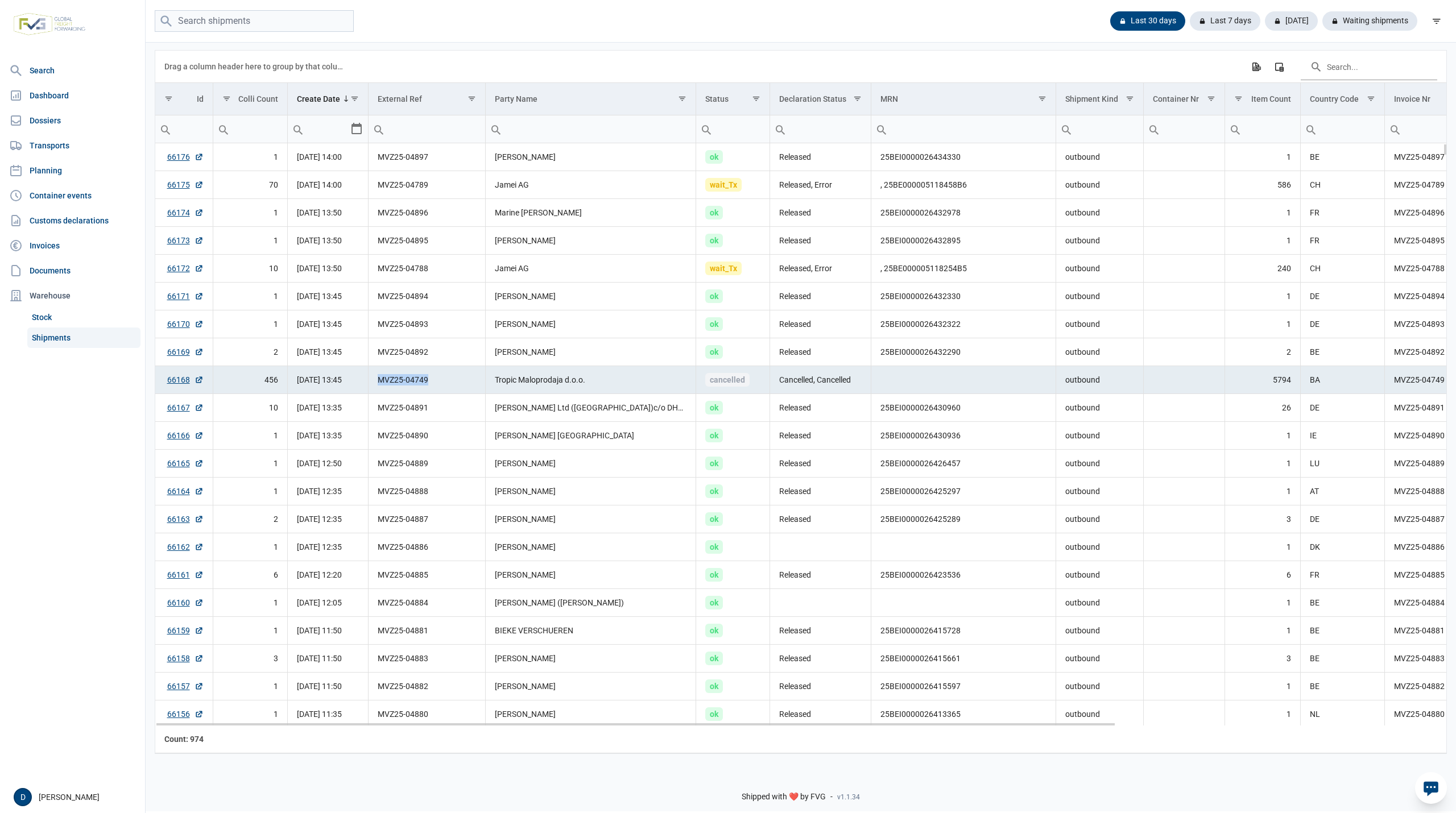
click at [457, 385] on td "MVZ25-04749" at bounding box center [427, 380] width 116 height 28
copy td "MVZ25-04749"
drag, startPoint x: 374, startPoint y: 387, endPoint x: 433, endPoint y: 389, distance: 59.0
click at [433, 389] on td "MVZ25-04749" at bounding box center [427, 380] width 116 height 28
copy td "MVZ25-04749"
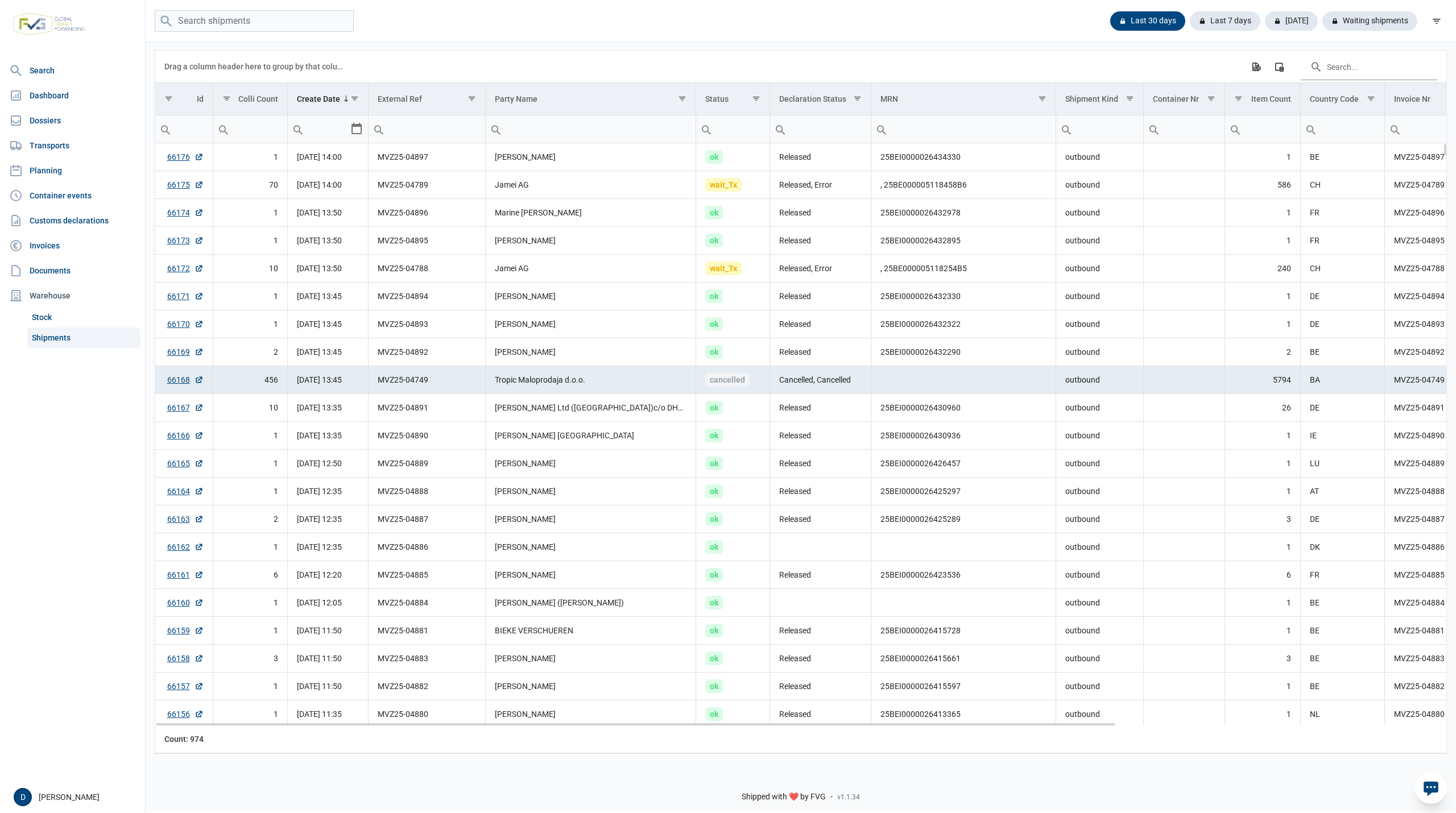
click at [610, 383] on td "Tropic Maloprodaja d.o.o." at bounding box center [591, 380] width 211 height 28
click at [662, 182] on td "Jamei AG" at bounding box center [591, 185] width 211 height 28
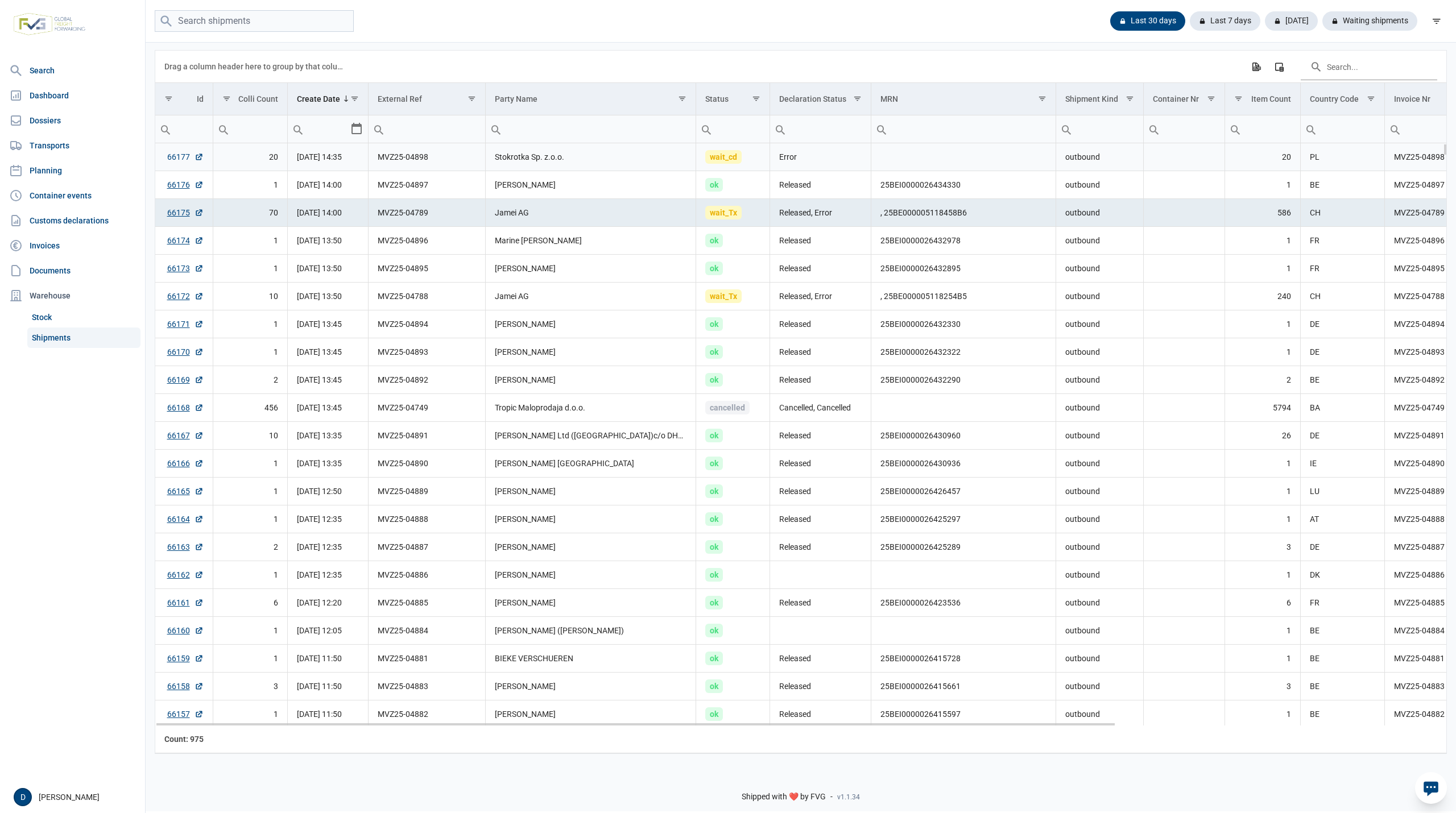
click at [182, 161] on link "66177" at bounding box center [185, 157] width 37 height 11
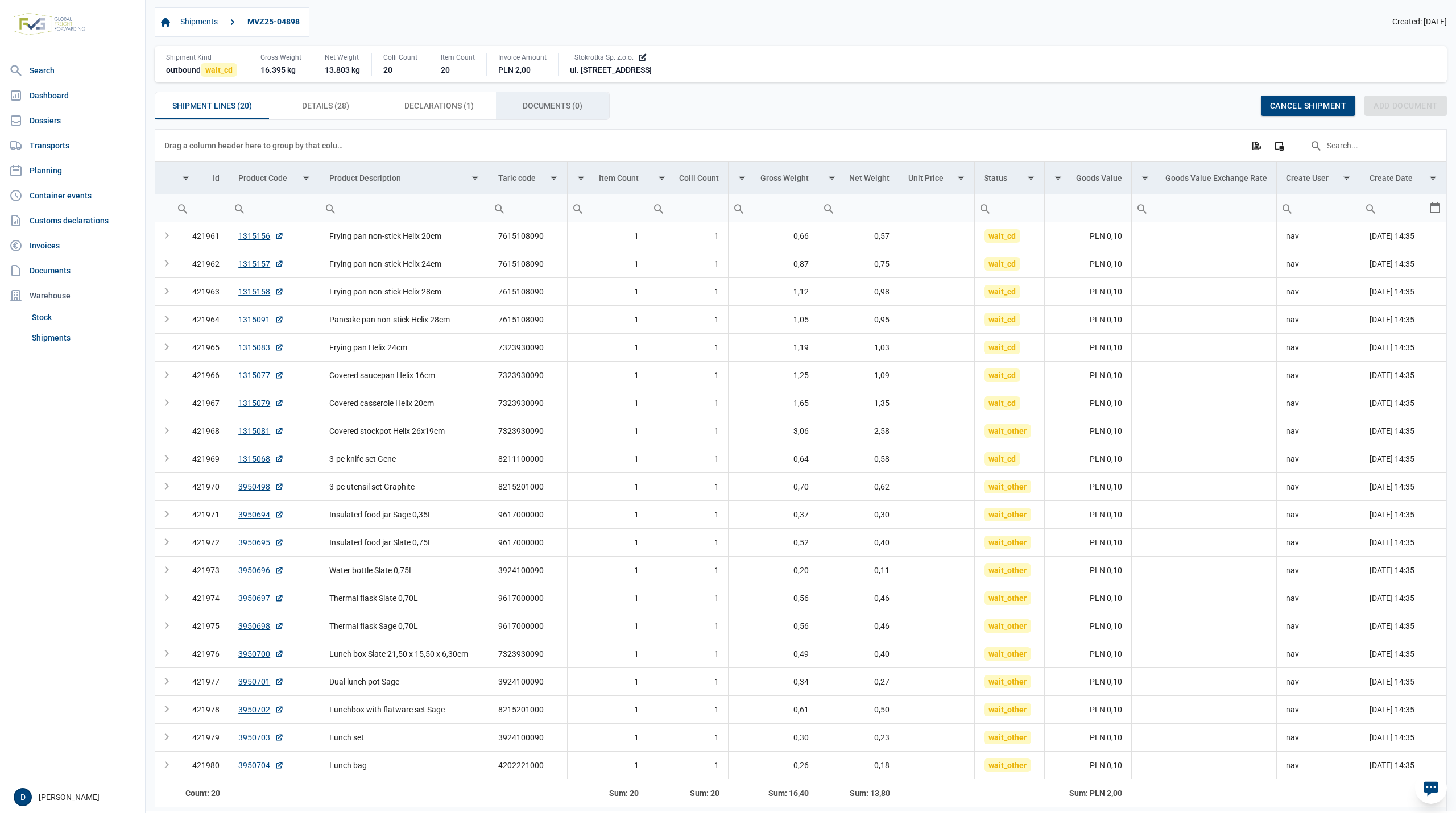
click at [535, 103] on span "Documents (0) Documents (0)" at bounding box center [552, 105] width 60 height 14
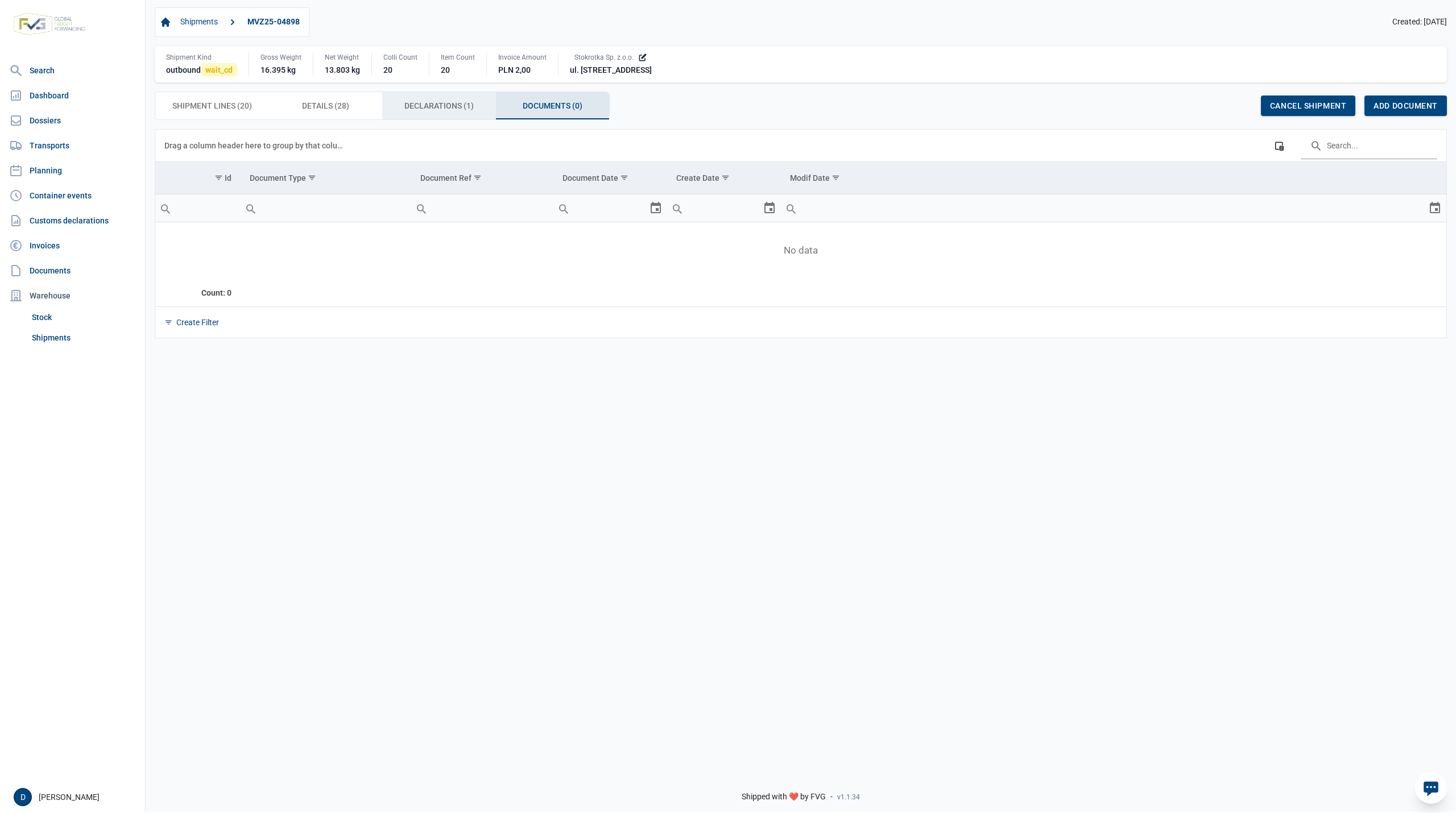
click at [442, 105] on span "Declarations (1) Declarations (1)" at bounding box center [439, 105] width 70 height 14
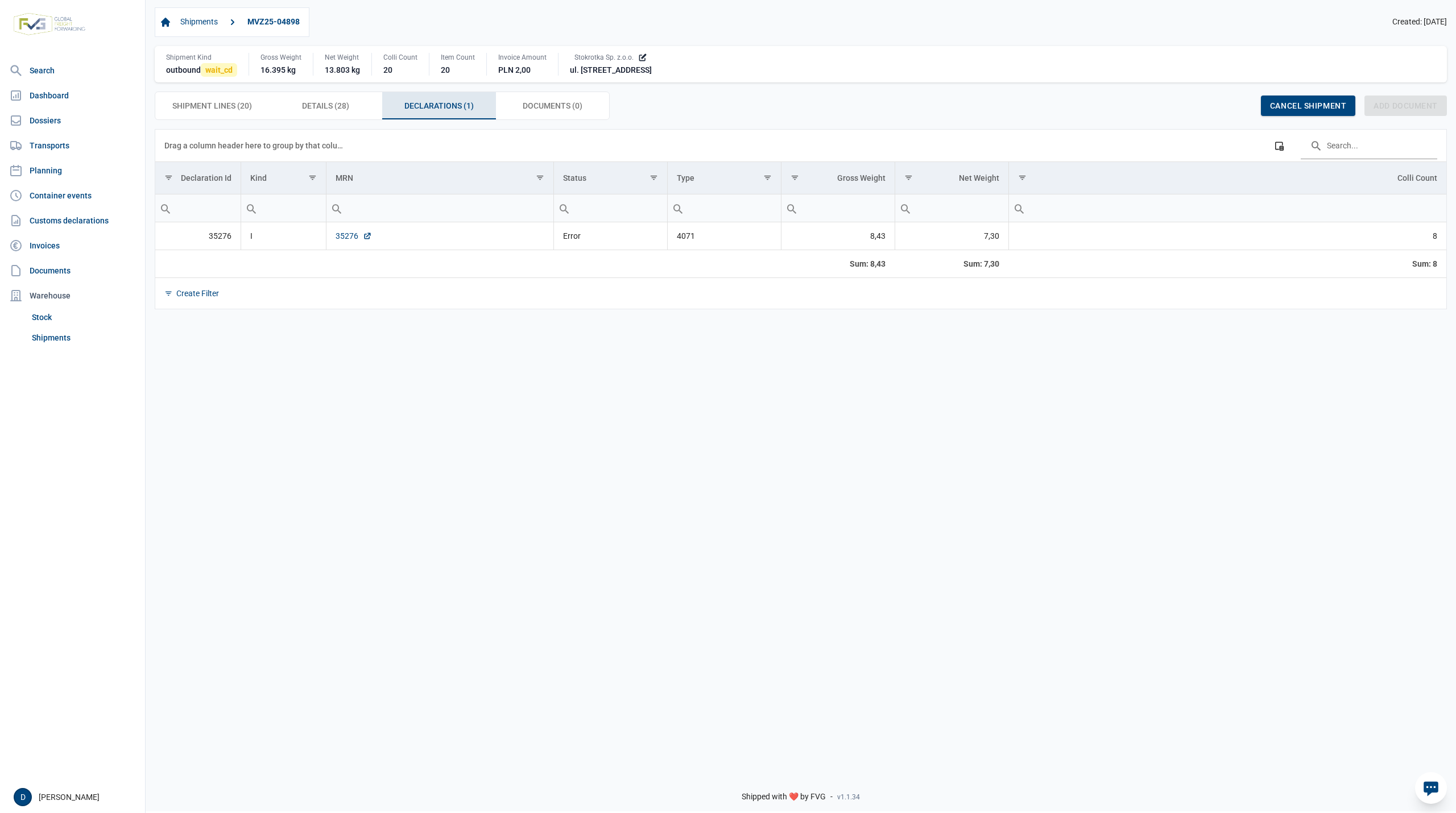
click at [342, 240] on link "35276" at bounding box center [354, 236] width 37 height 11
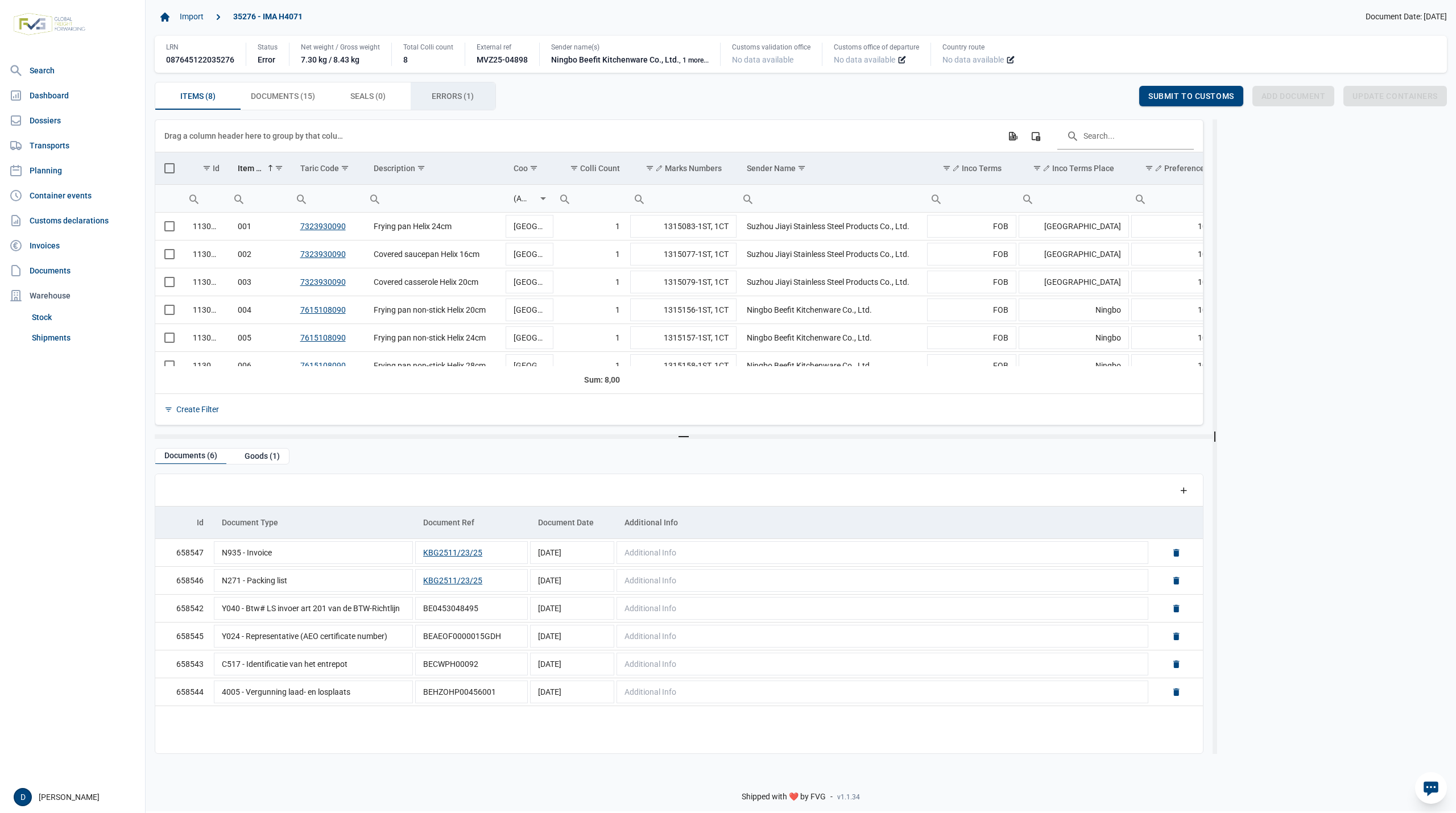
click at [446, 100] on span "Errors (1) Errors (1)" at bounding box center [453, 95] width 42 height 14
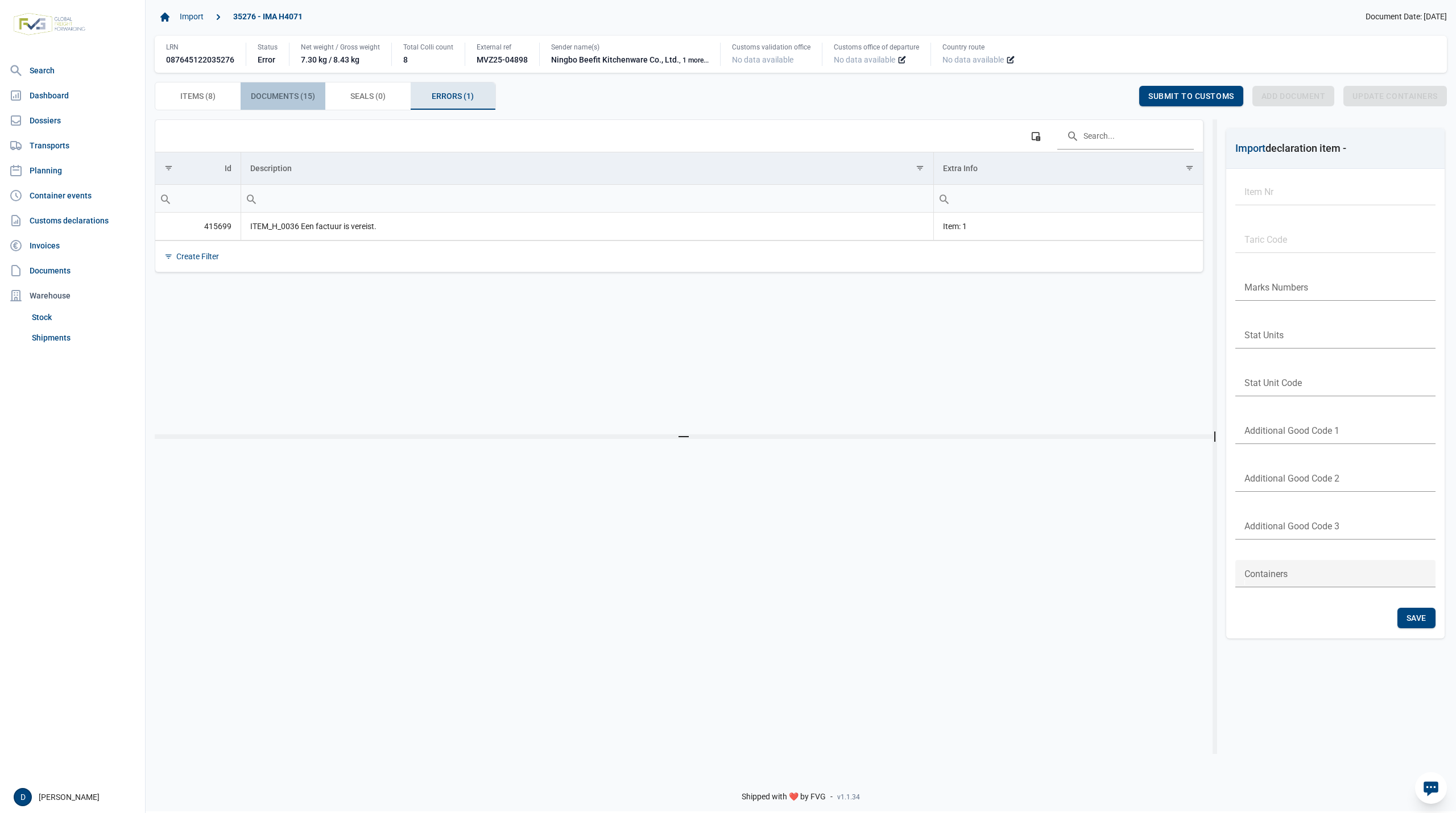
click at [271, 101] on span "Documents (15) Documents (15)" at bounding box center [283, 95] width 65 height 14
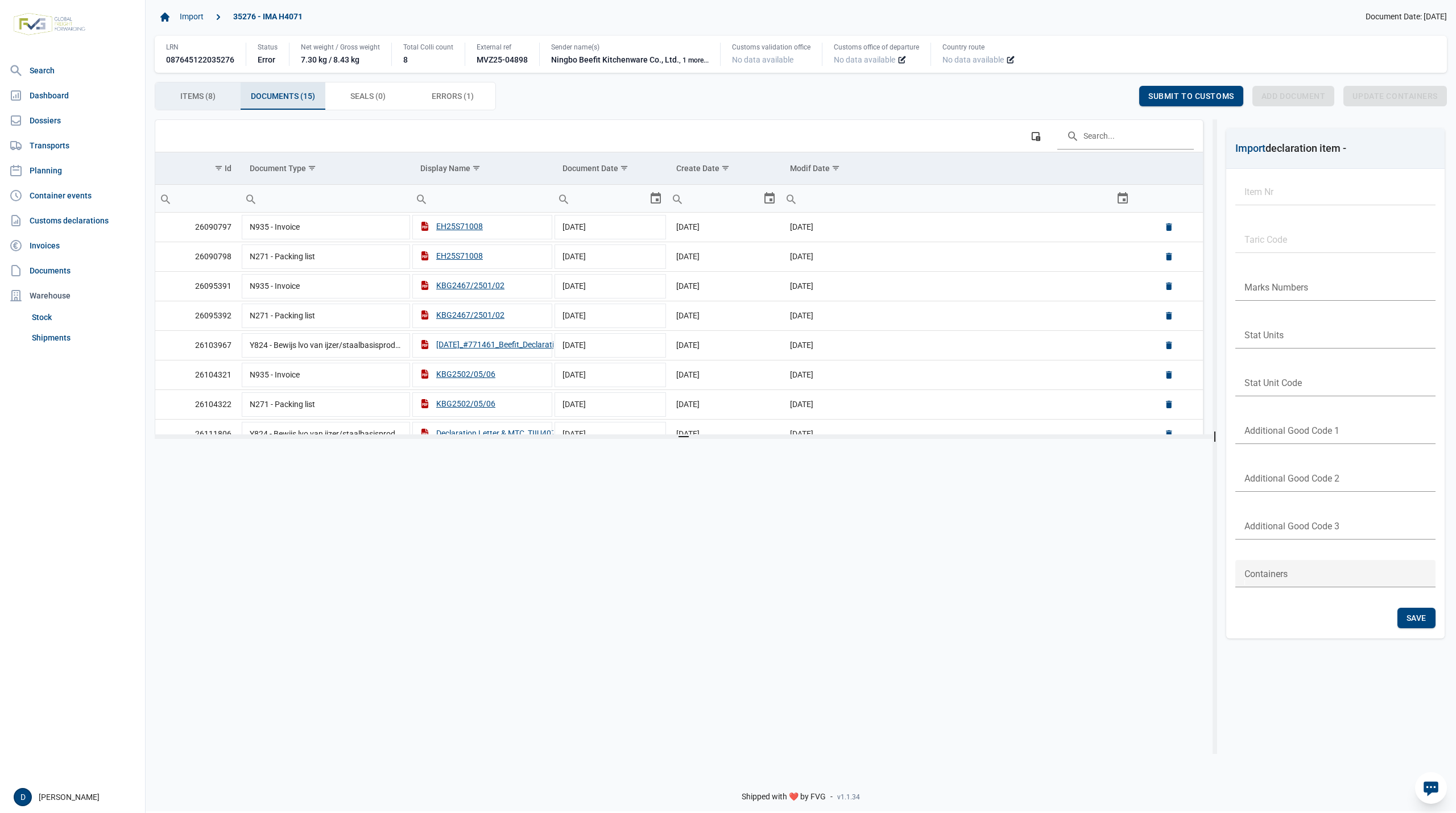
click at [202, 101] on span "Items (8) Items (8)" at bounding box center [197, 95] width 35 height 14
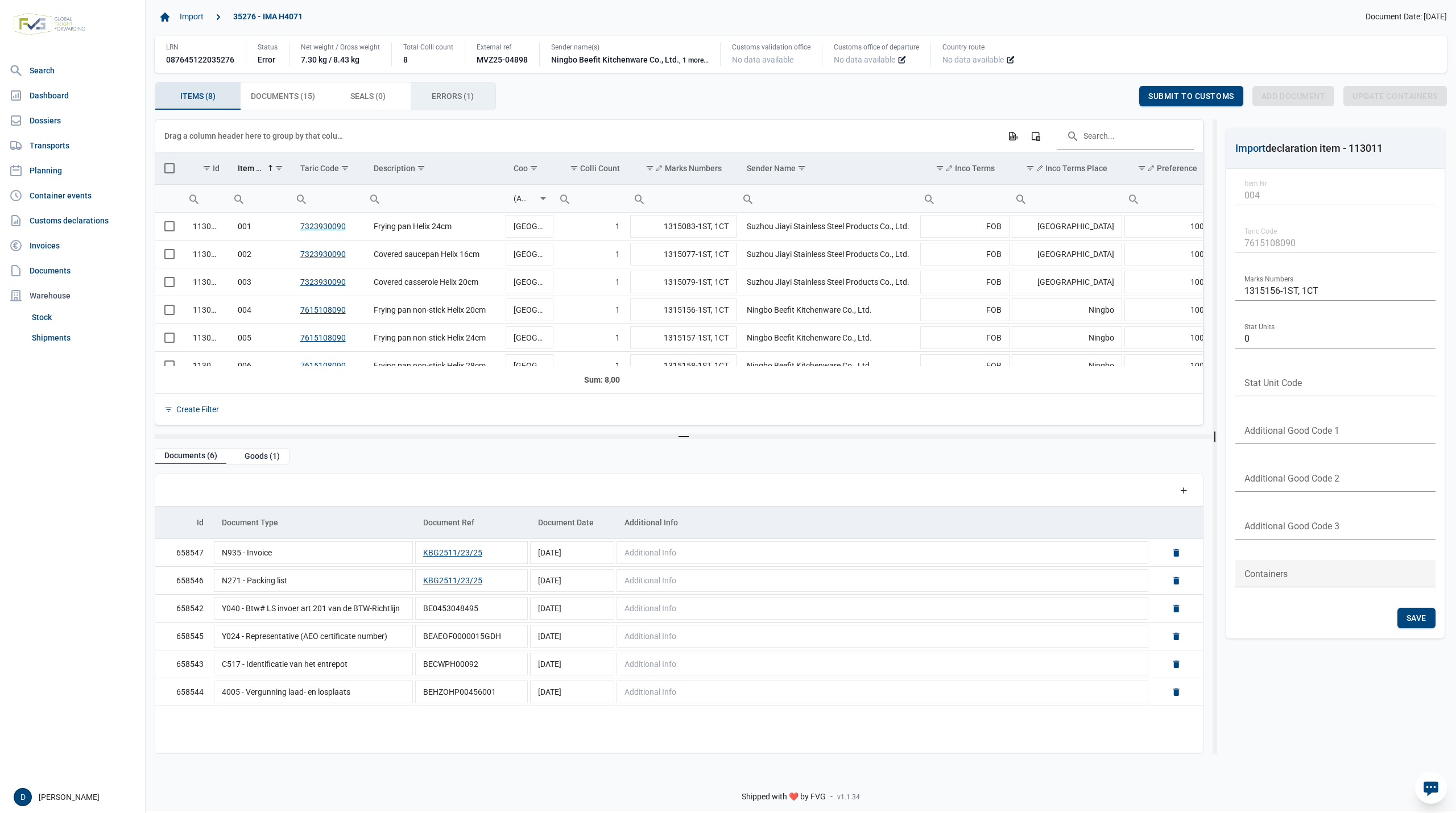
click at [443, 98] on span "Errors (1) Errors (1)" at bounding box center [453, 95] width 42 height 14
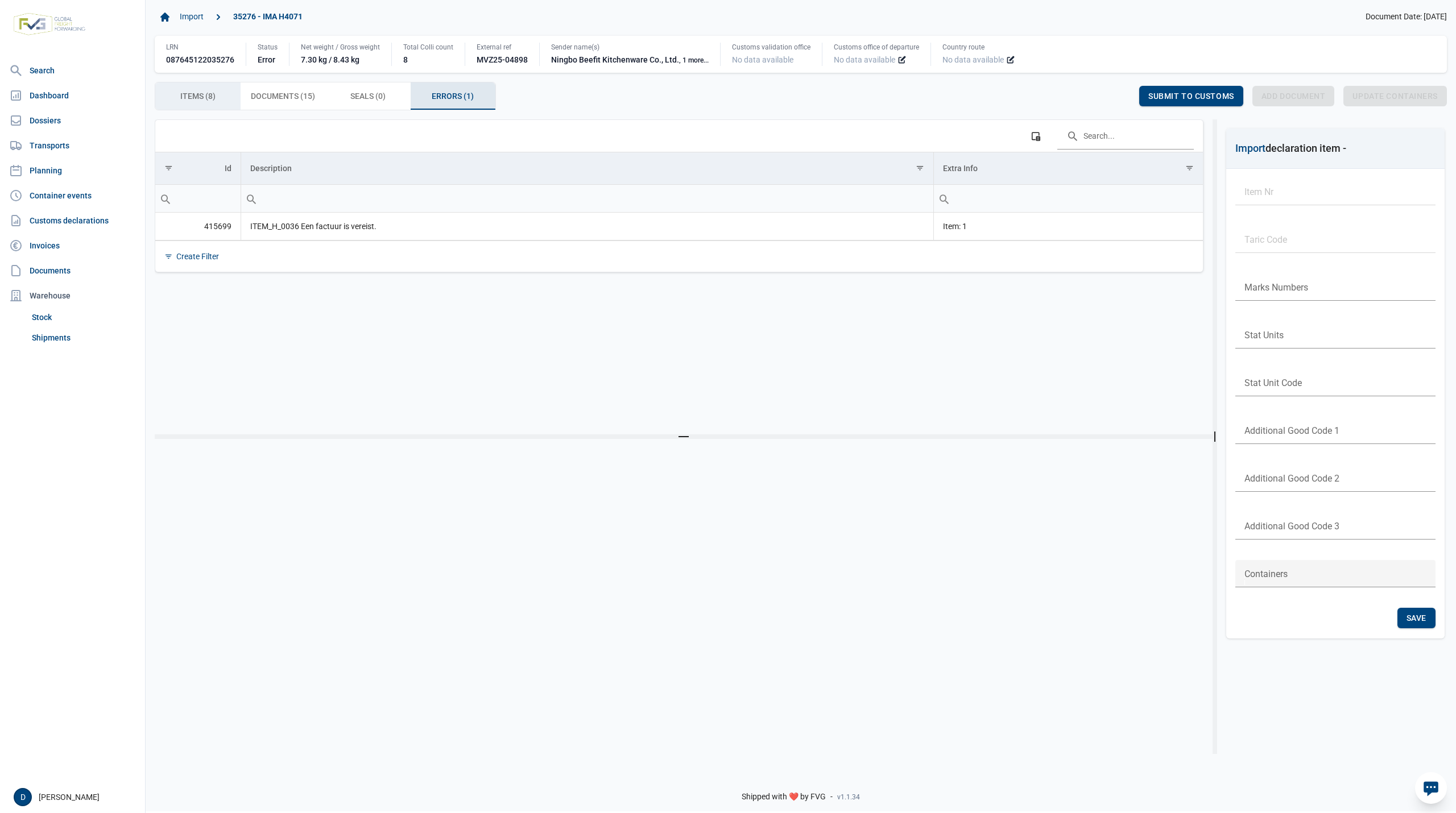
click at [202, 95] on span "Items (8) Items (8)" at bounding box center [197, 95] width 35 height 14
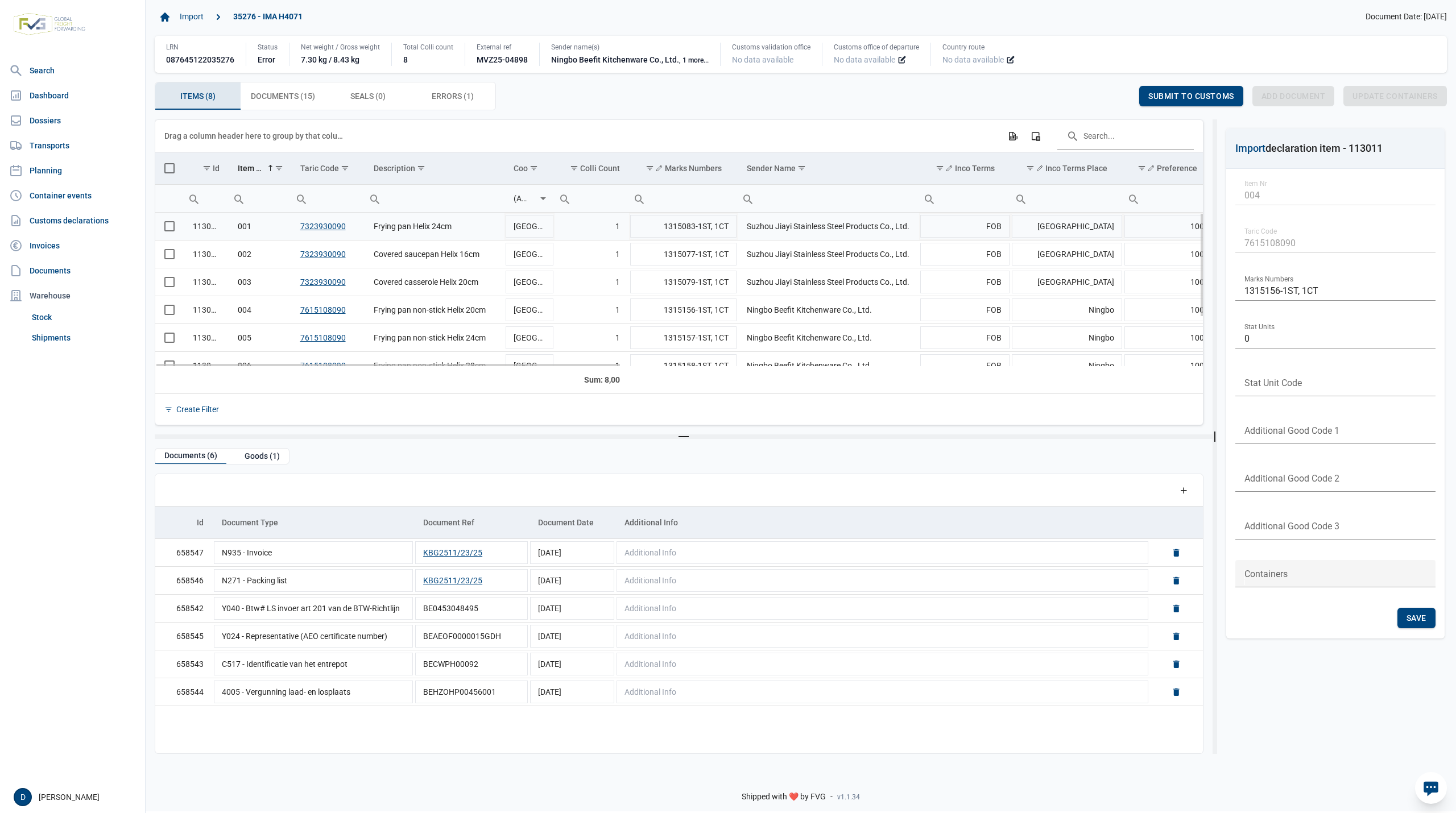
click at [166, 228] on span "Select row" at bounding box center [169, 226] width 10 height 10
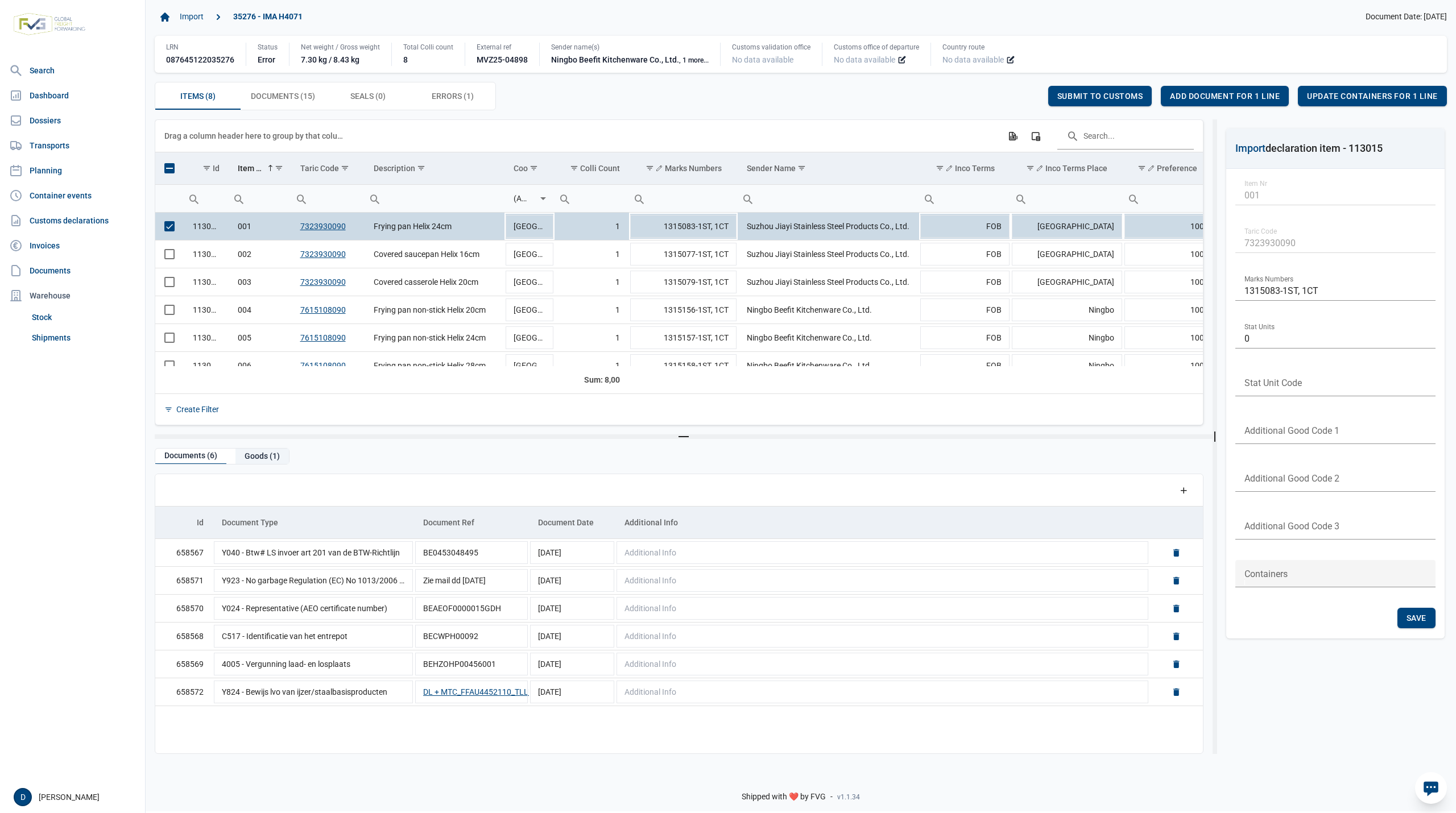
click at [260, 461] on div "Goods (1)" at bounding box center [262, 456] width 54 height 15
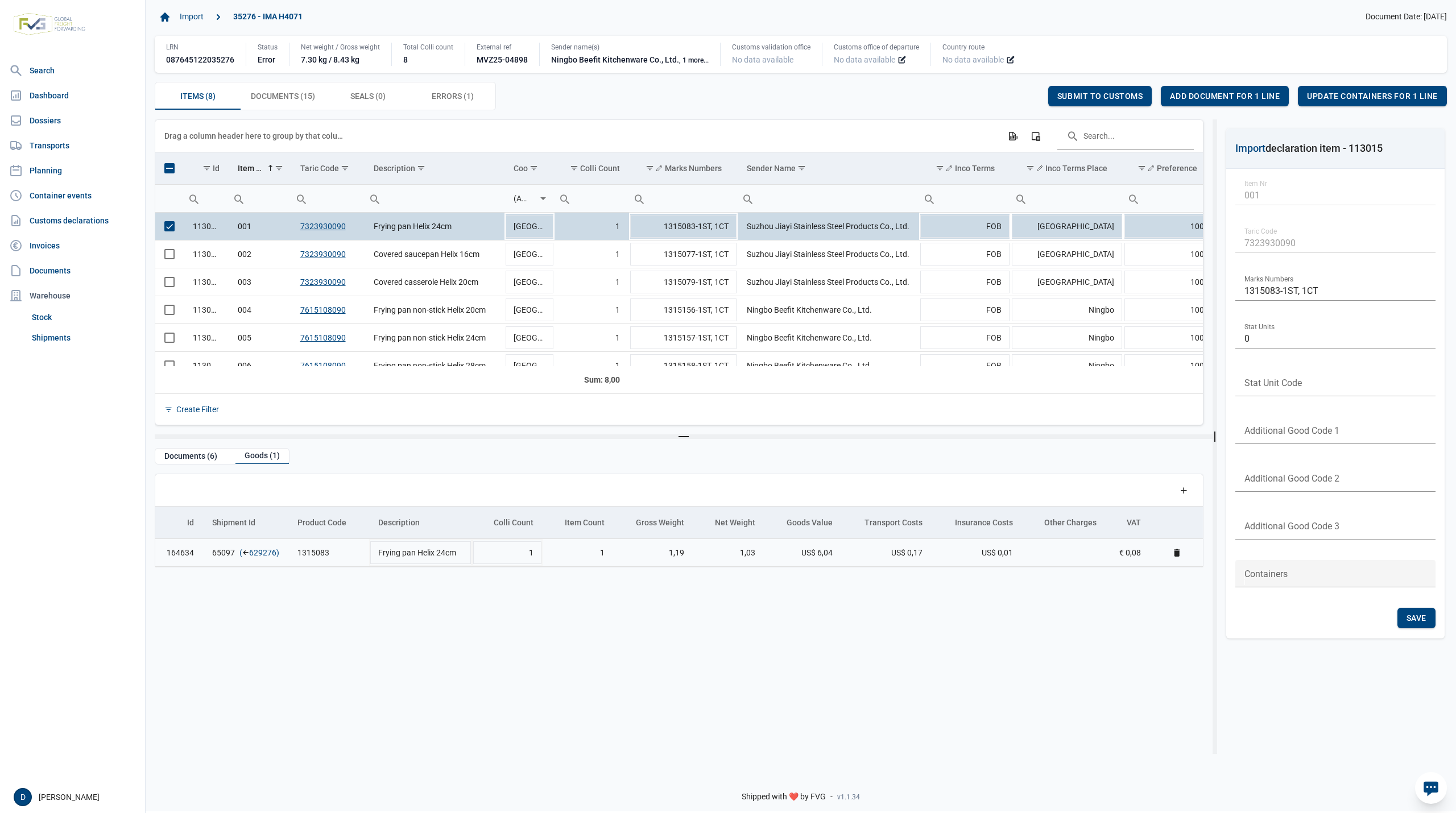
click at [258, 552] on link "629276" at bounding box center [263, 553] width 27 height 11
click at [1249, 96] on span "Add document for 1 line" at bounding box center [1224, 96] width 110 height 9
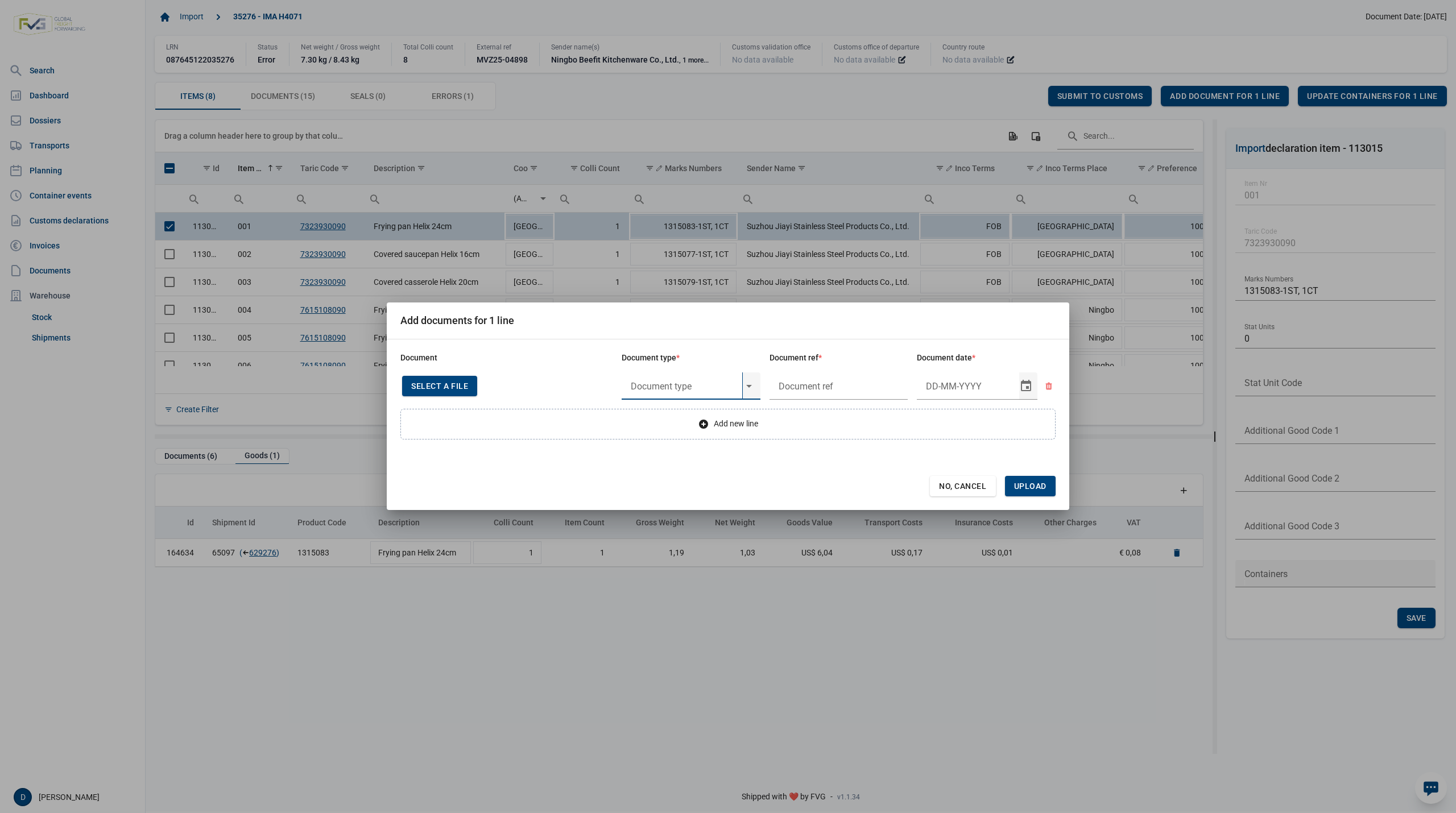
click at [710, 382] on input "text" at bounding box center [682, 386] width 121 height 27
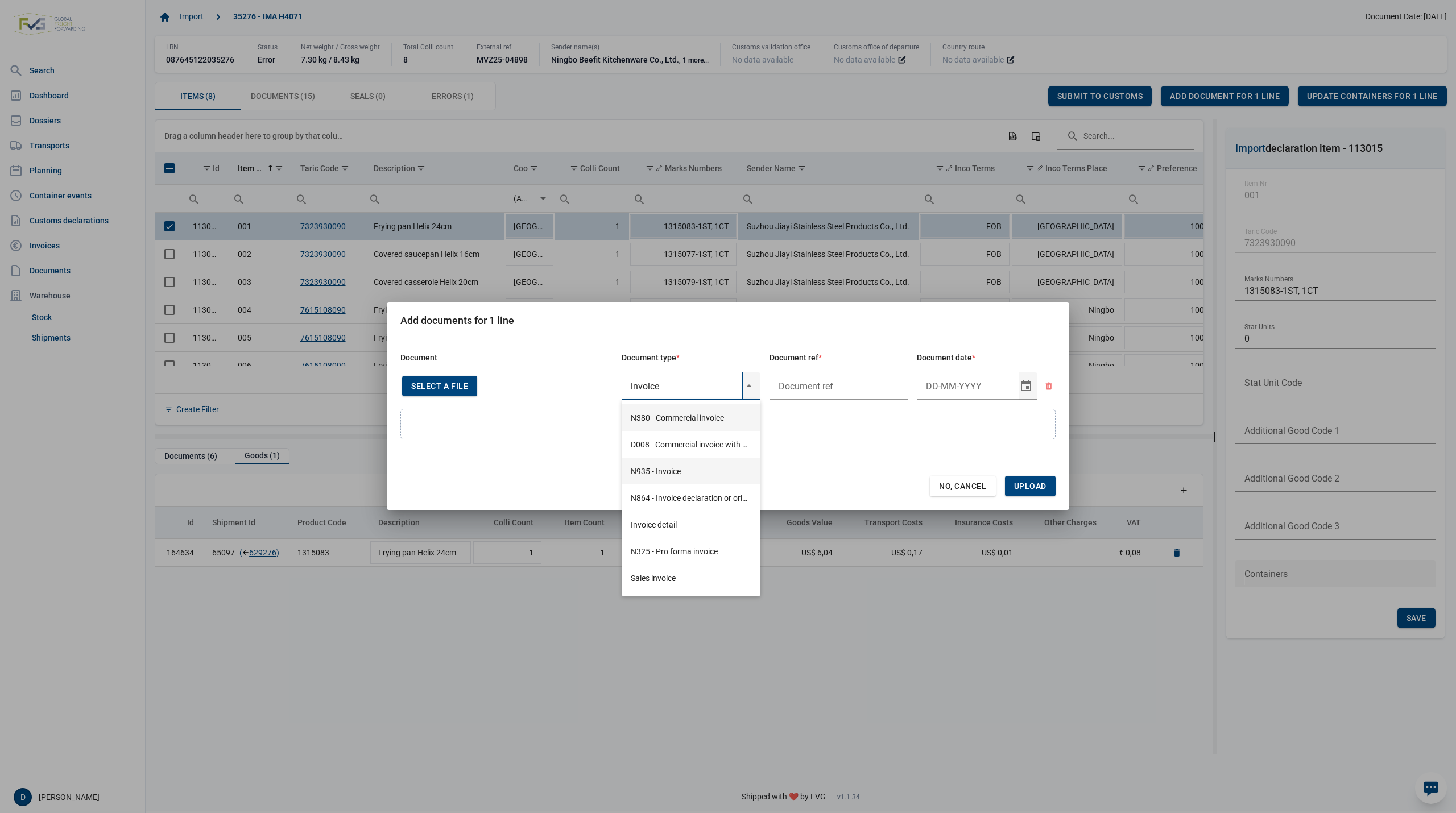
click at [663, 470] on div "N935 - Invoice" at bounding box center [690, 471] width 138 height 27
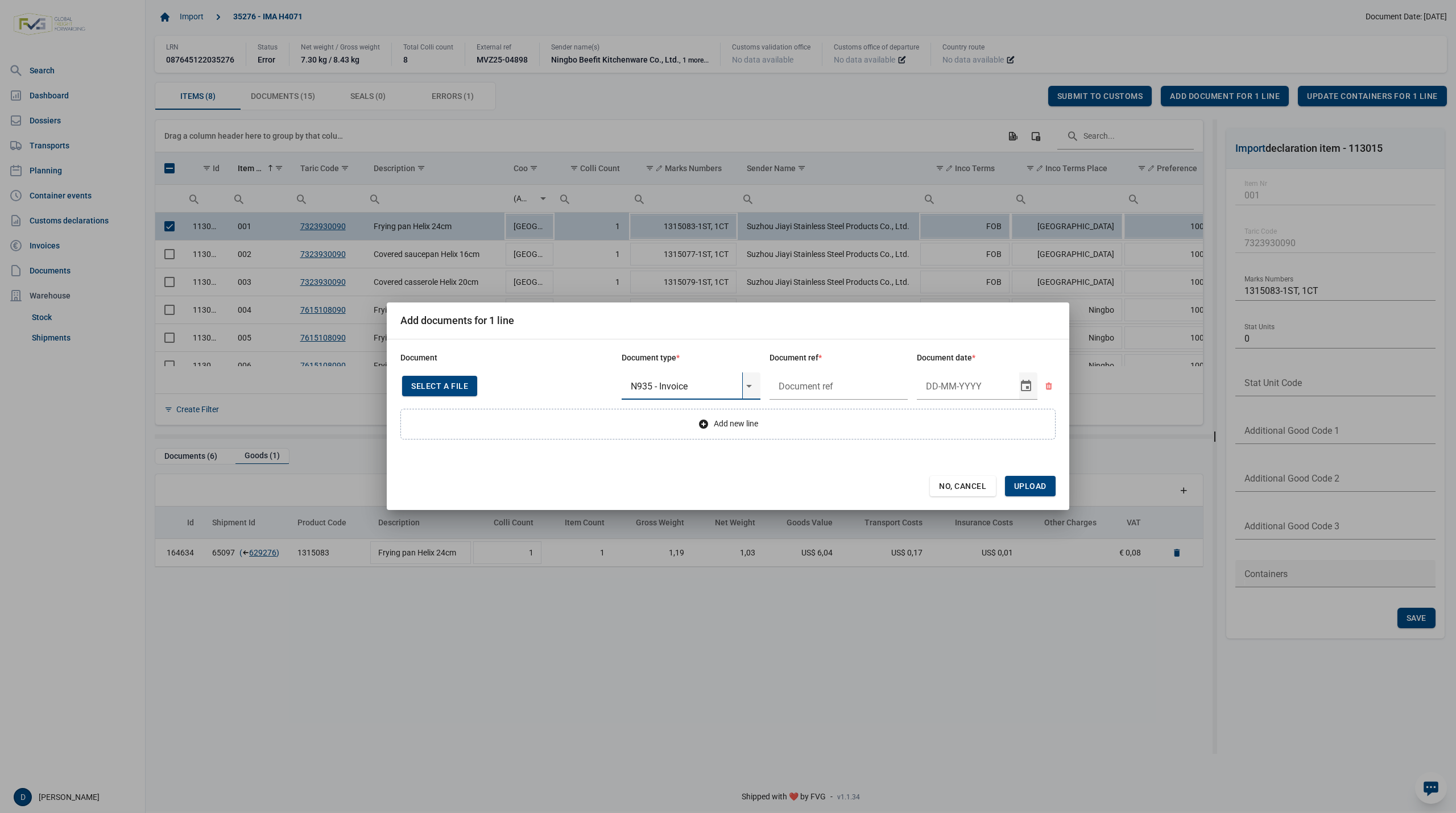
type input "N935 - Invoice"
type input "."
type input "29-5-2025"
click at [1020, 484] on span "Upload" at bounding box center [1030, 486] width 32 height 9
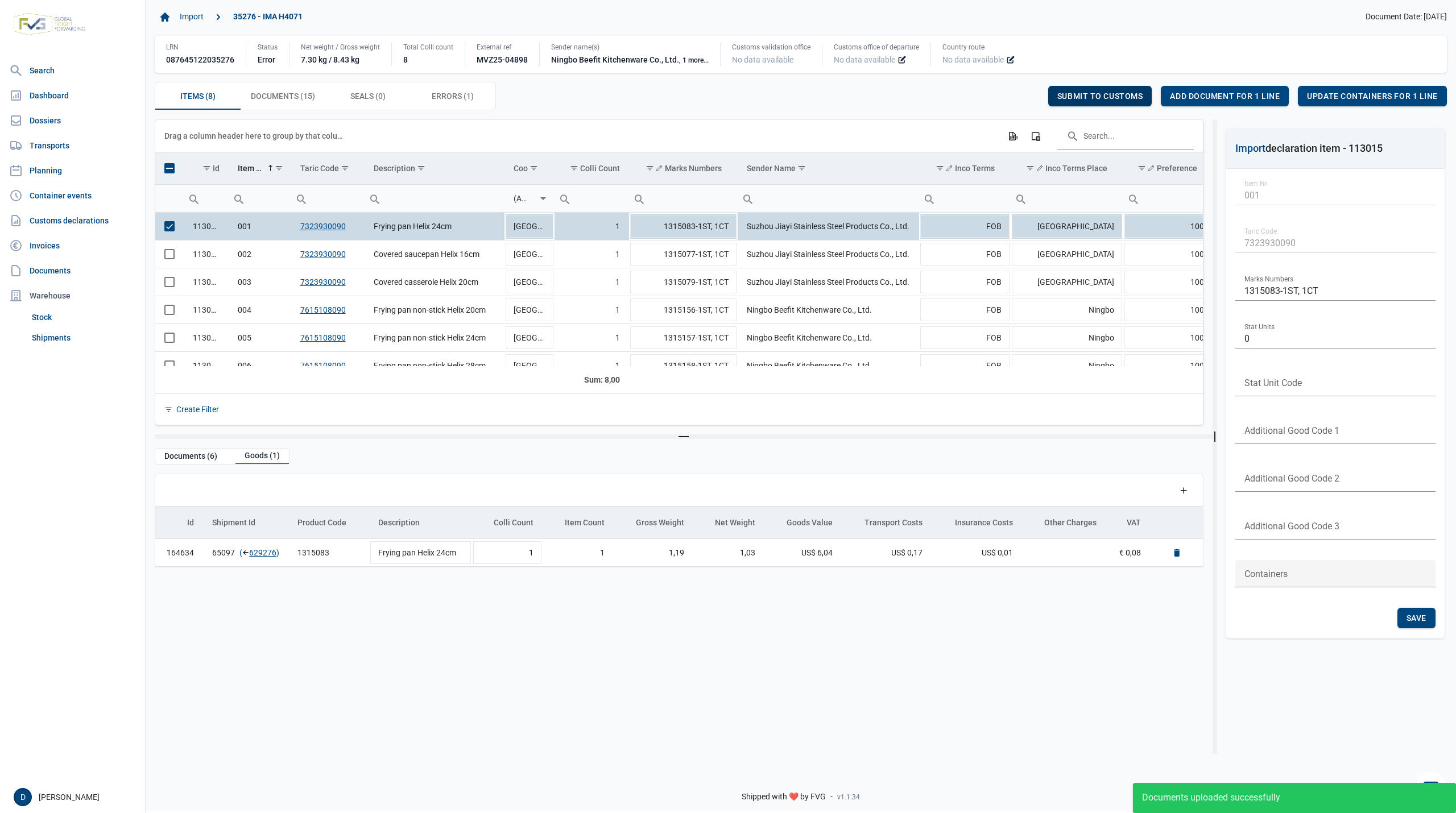
click at [1107, 92] on span "Submit to customs" at bounding box center [1100, 96] width 86 height 9
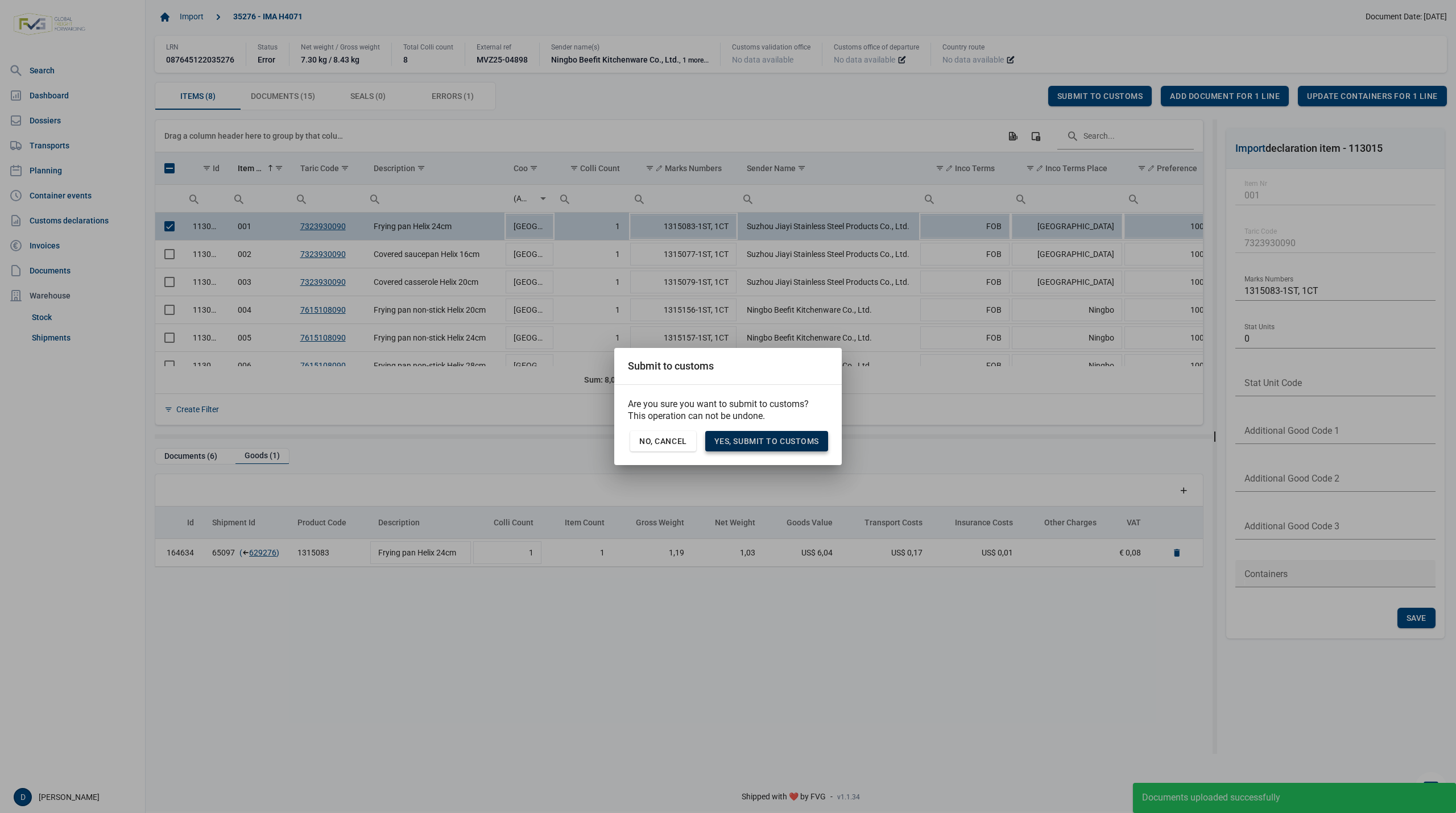
click at [792, 443] on span "Yes, Submit to customs" at bounding box center [766, 441] width 105 height 9
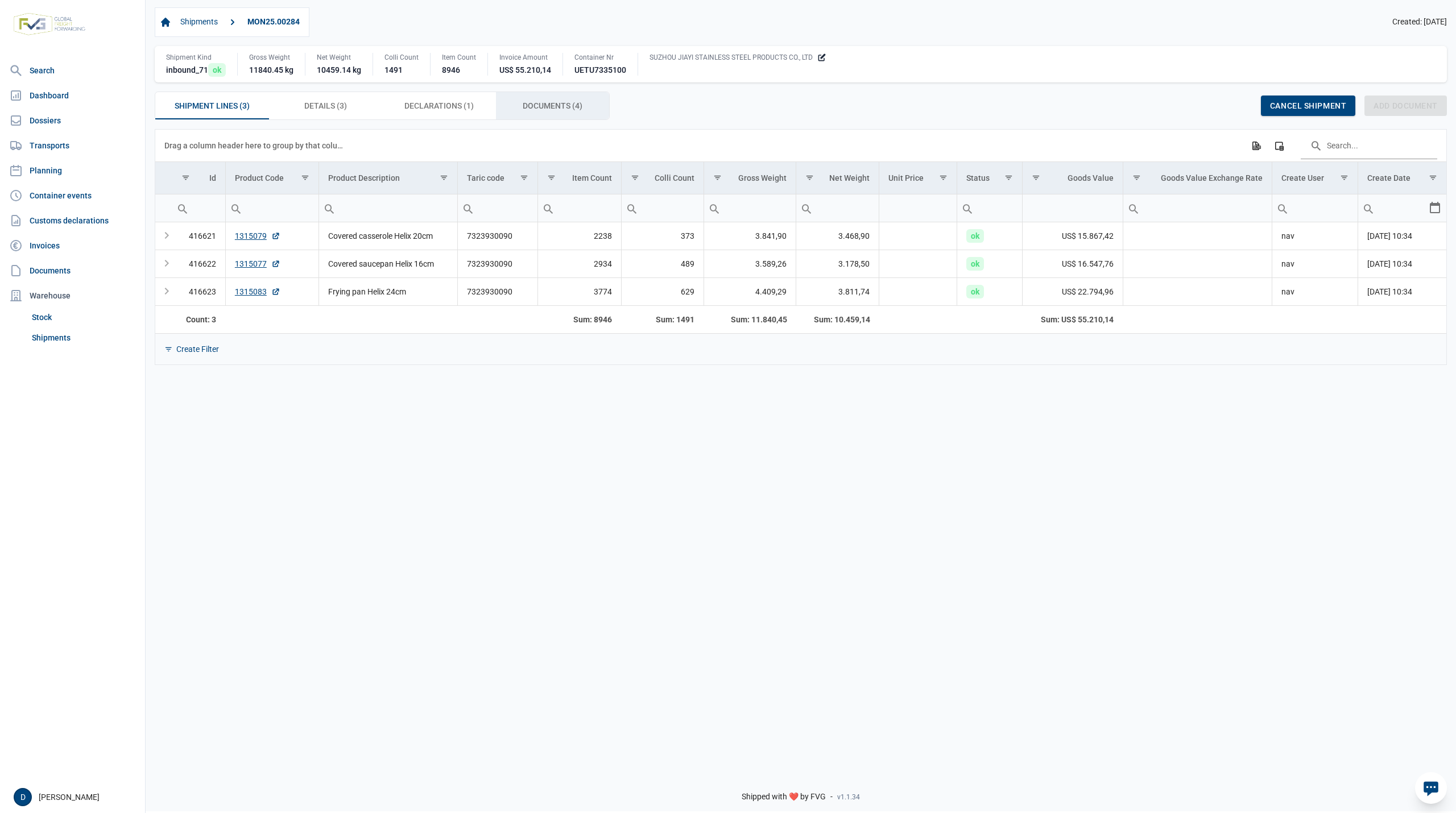
click at [520, 101] on div "Documents (4) Documents (4)" at bounding box center [553, 105] width 114 height 27
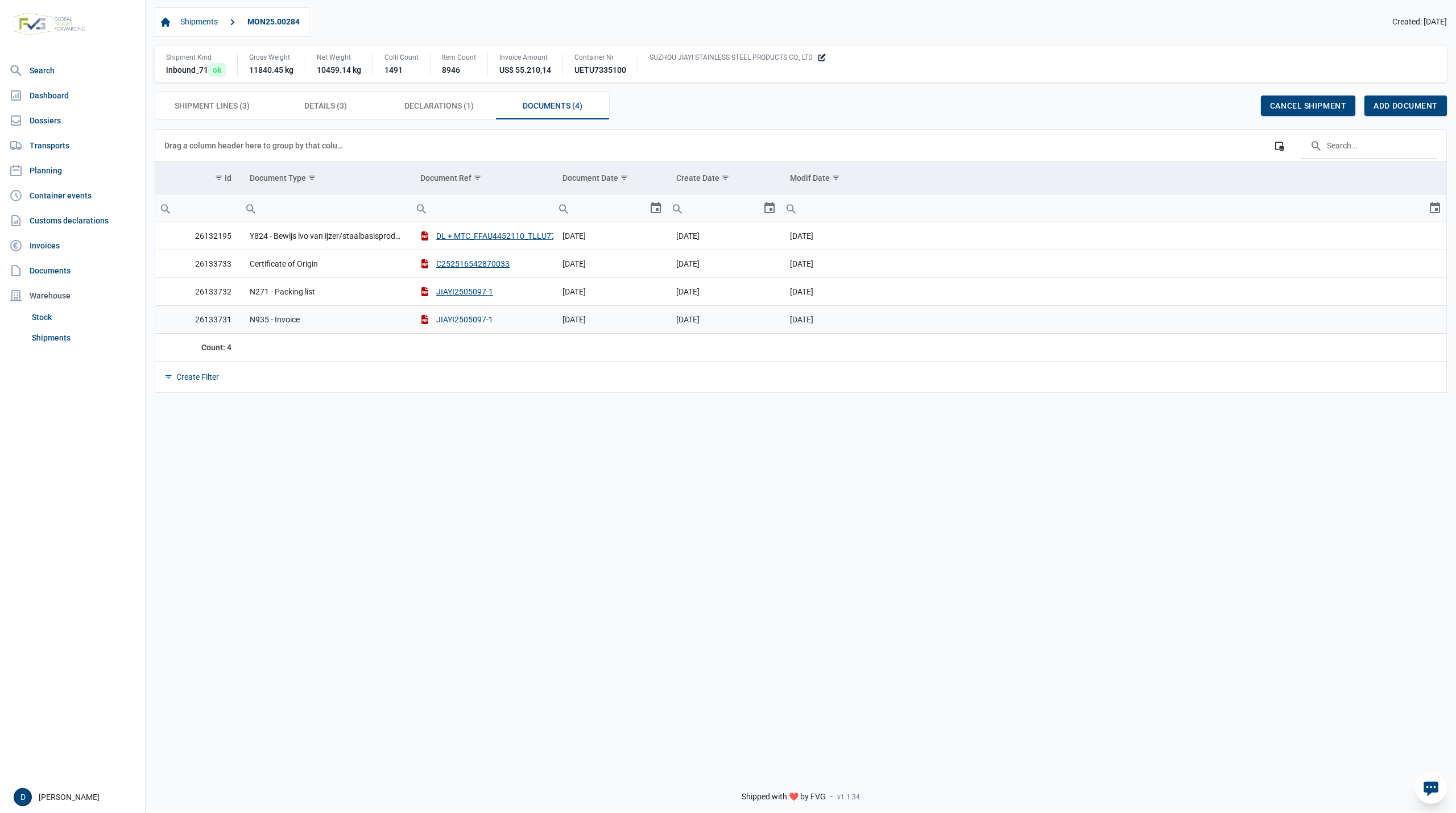
click at [460, 321] on button "JIAYI2505097-1" at bounding box center [456, 319] width 72 height 11
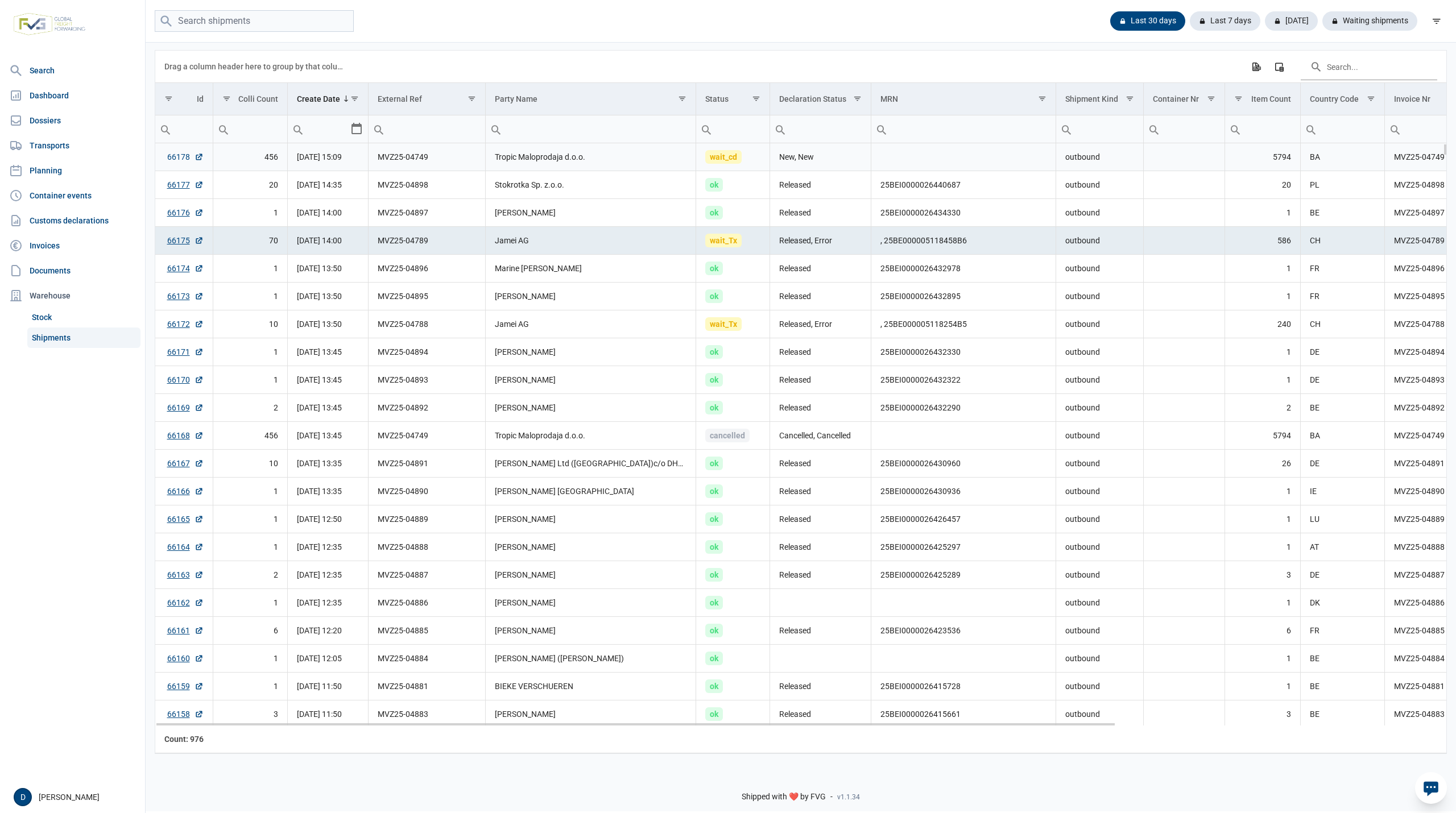
click at [172, 155] on link "66178" at bounding box center [185, 157] width 37 height 11
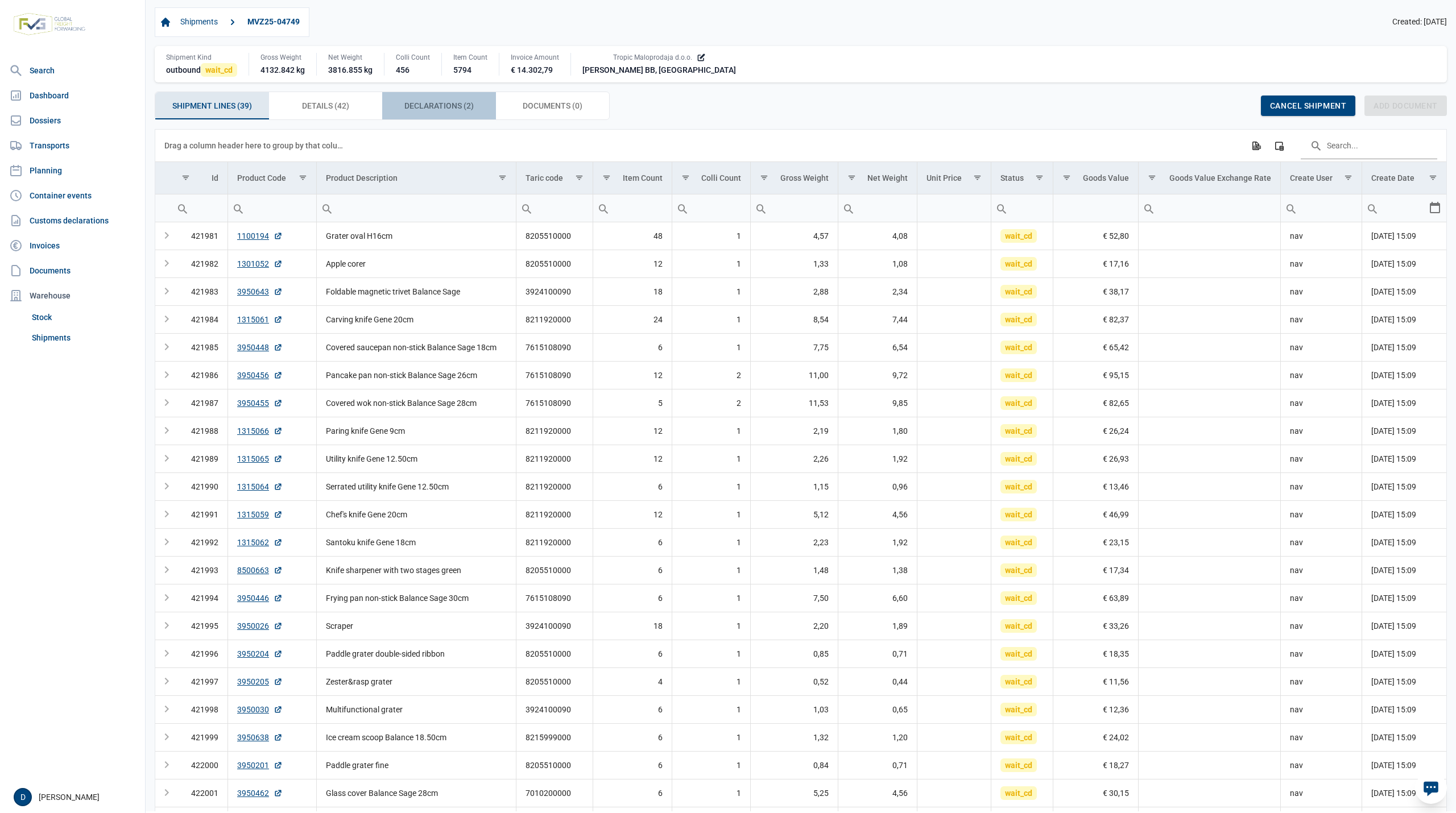
click at [454, 105] on span "Declarations (2) Declarations (2)" at bounding box center [439, 105] width 70 height 14
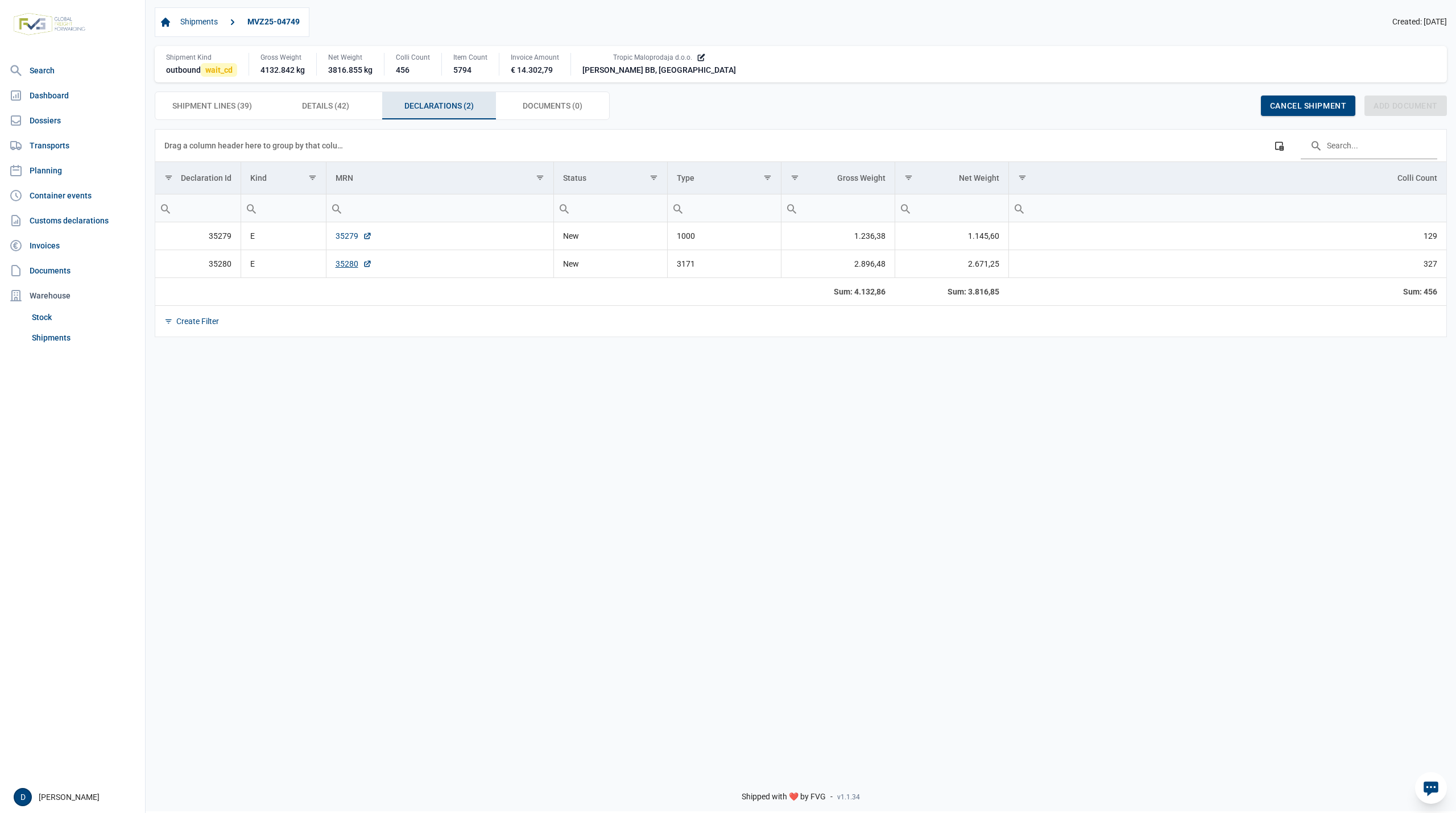
click at [342, 239] on link "35279" at bounding box center [354, 236] width 37 height 11
click at [347, 265] on link "35280" at bounding box center [354, 264] width 37 height 11
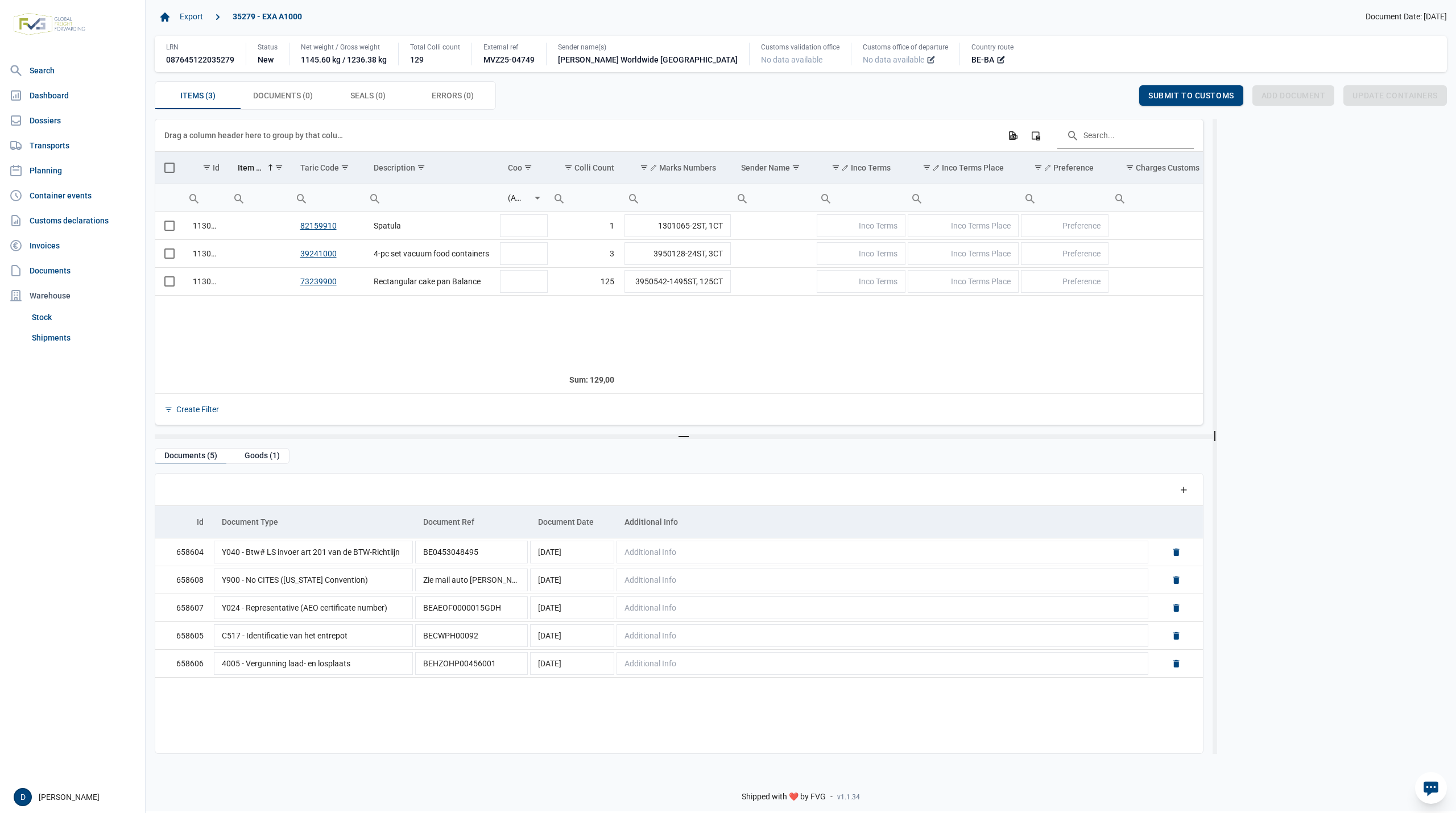
click at [926, 62] on icon at bounding box center [931, 60] width 9 height 9
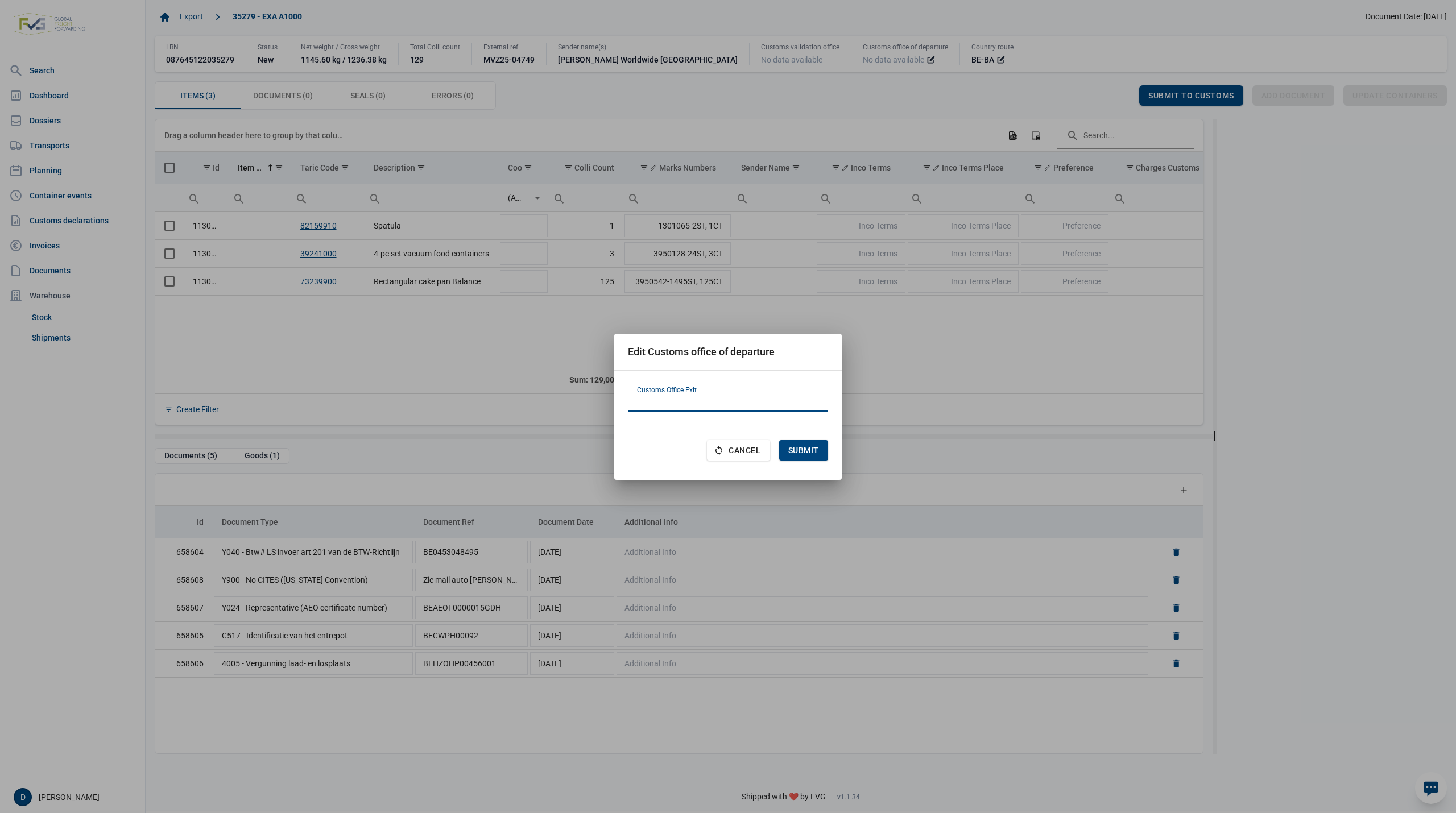
paste input "HR070521"
type input "HR070521"
click at [808, 451] on span "Submit" at bounding box center [804, 450] width 31 height 9
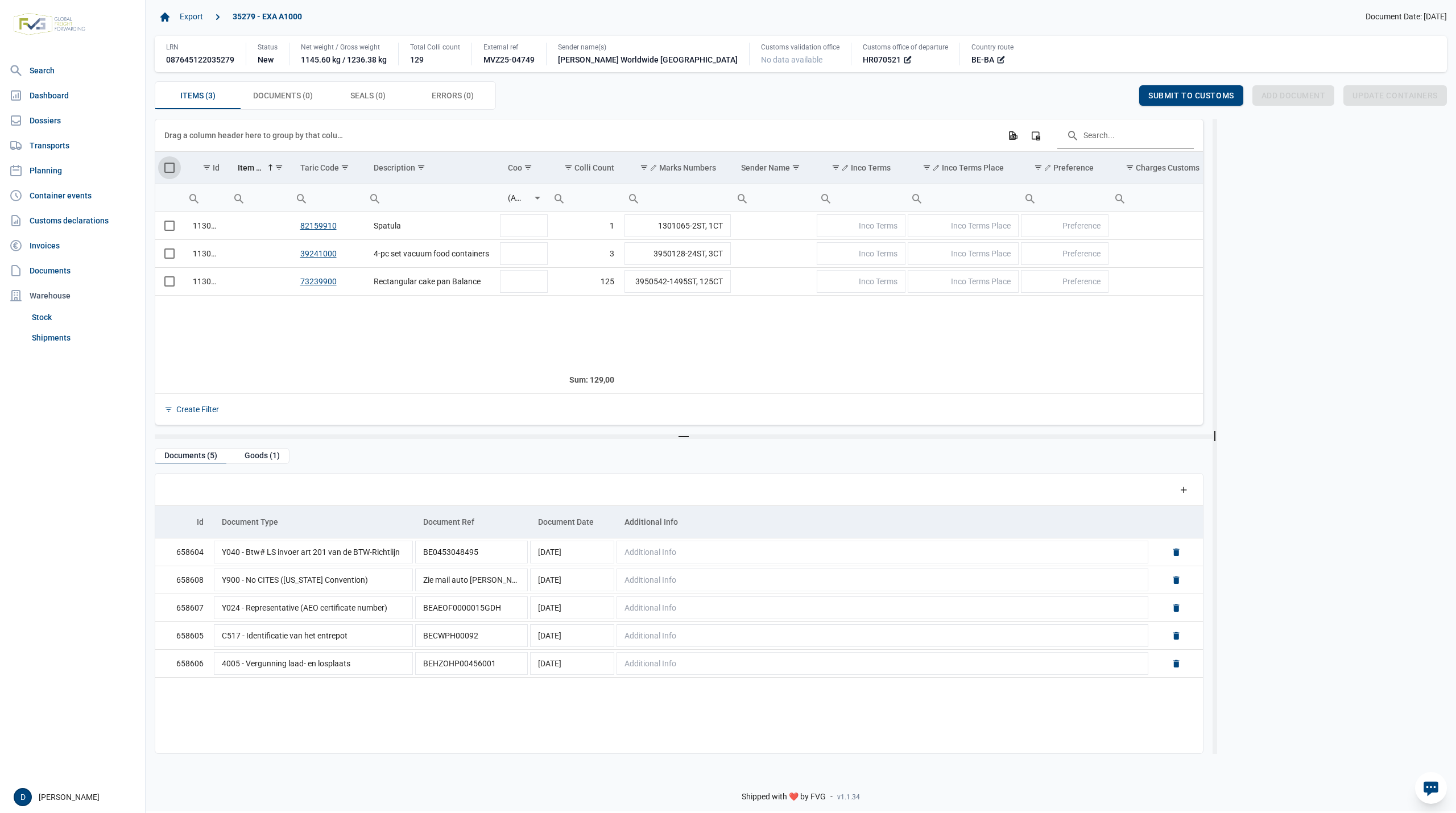
click at [169, 173] on span "Select all" at bounding box center [169, 168] width 10 height 10
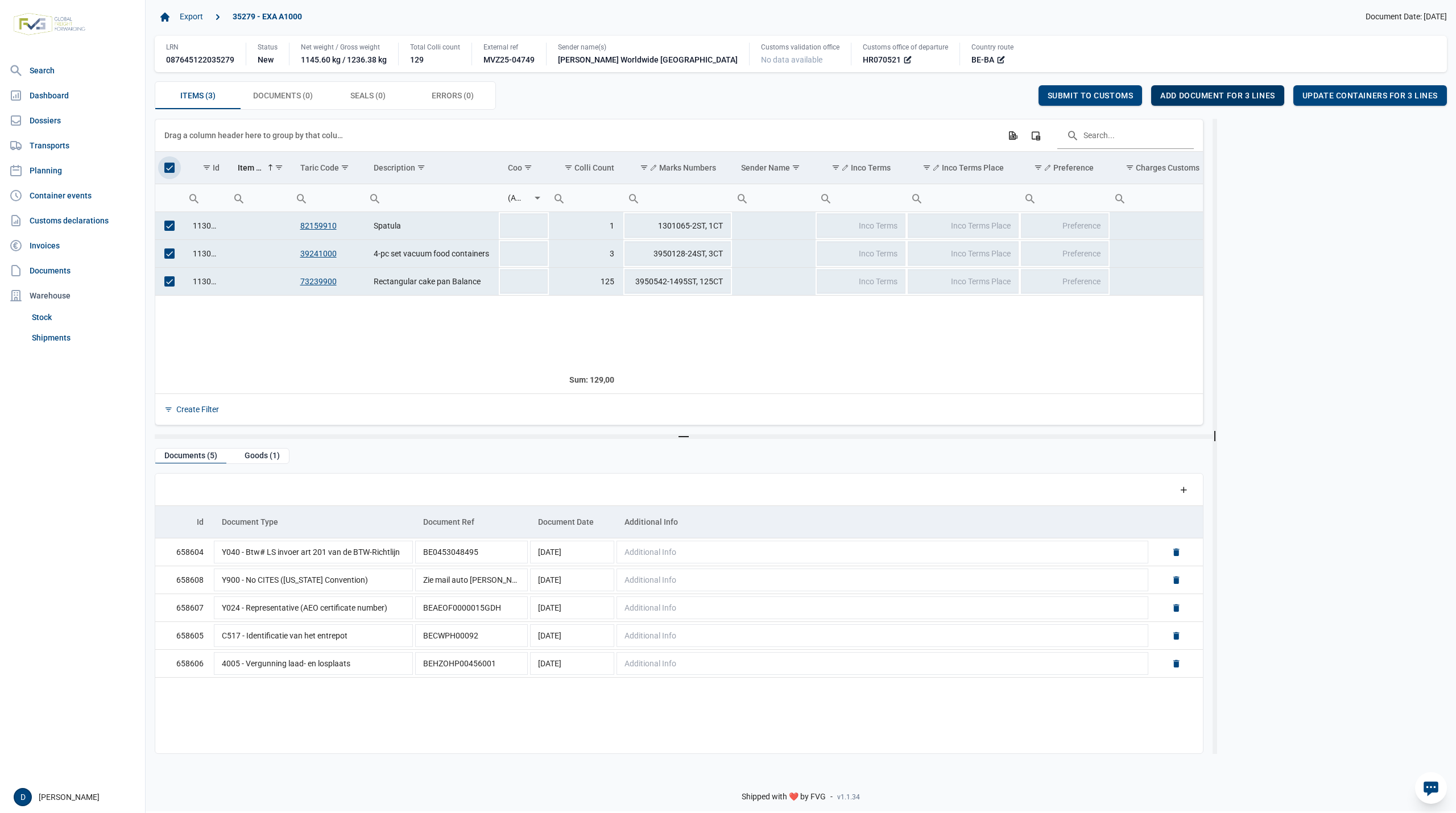
click at [1220, 94] on span "Add document for 3 lines" at bounding box center [1217, 95] width 114 height 9
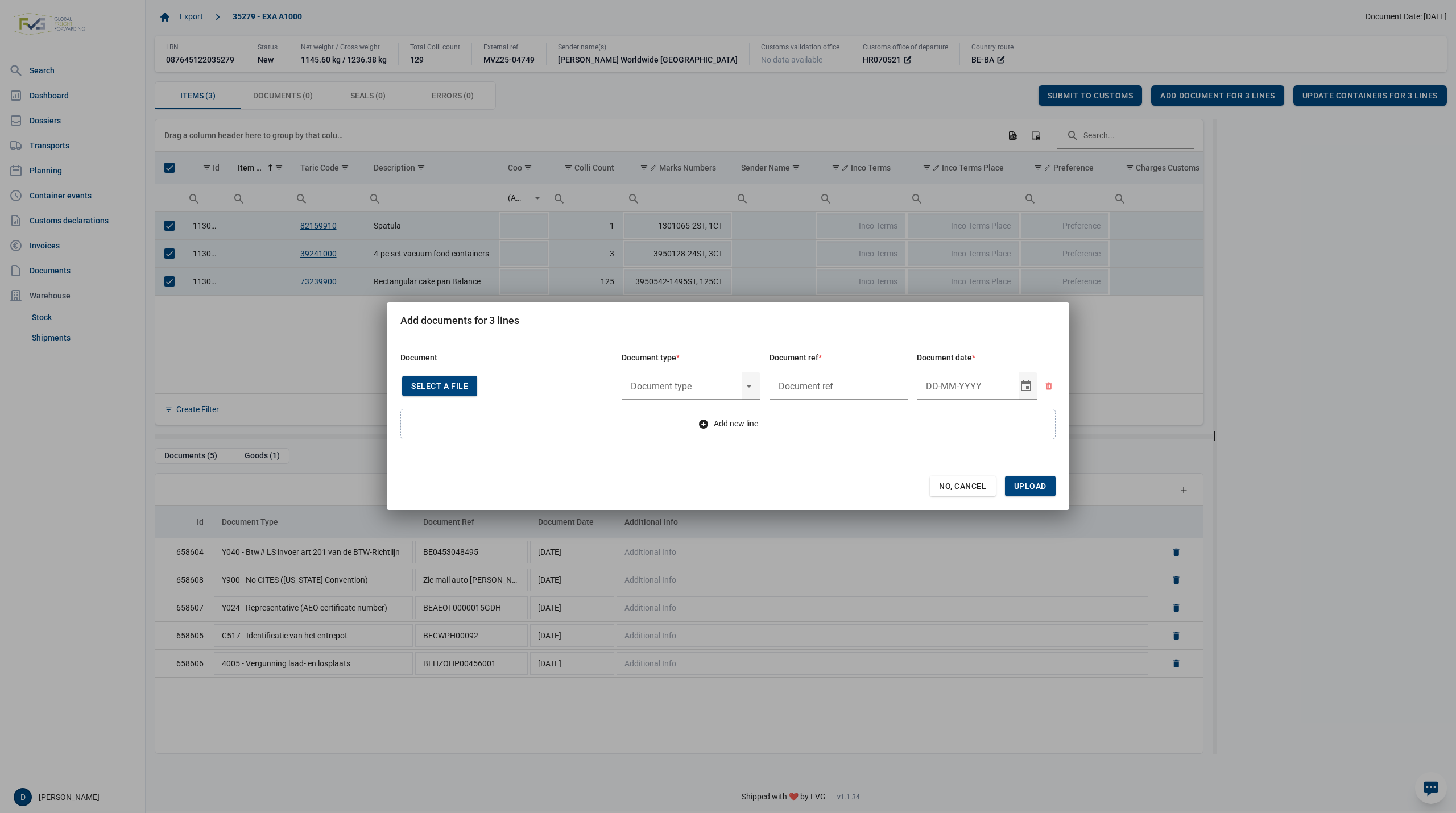
click at [457, 385] on span "Select a file" at bounding box center [439, 386] width 57 height 9
type input "Invoice VFA25-04886"
click at [695, 385] on input "text" at bounding box center [682, 386] width 121 height 29
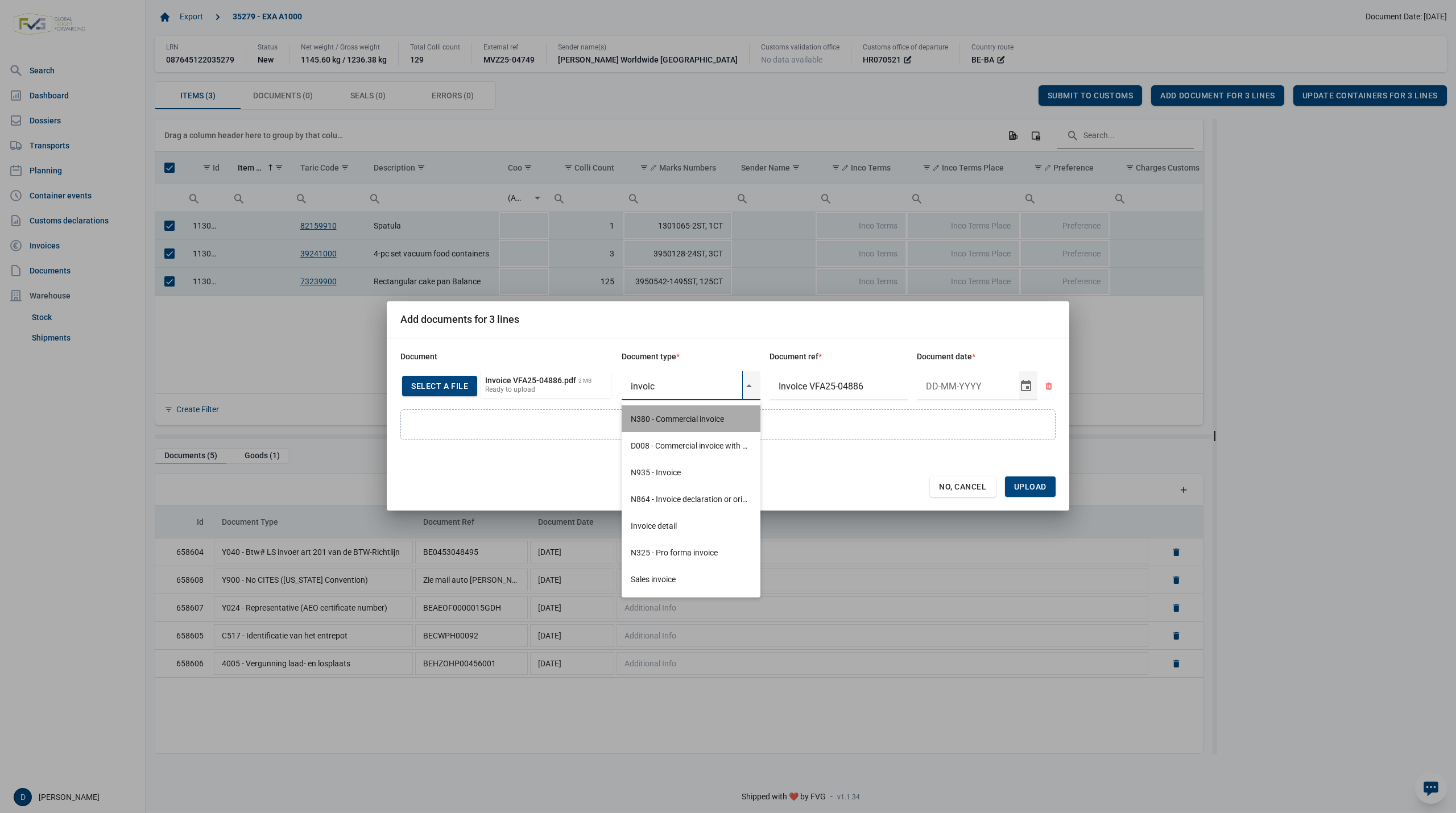
click at [700, 412] on div "N380 - Commercial invoice" at bounding box center [690, 418] width 138 height 27
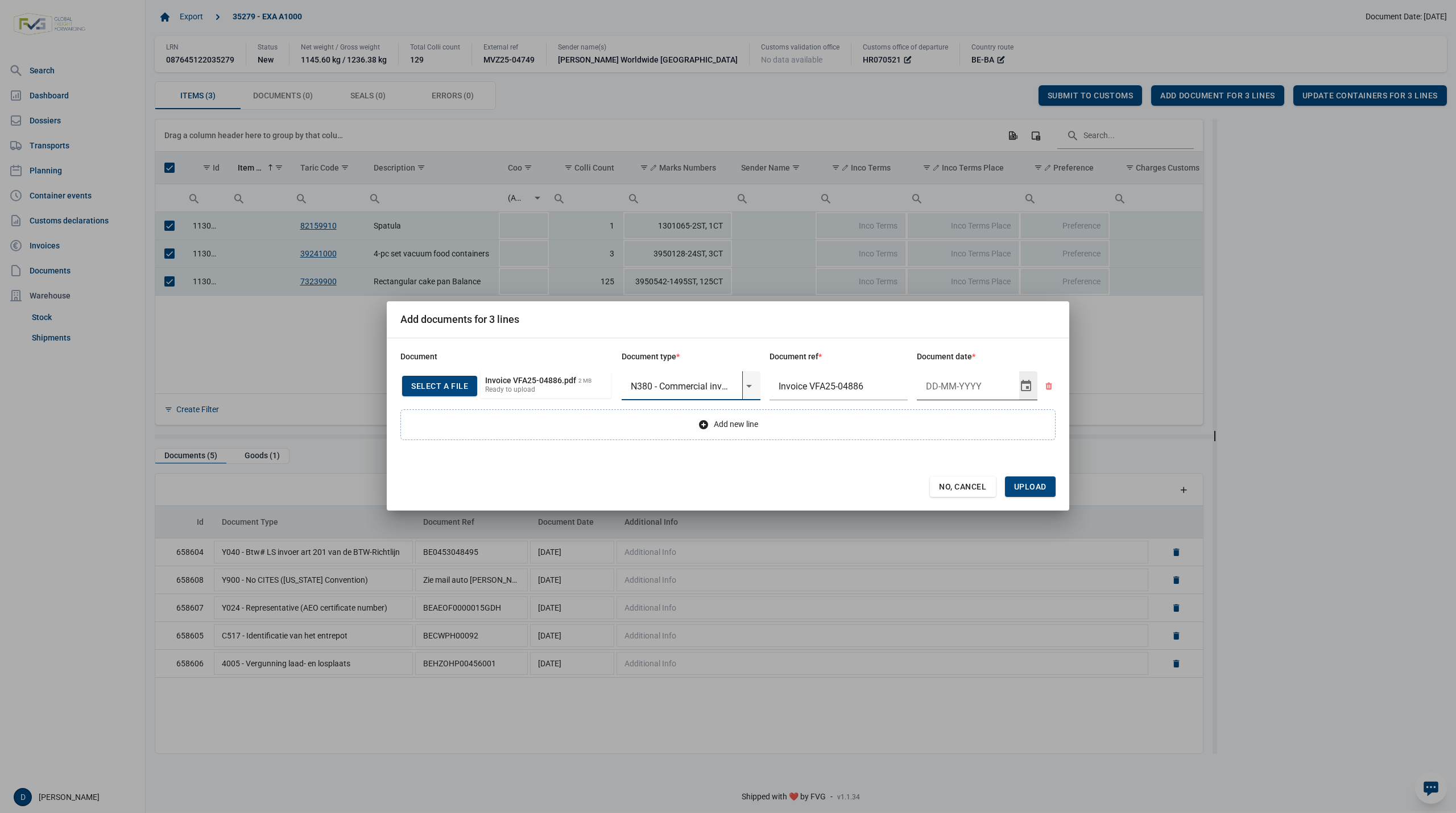
type input "N380 - Commercial invoice"
click at [943, 382] on input "Document date" at bounding box center [968, 386] width 103 height 29
type input "4-9-2025"
click at [1035, 487] on span "Upload" at bounding box center [1030, 487] width 32 height 9
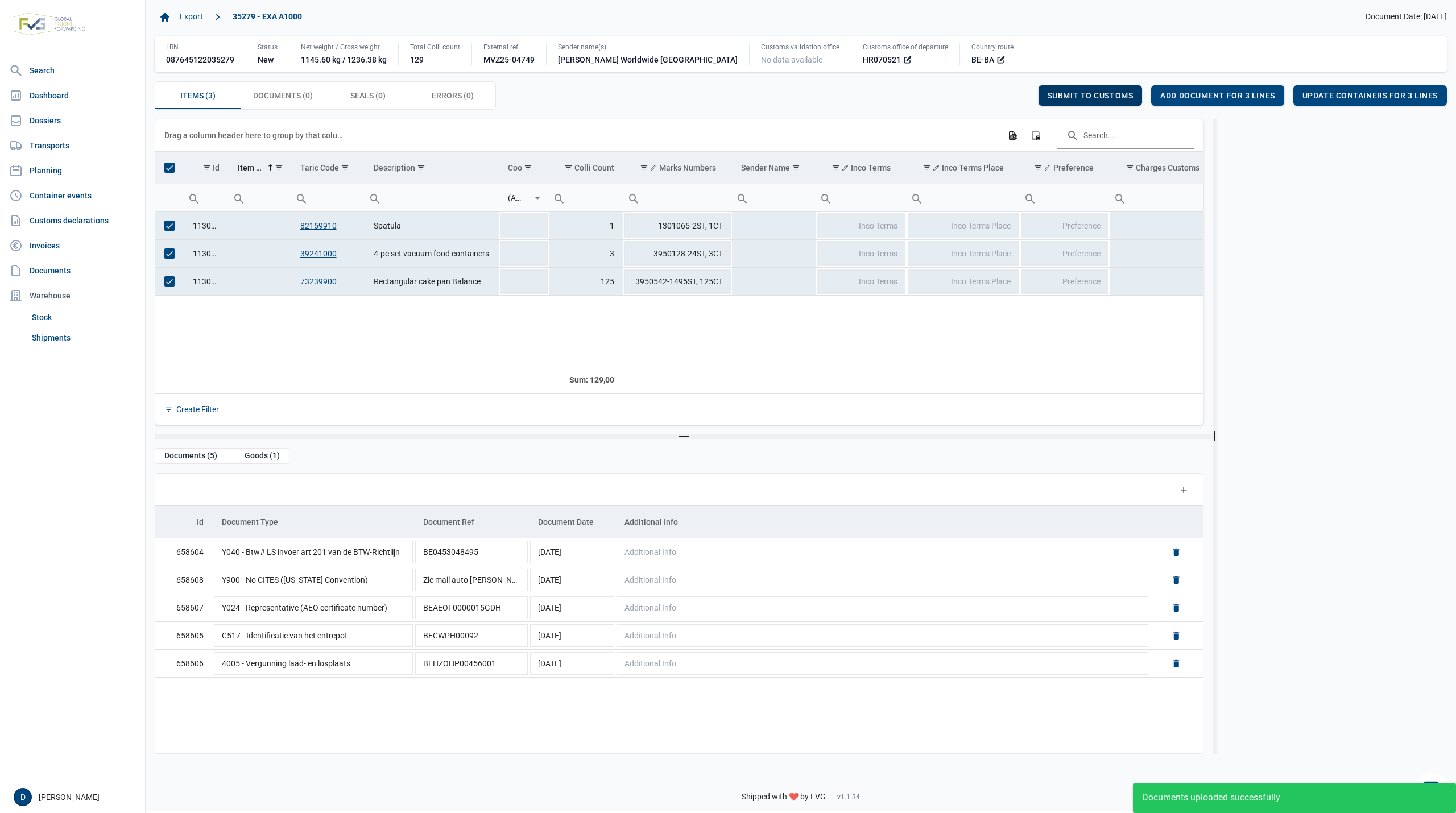
click at [1079, 91] on div "Submit to customs" at bounding box center [1090, 95] width 104 height 21
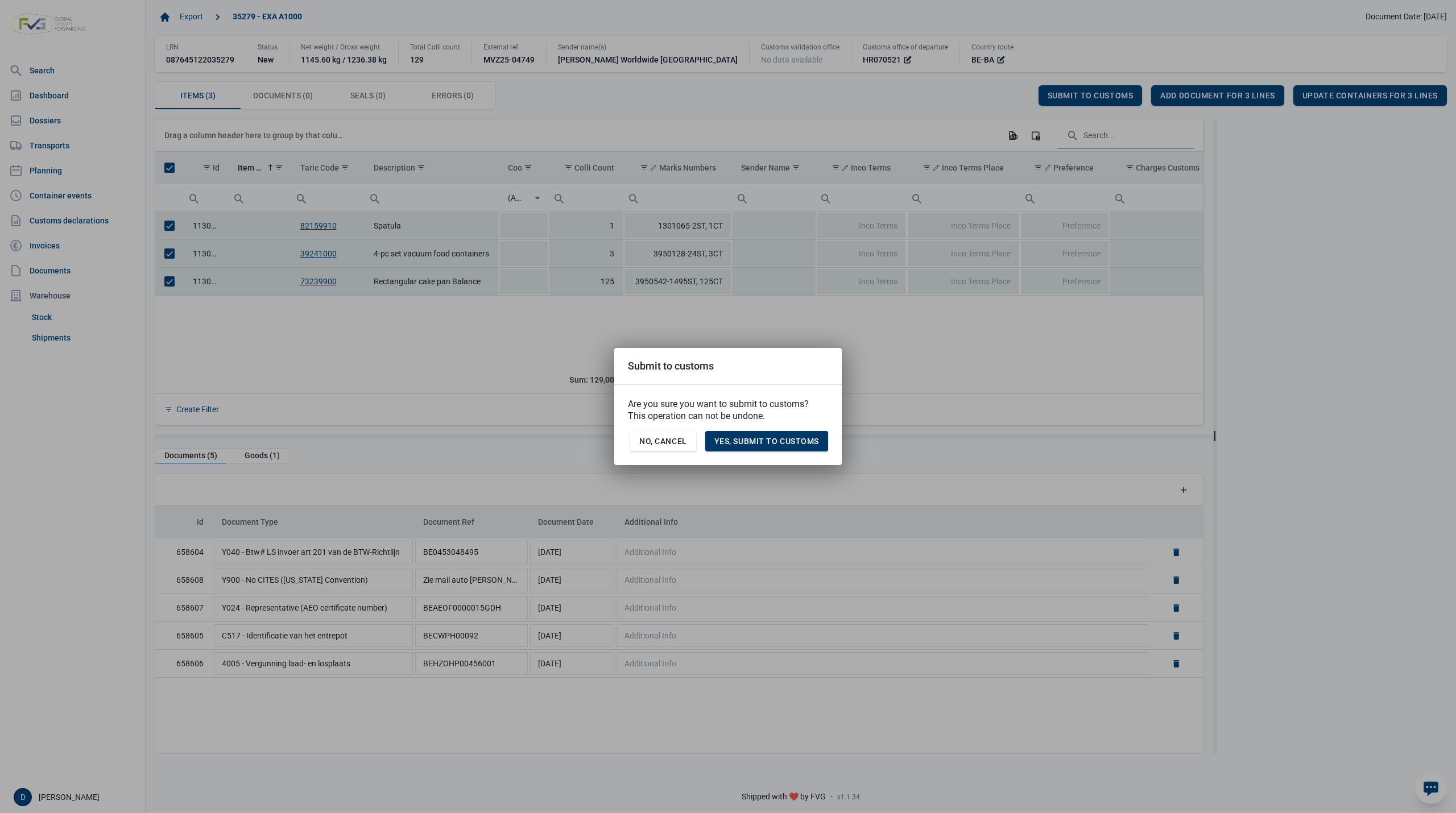
click at [747, 443] on span "Yes, Submit to customs" at bounding box center [766, 441] width 105 height 9
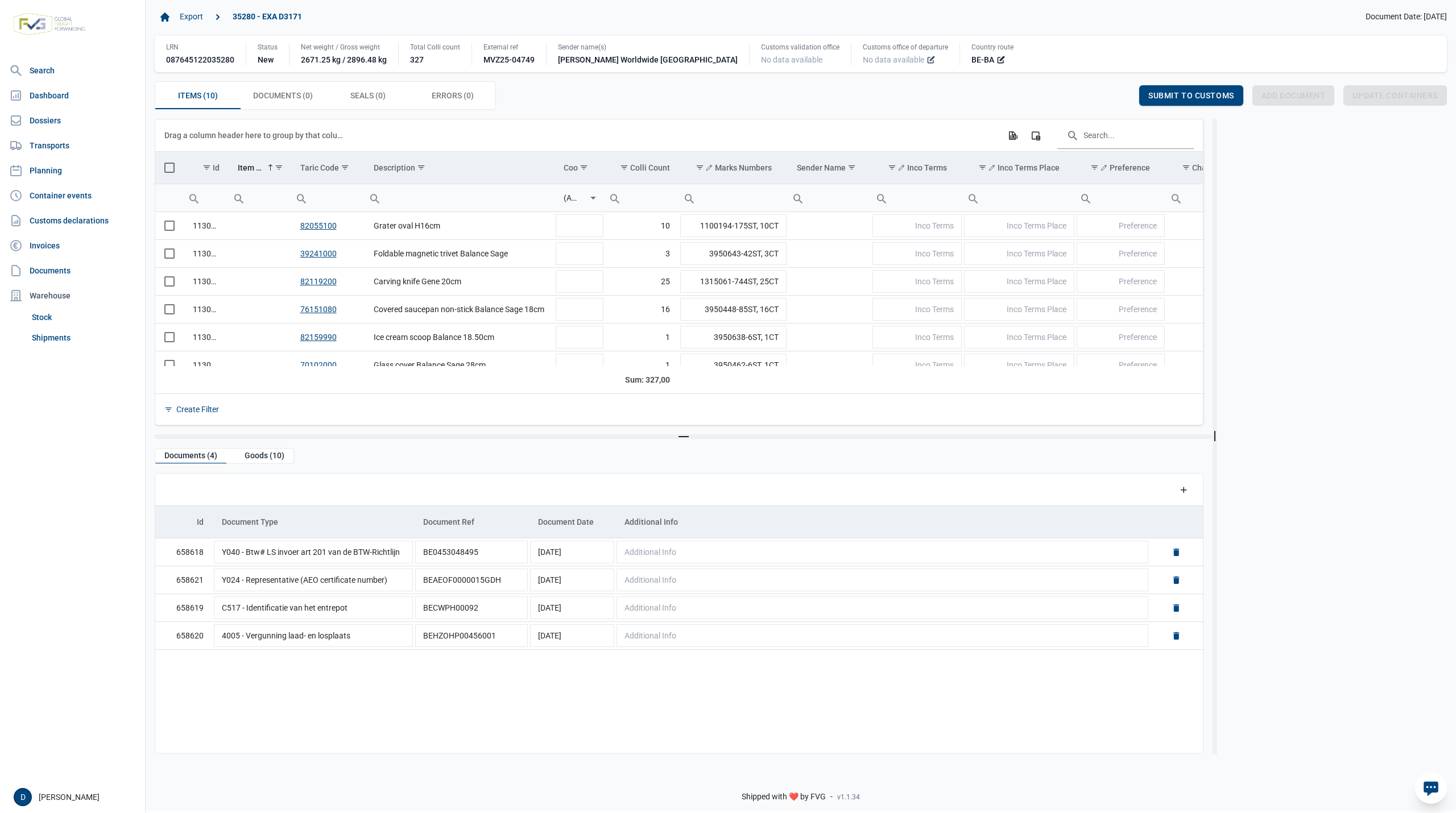
click at [926, 60] on icon at bounding box center [931, 60] width 9 height 9
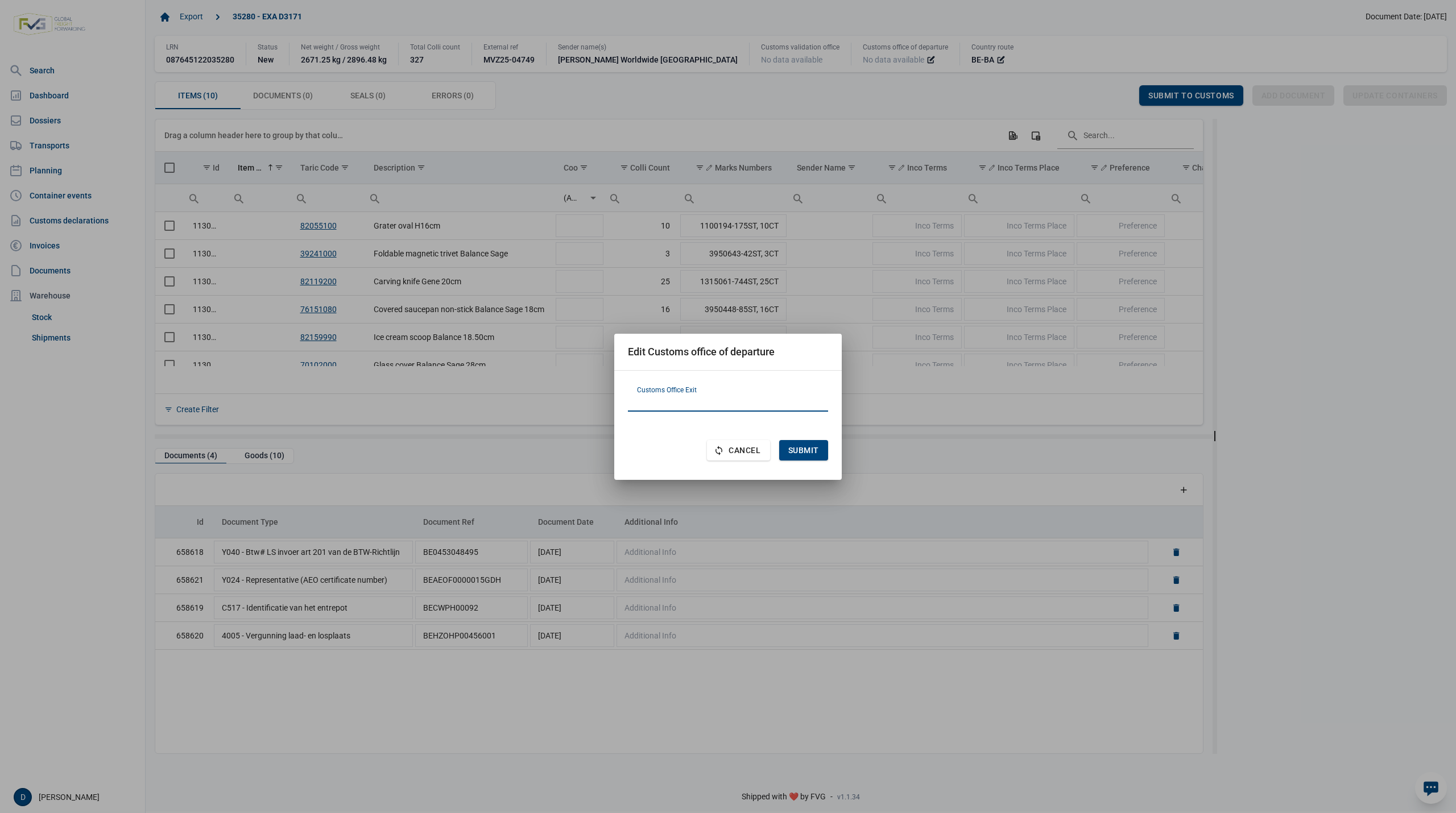
paste input "HR070521"
type input "HR070521"
click at [804, 443] on div "Submit" at bounding box center [804, 450] width 49 height 21
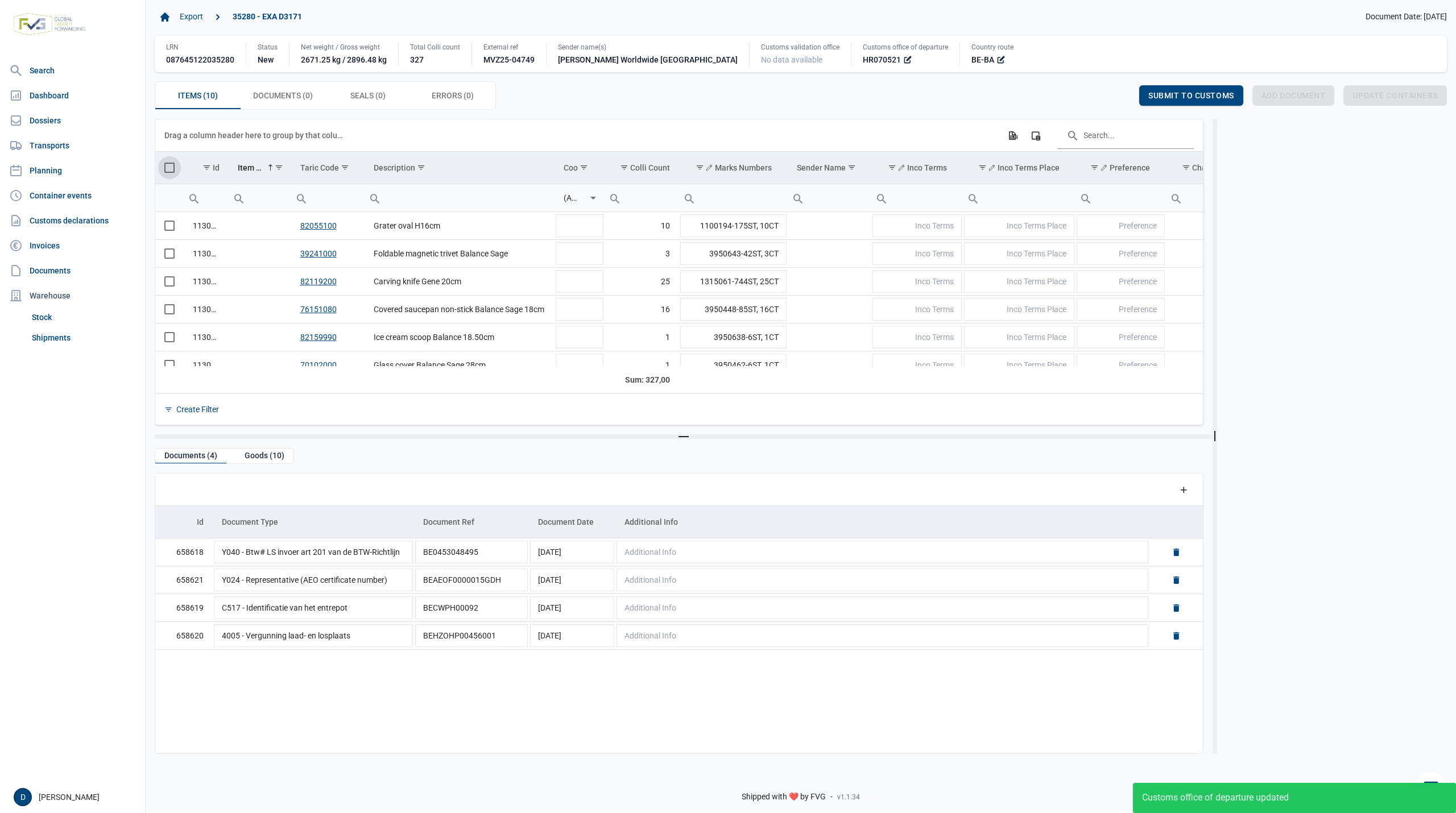
click at [167, 165] on span "Select all" at bounding box center [169, 168] width 10 height 10
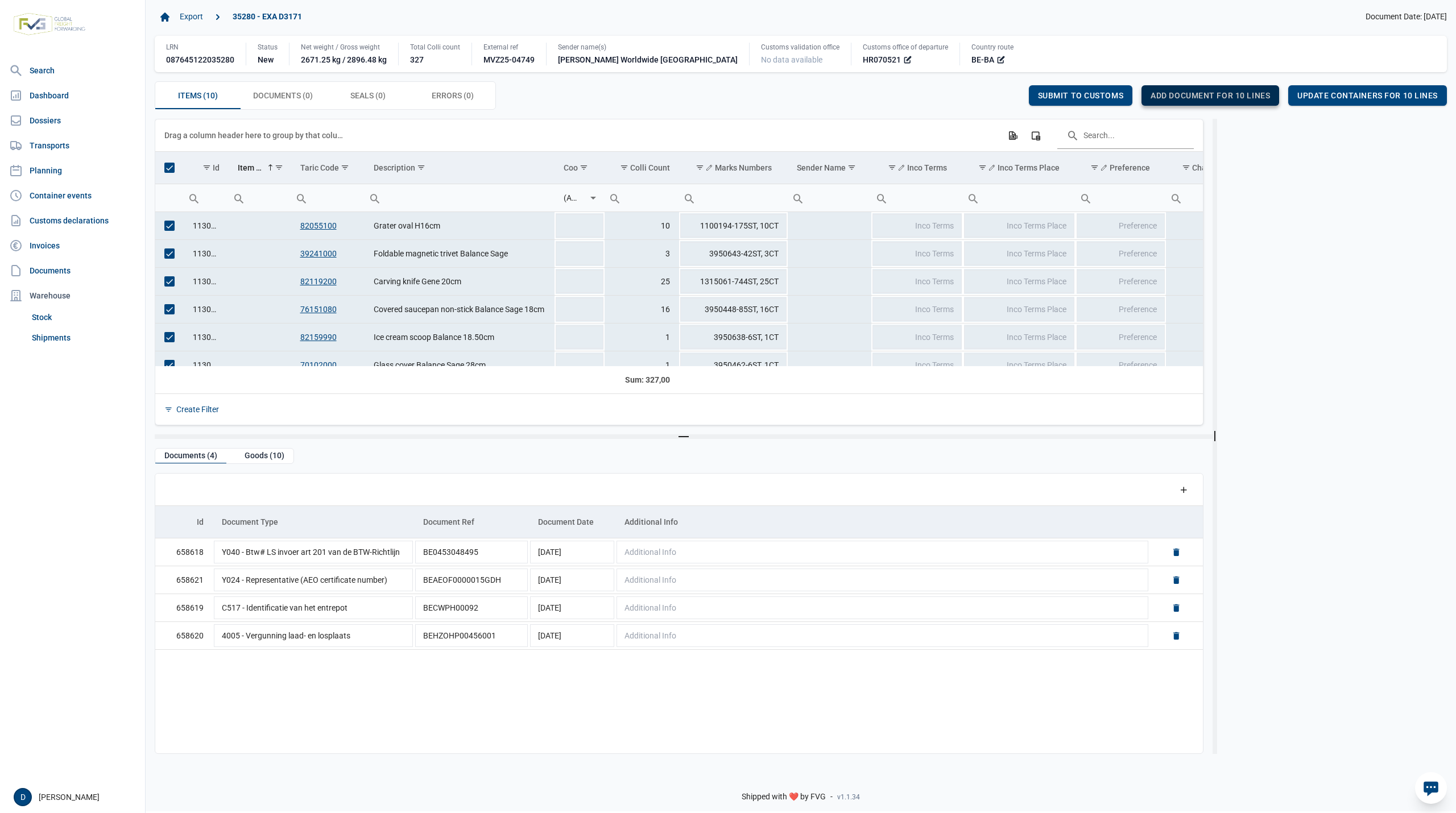
click at [1204, 96] on span "Add document for 10 lines" at bounding box center [1210, 95] width 119 height 9
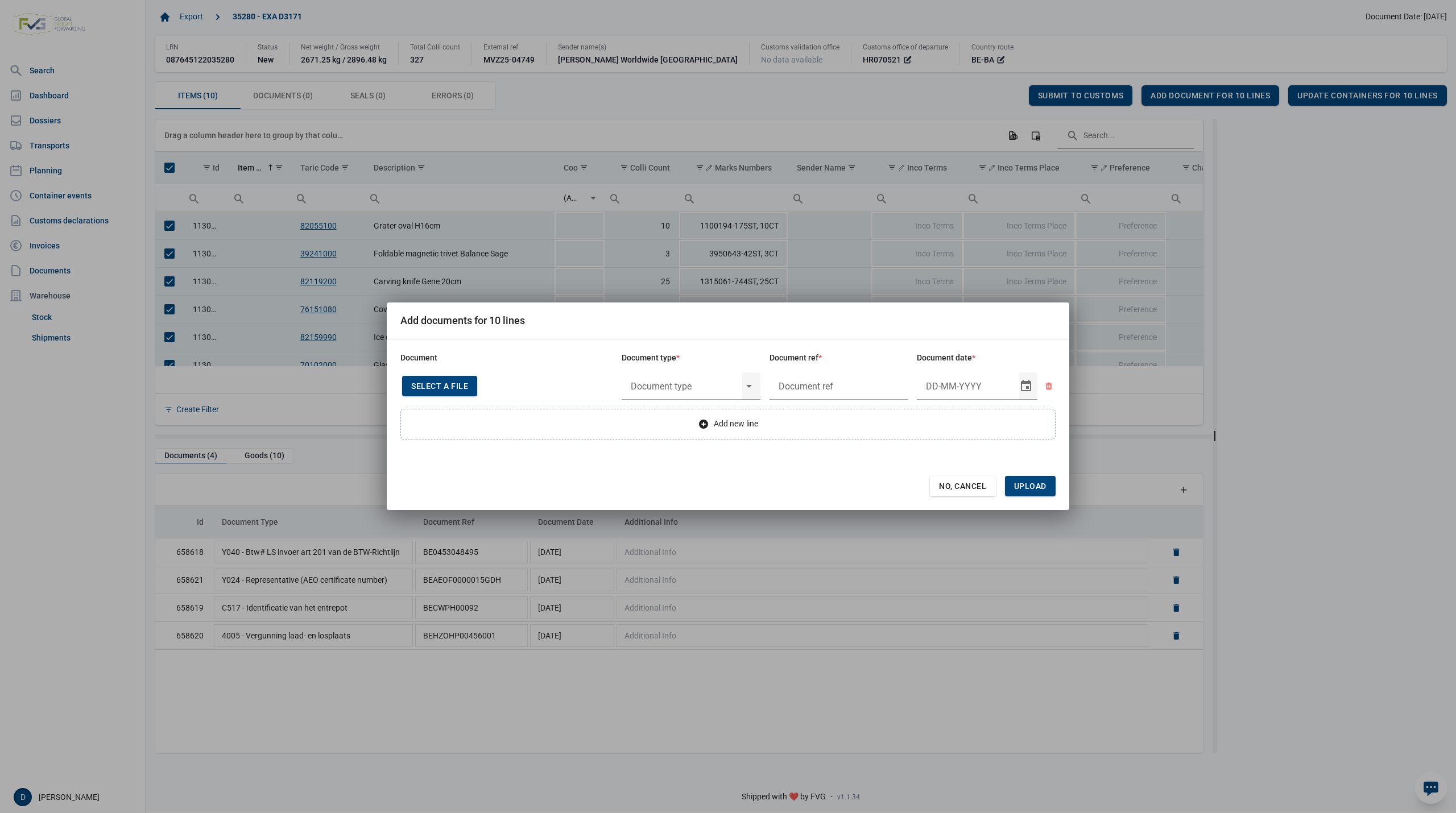
click at [449, 380] on div "Select a file" at bounding box center [439, 386] width 75 height 21
type input "Invoice VFA25-04886"
click at [713, 387] on input "text" at bounding box center [682, 386] width 121 height 29
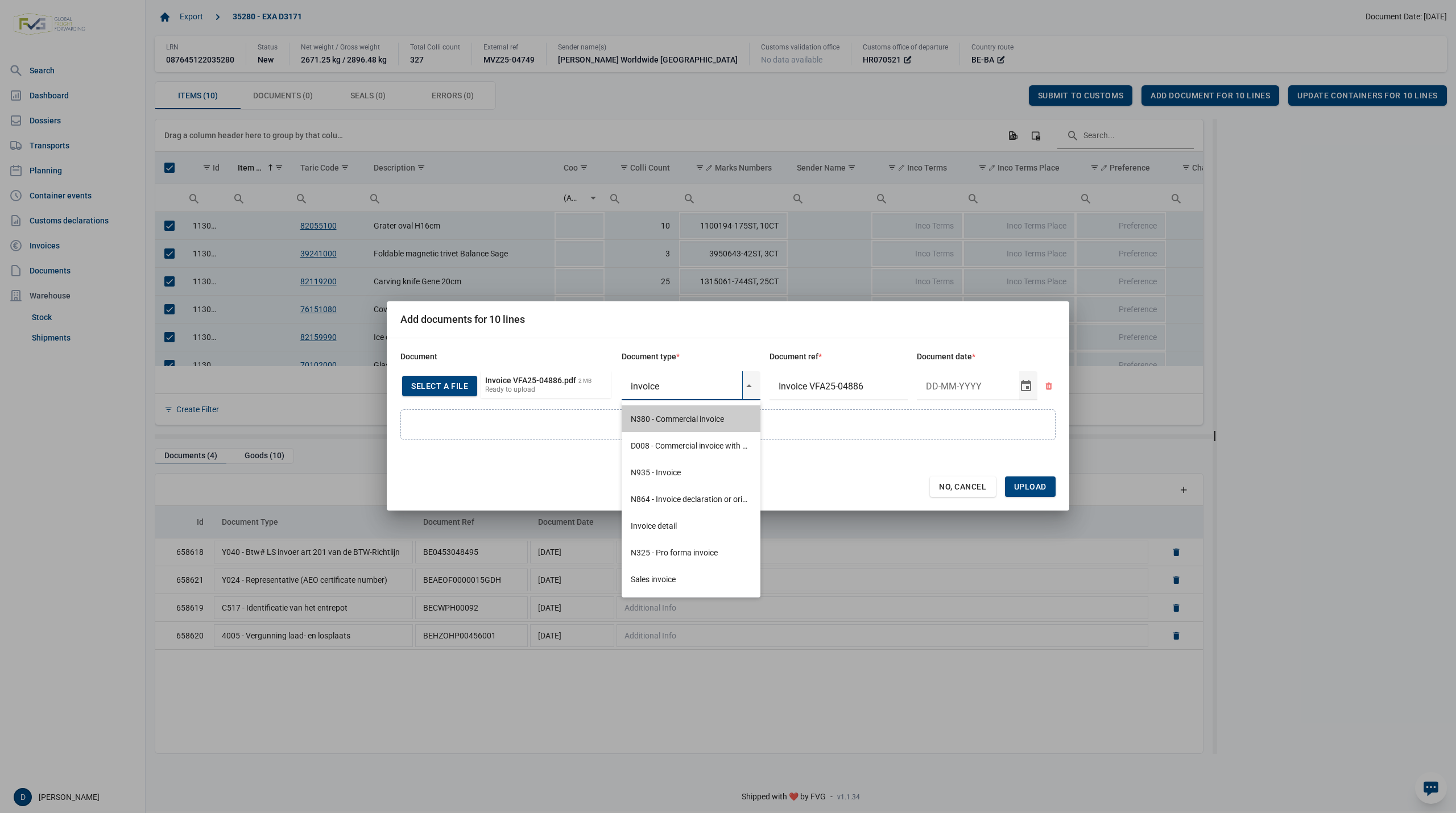
click at [687, 422] on div "N380 - Commercial invoice" at bounding box center [690, 418] width 138 height 27
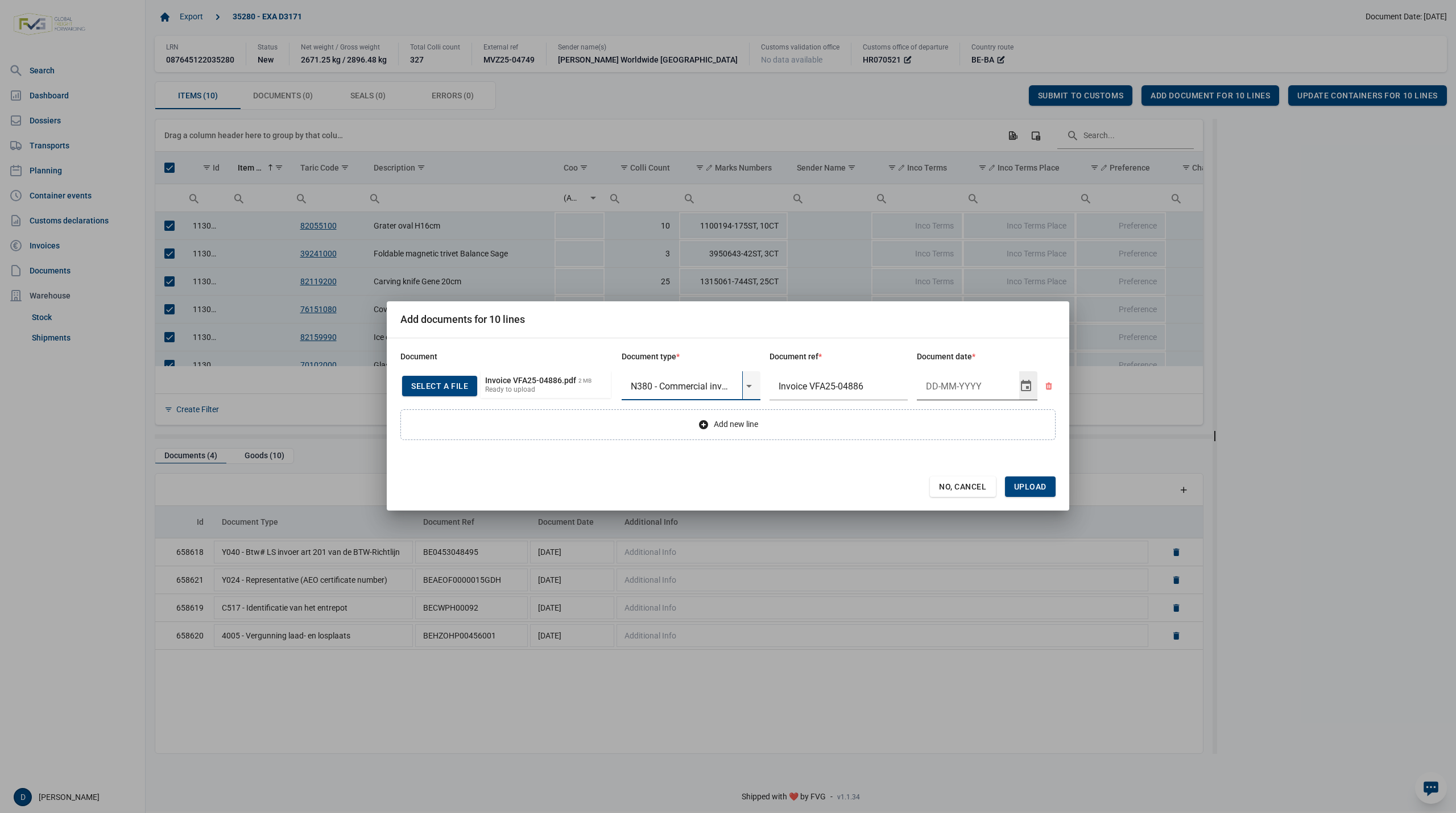
type input "N380 - Commercial invoice"
click at [964, 385] on input "Document date" at bounding box center [968, 386] width 103 height 29
type input "4-9-2025"
click at [1035, 483] on span "Upload" at bounding box center [1030, 487] width 32 height 9
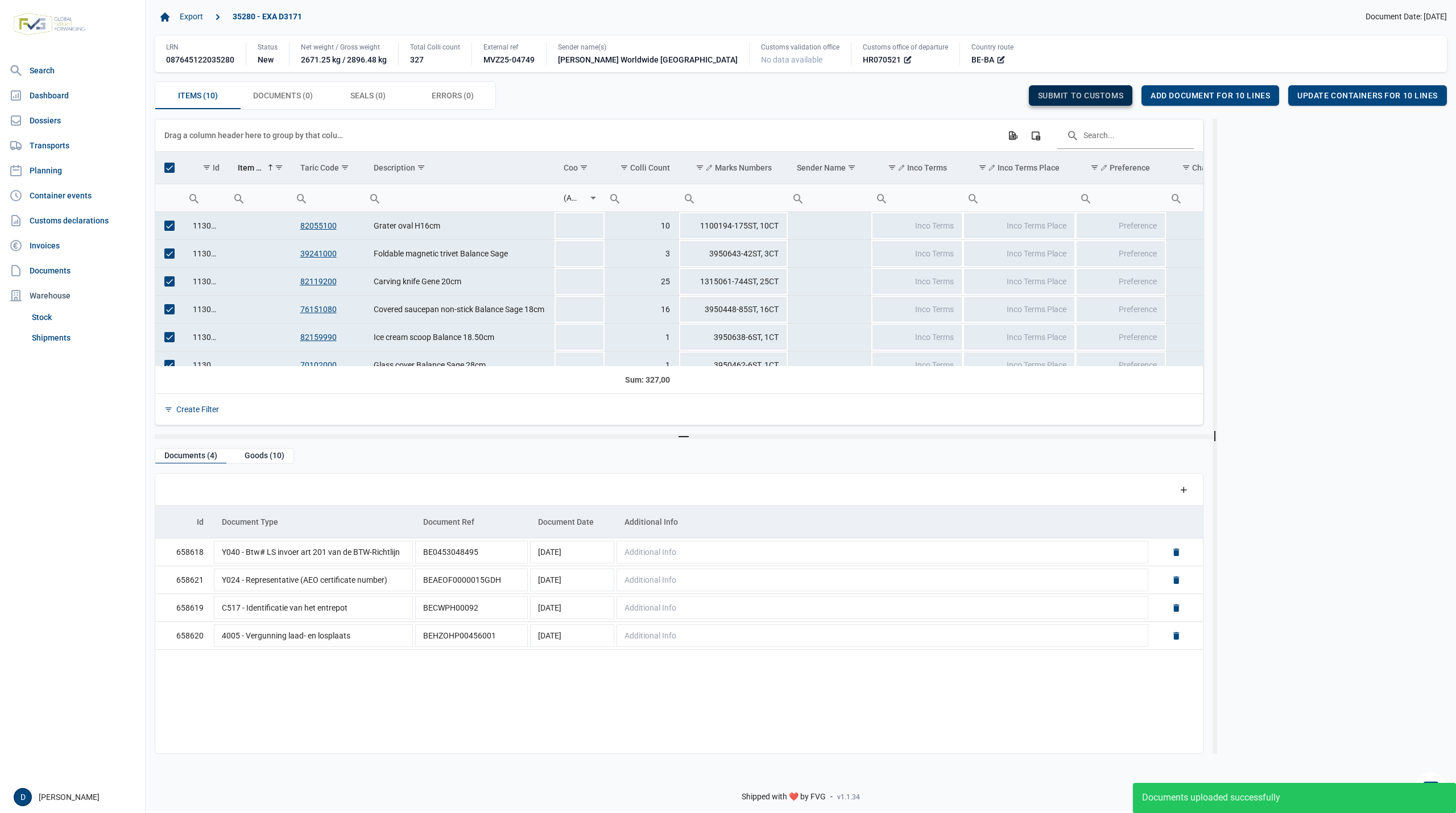
click at [1068, 88] on div "Submit to customs" at bounding box center [1081, 95] width 104 height 21
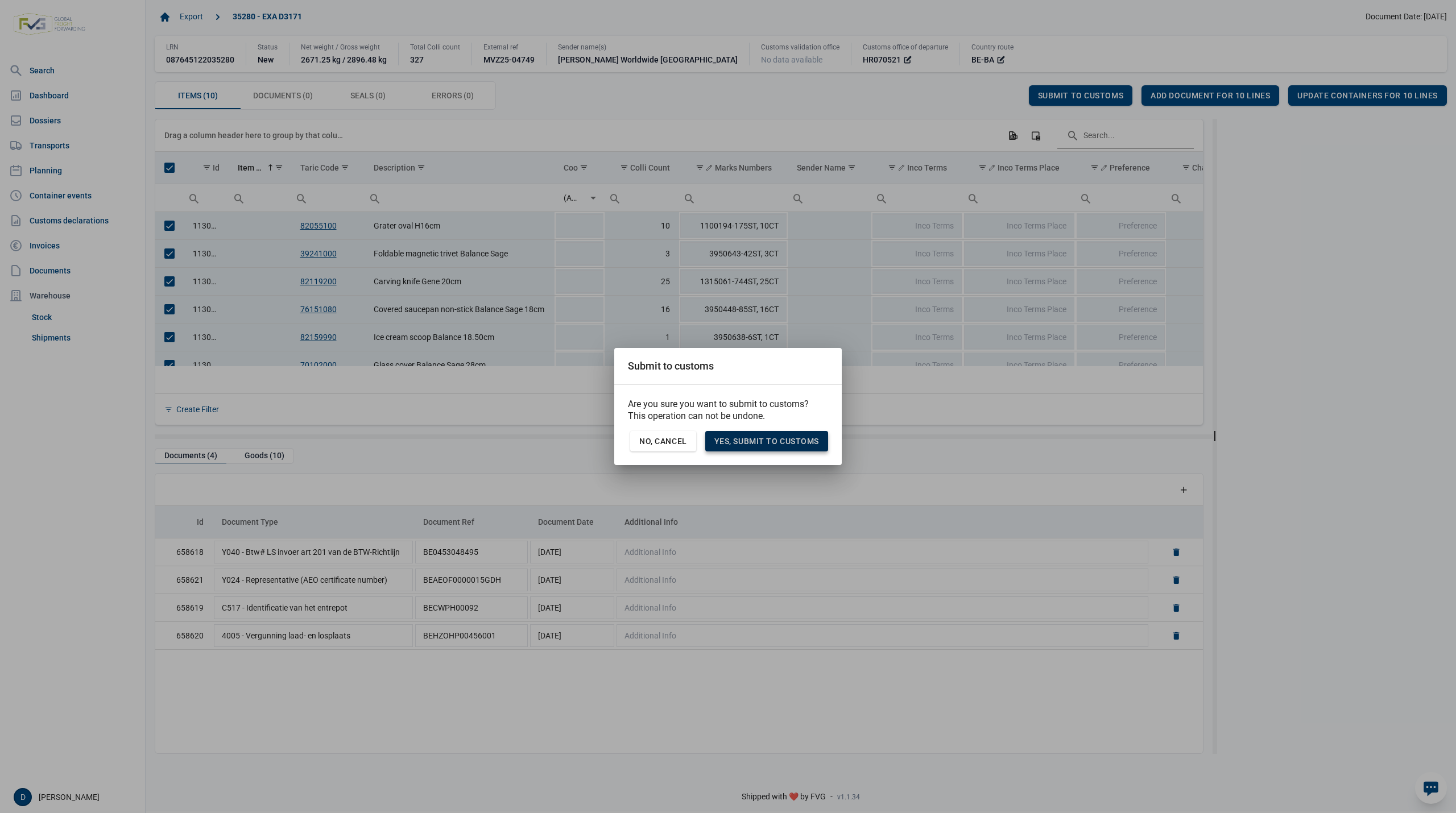
click at [789, 446] on span "Yes, Submit to customs" at bounding box center [766, 441] width 105 height 9
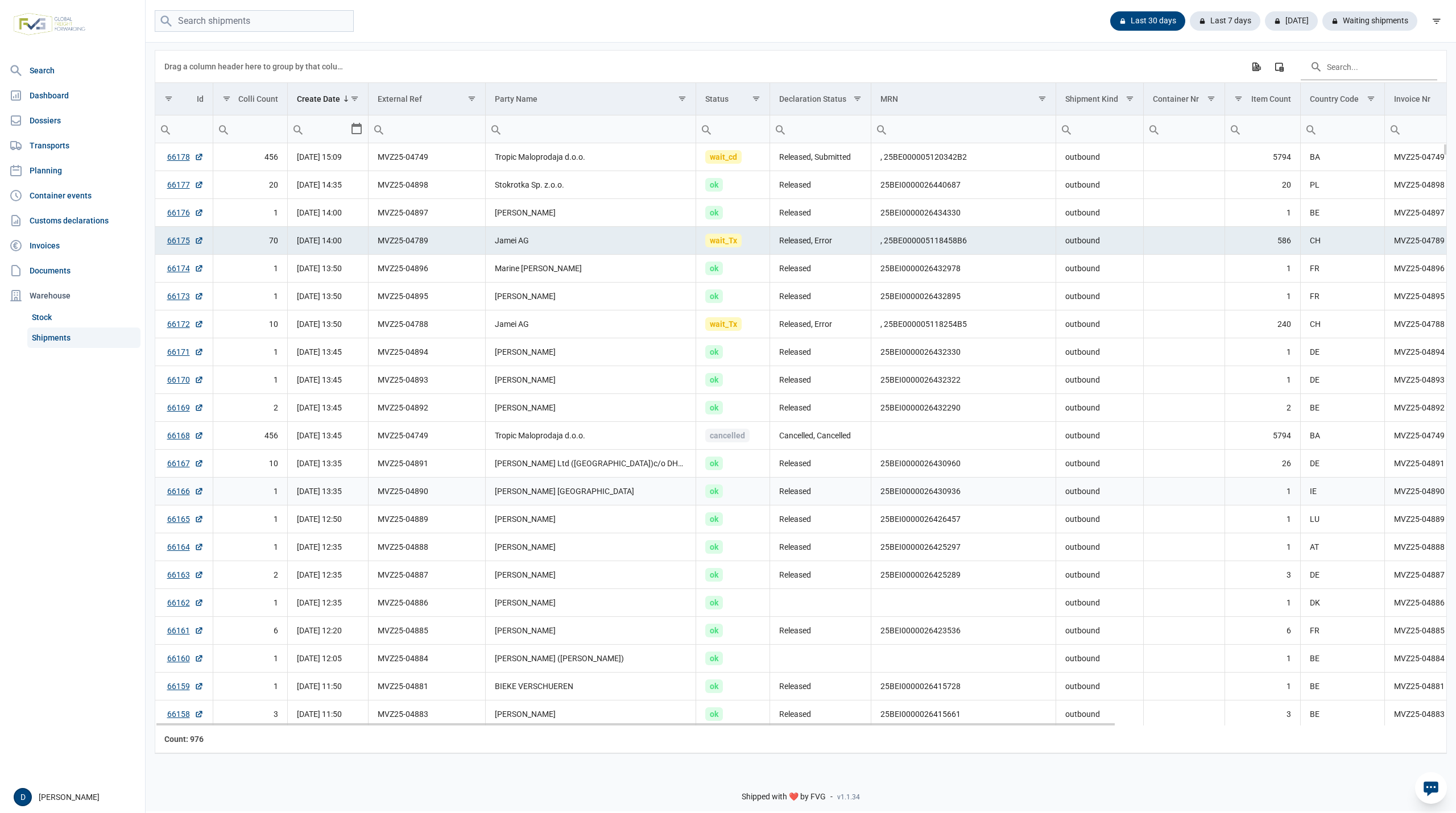
click at [448, 497] on td "MVZ25-04890" at bounding box center [427, 492] width 116 height 28
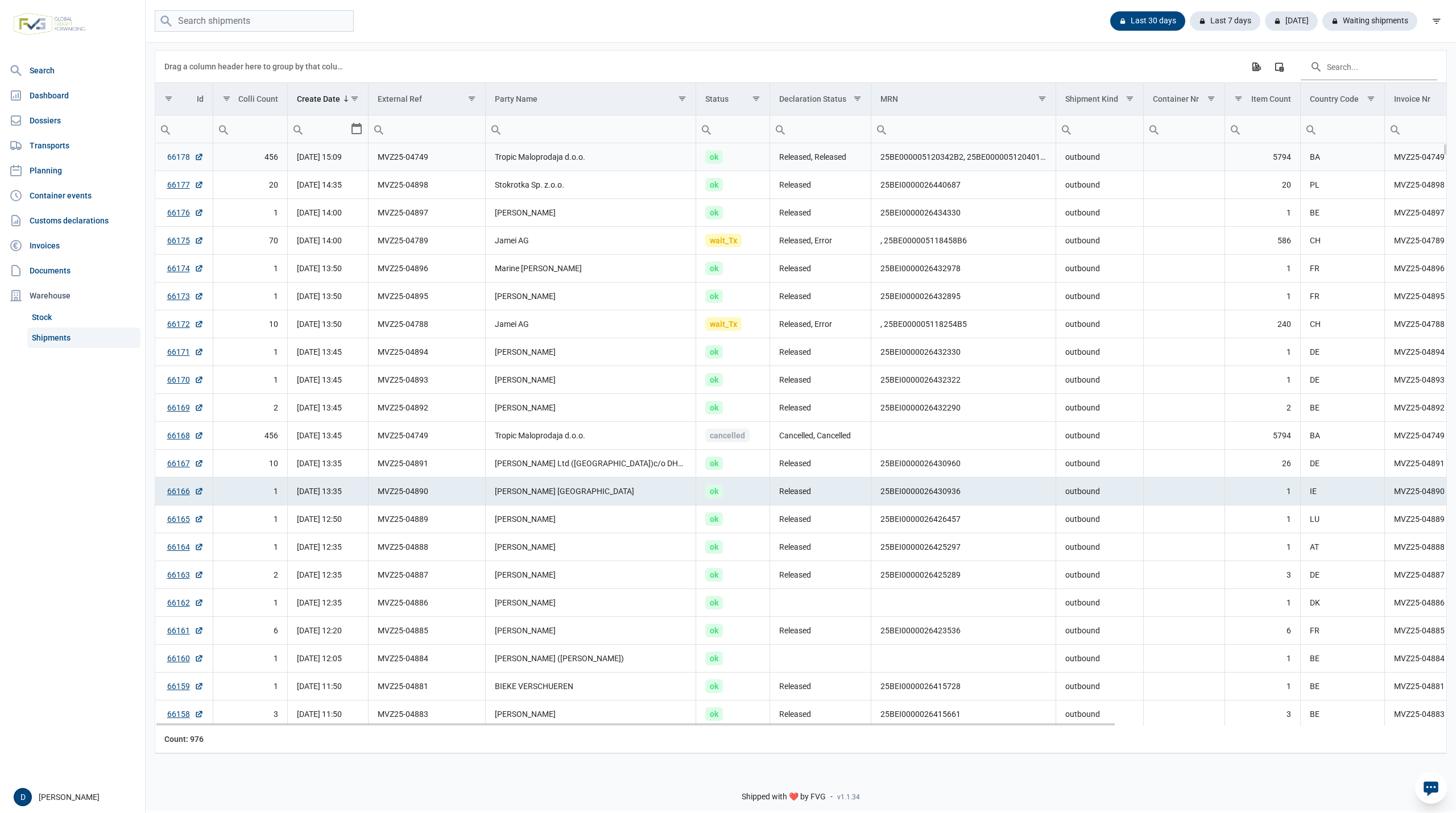
click at [187, 159] on link "66178" at bounding box center [185, 157] width 37 height 11
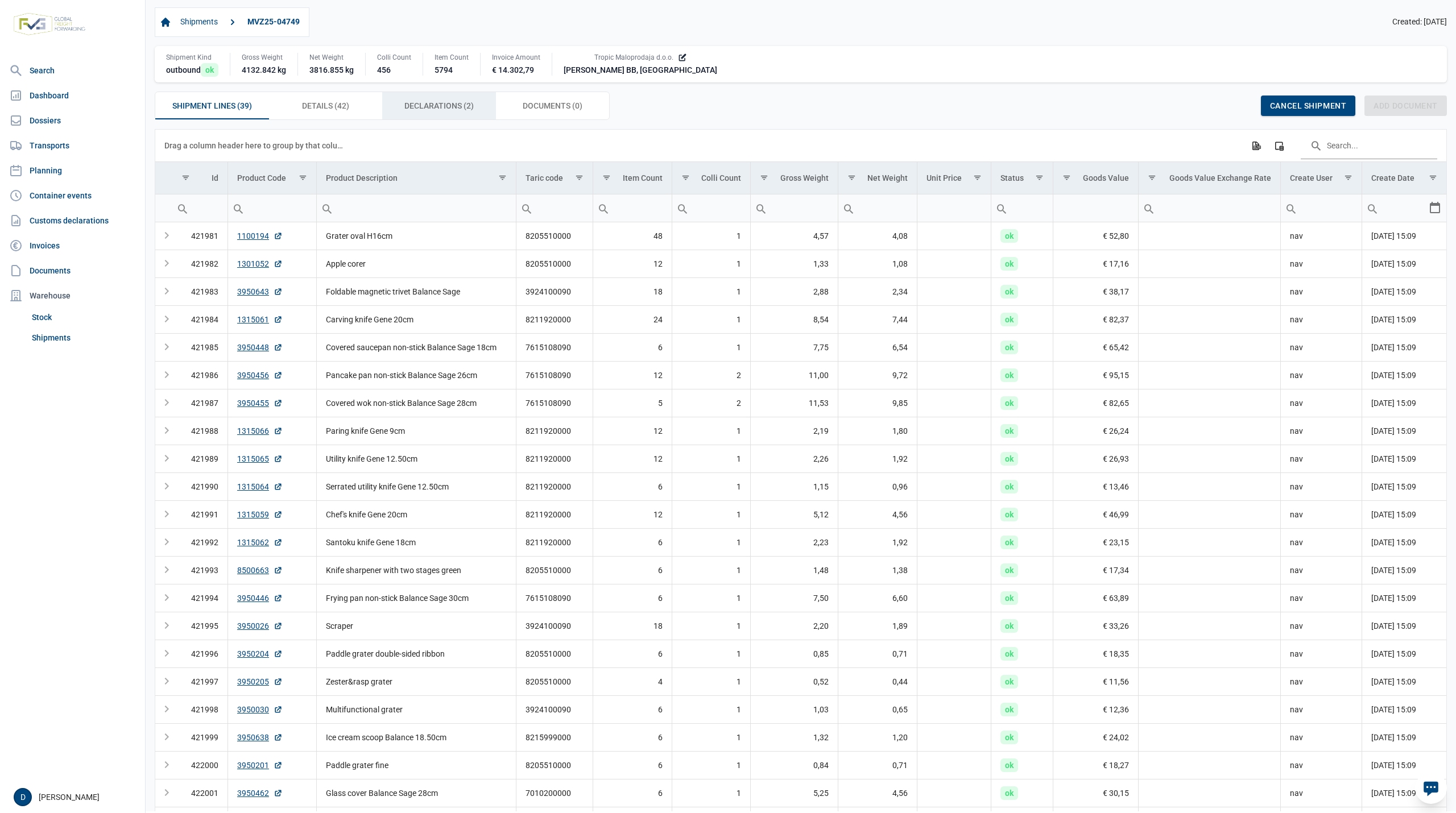
click at [421, 107] on span "Declarations (2) Declarations (2)" at bounding box center [439, 105] width 70 height 14
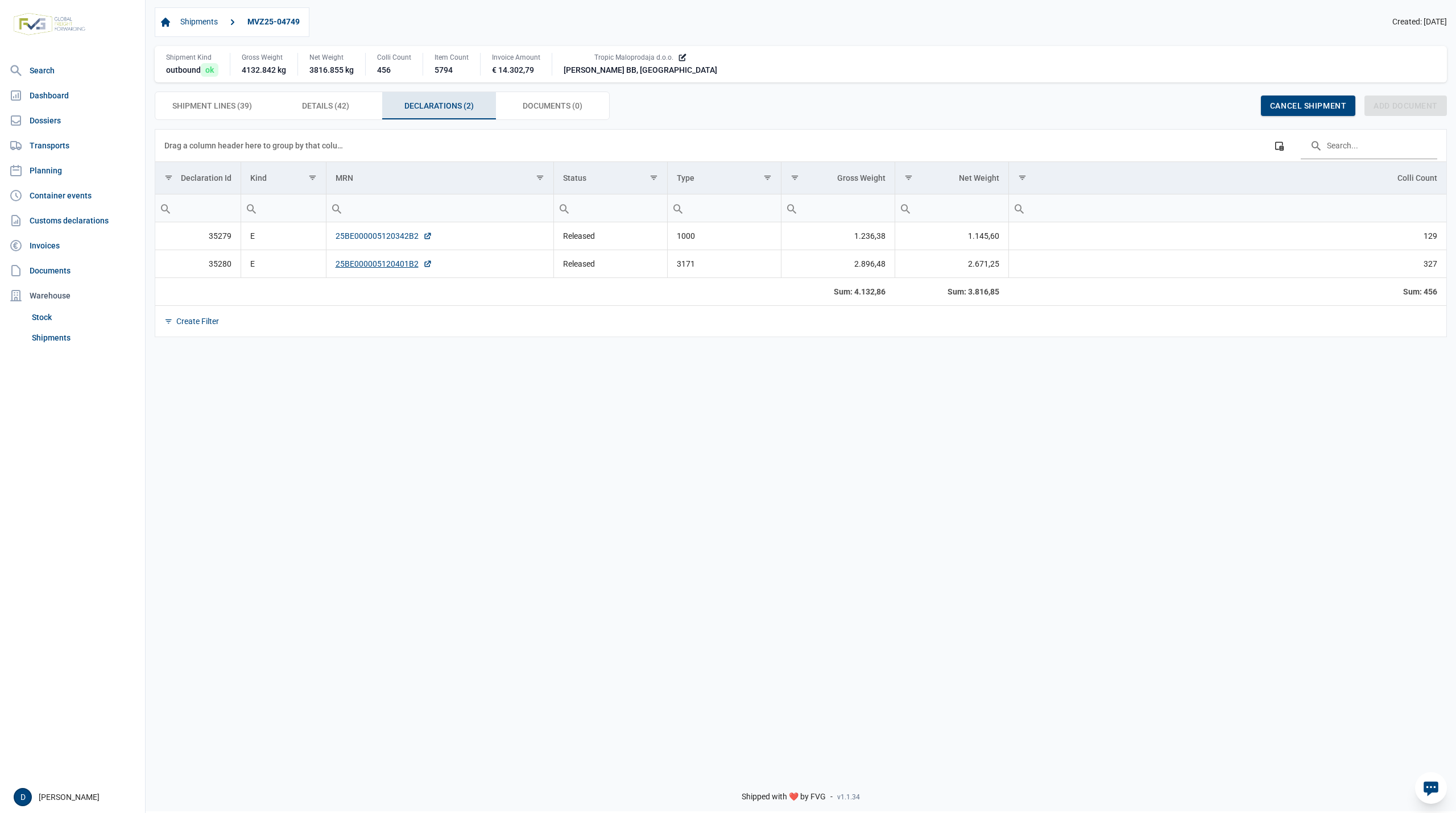
click at [385, 235] on link "25BE000005120342B2" at bounding box center [384, 236] width 97 height 11
click at [398, 264] on link "25BE000005120401B2" at bounding box center [384, 264] width 97 height 11
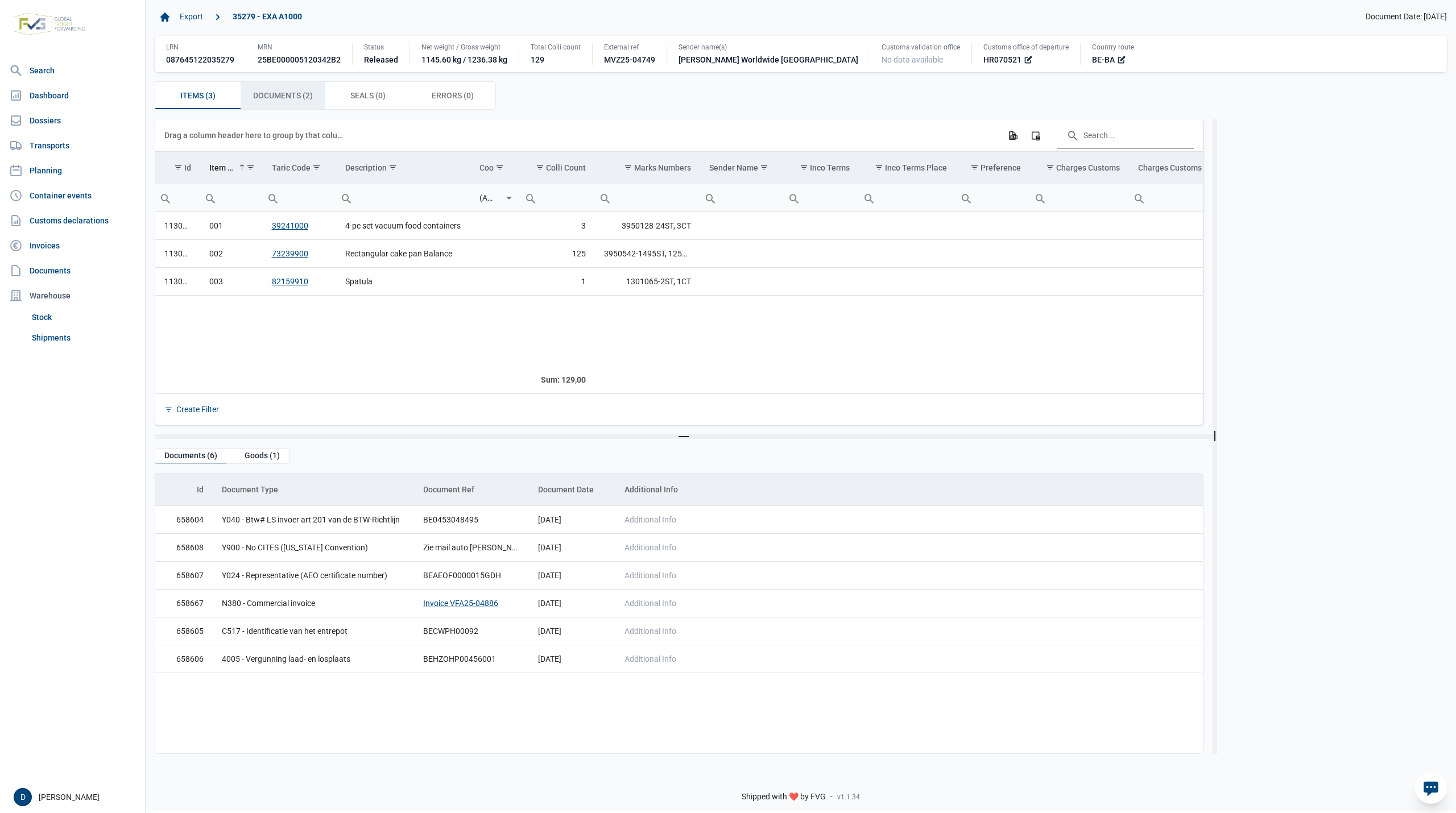
click at [296, 101] on span "Documents (2) Documents (2)" at bounding box center [283, 95] width 60 height 14
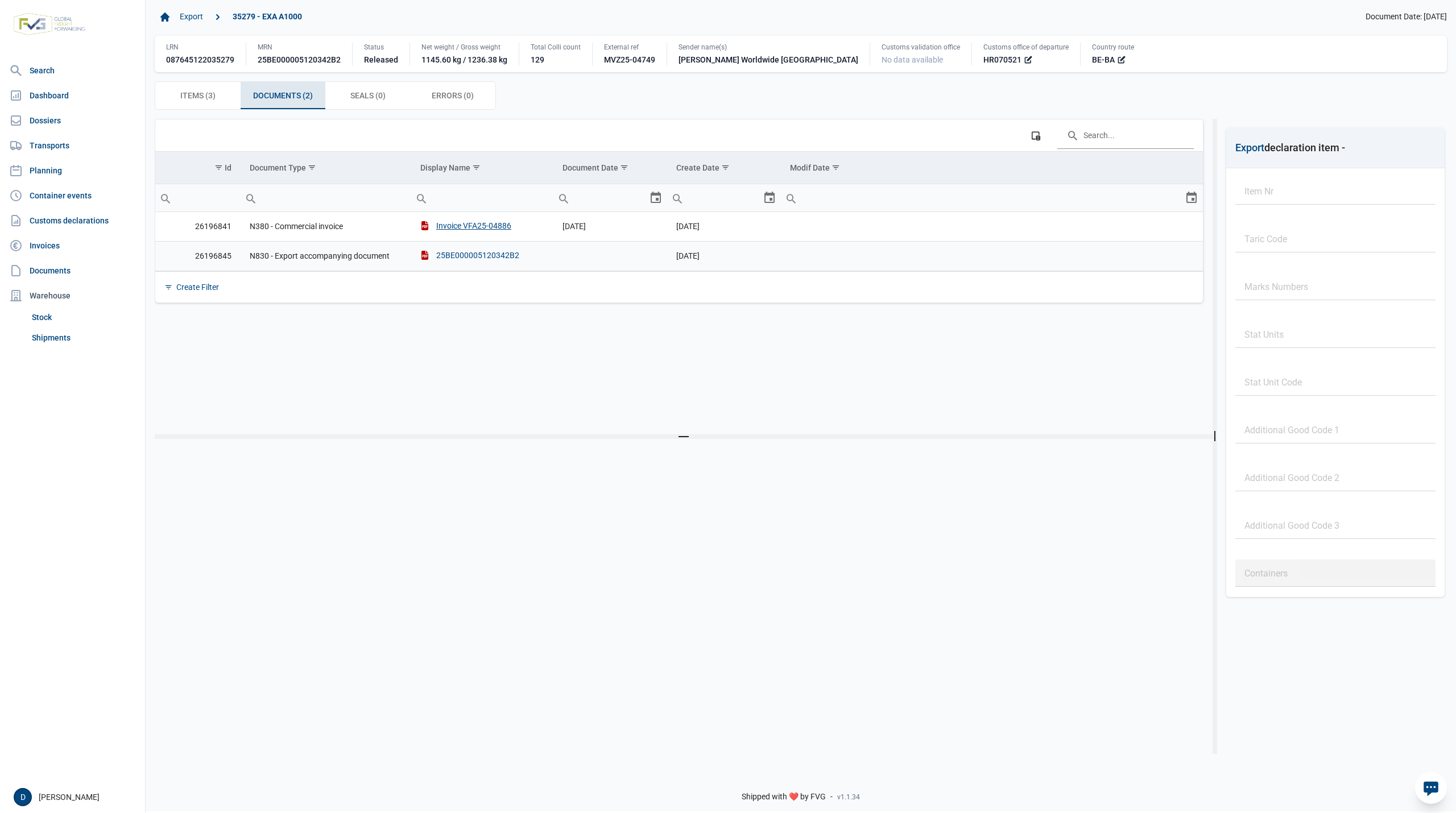
click at [467, 253] on div "25BE000005120342B2" at bounding box center [470, 255] width 99 height 11
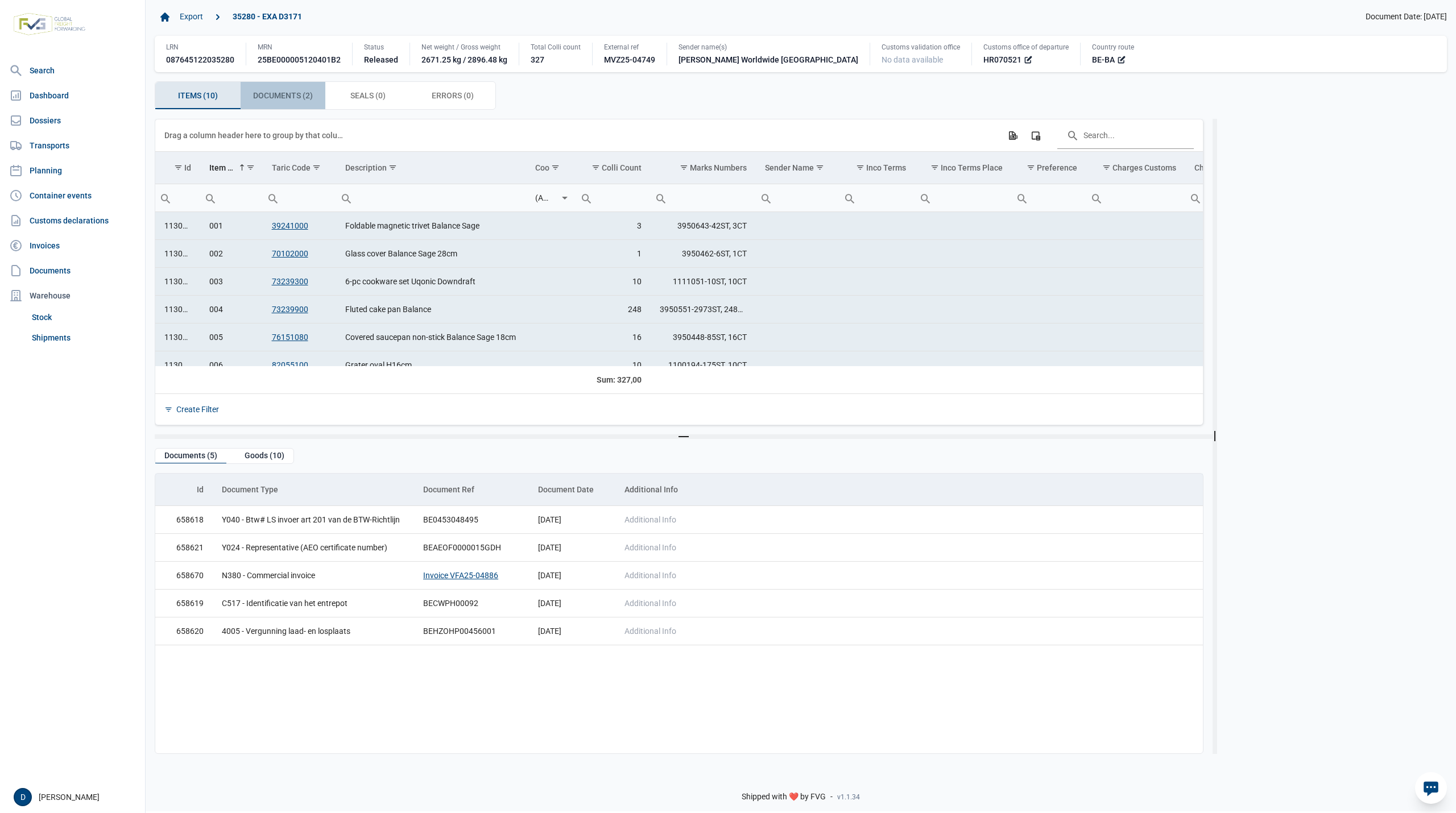
click at [308, 96] on span "Documents (2) Documents (2)" at bounding box center [283, 95] width 60 height 14
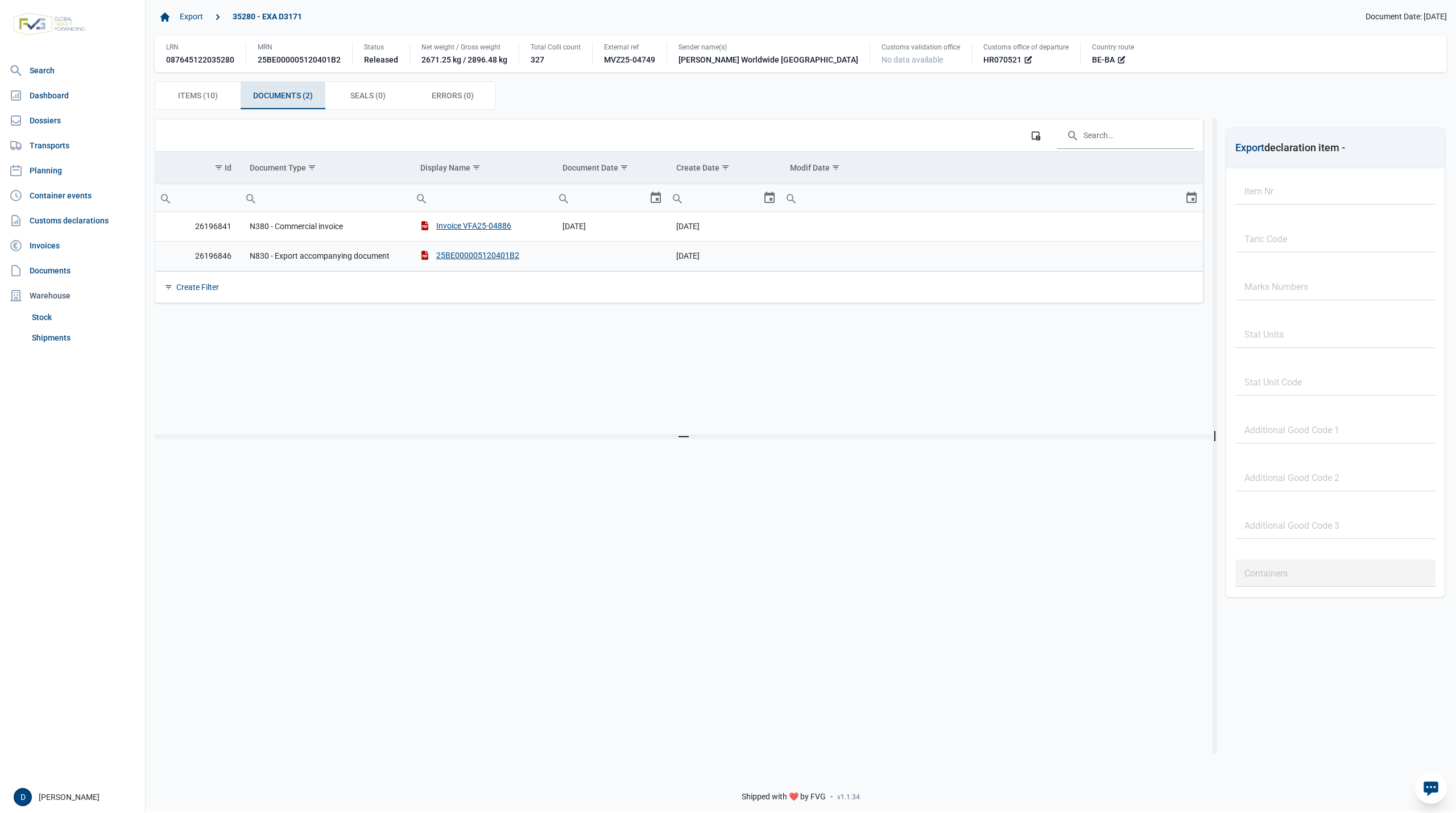
click at [467, 251] on td "25BE000005120401B2" at bounding box center [482, 255] width 142 height 29
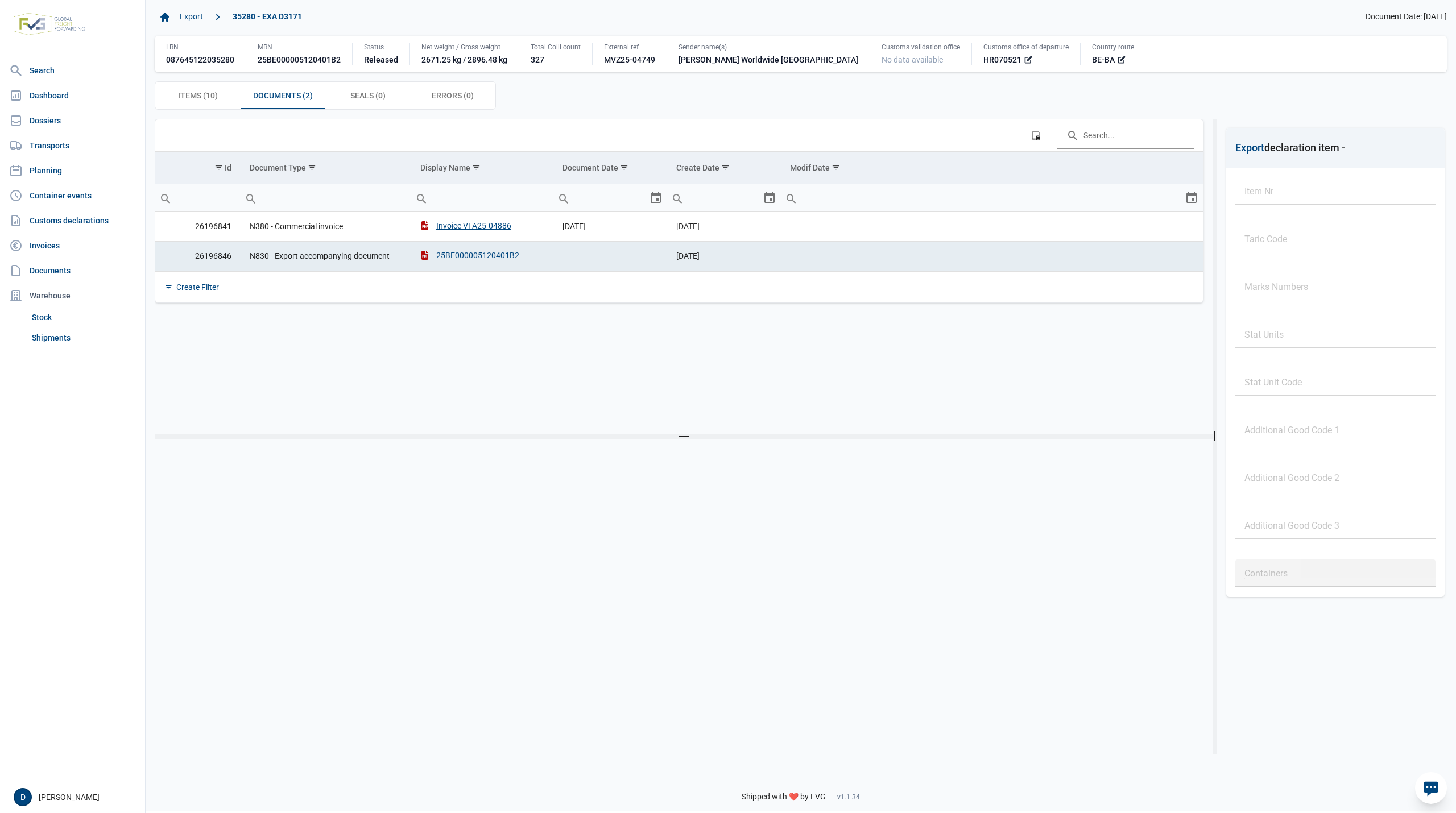
click at [472, 258] on div "25BE000005120401B2" at bounding box center [470, 255] width 99 height 11
